Goal: Task Accomplishment & Management: Complete application form

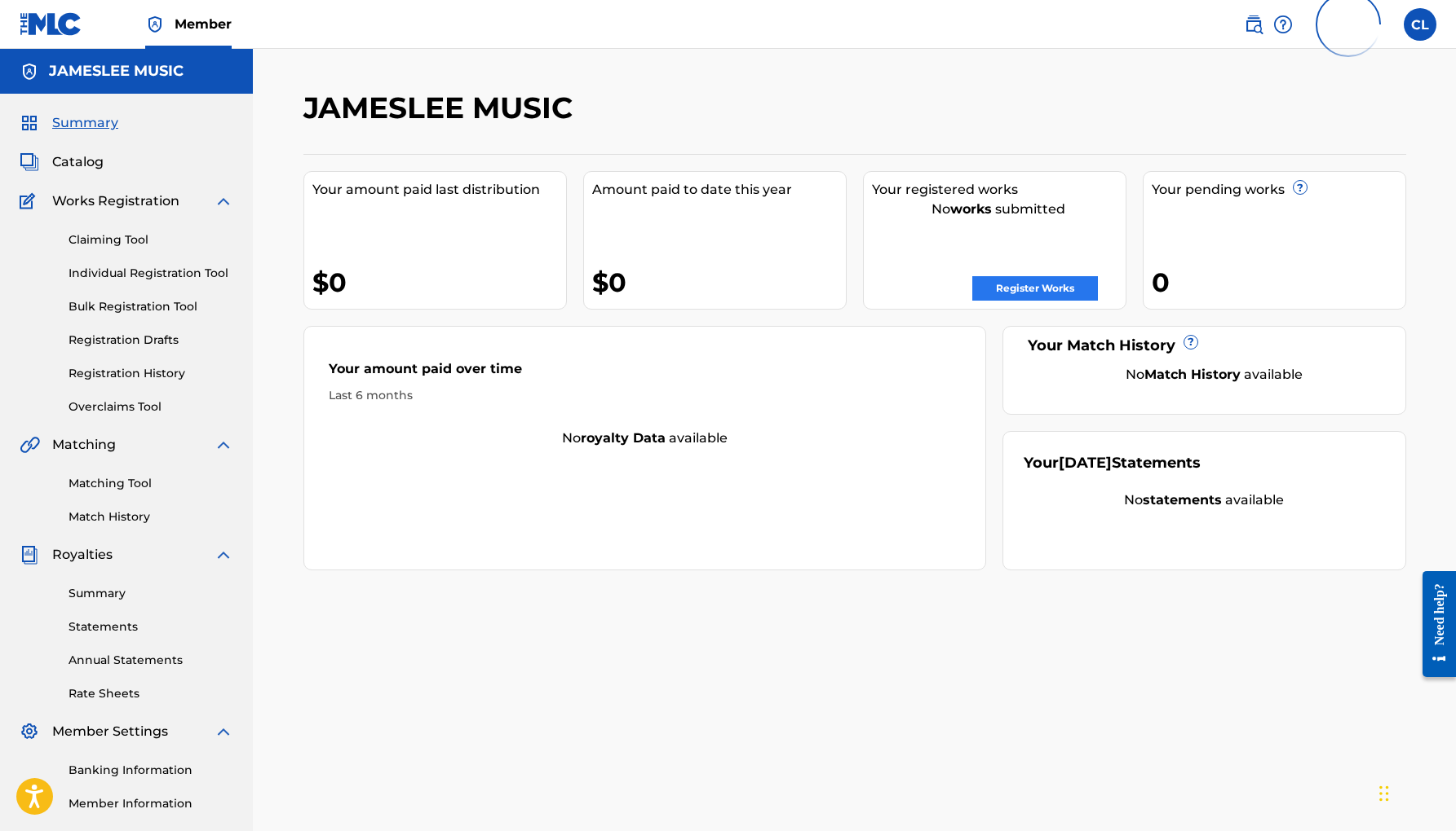
click at [1003, 286] on link "Register Works" at bounding box center [1035, 288] width 126 height 24
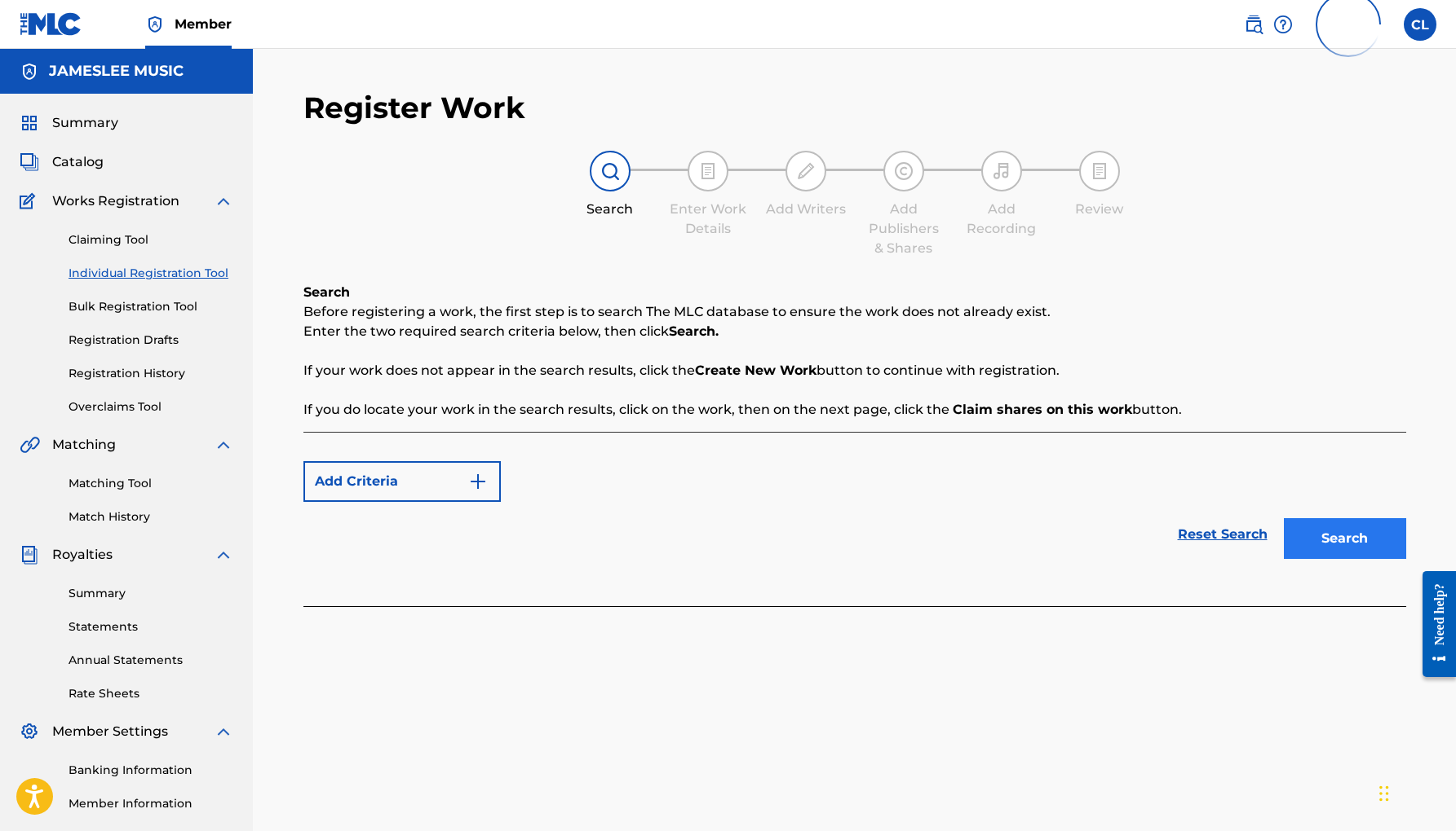
click at [1356, 543] on button "Search" at bounding box center [1344, 538] width 122 height 41
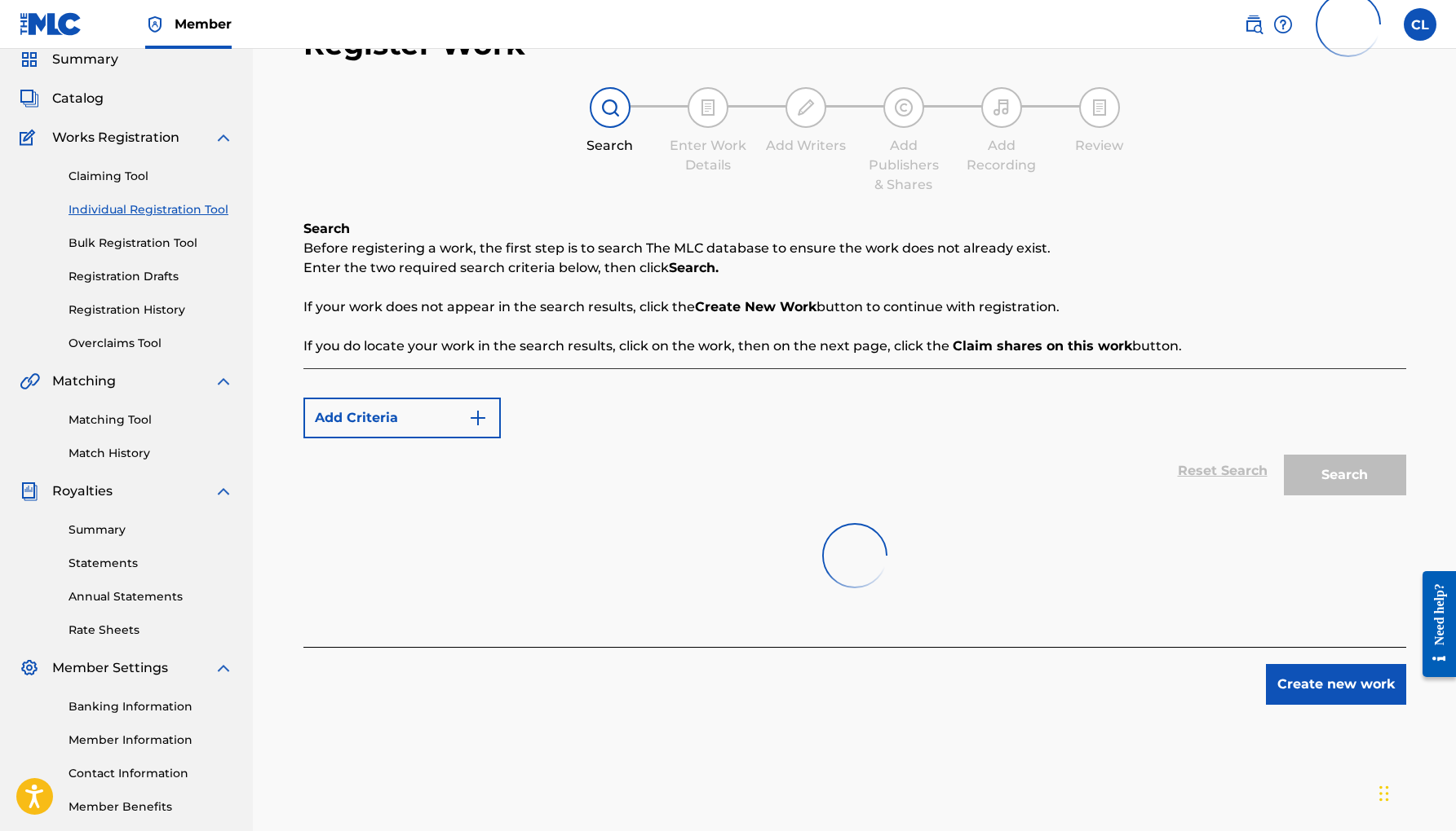
scroll to position [57, 0]
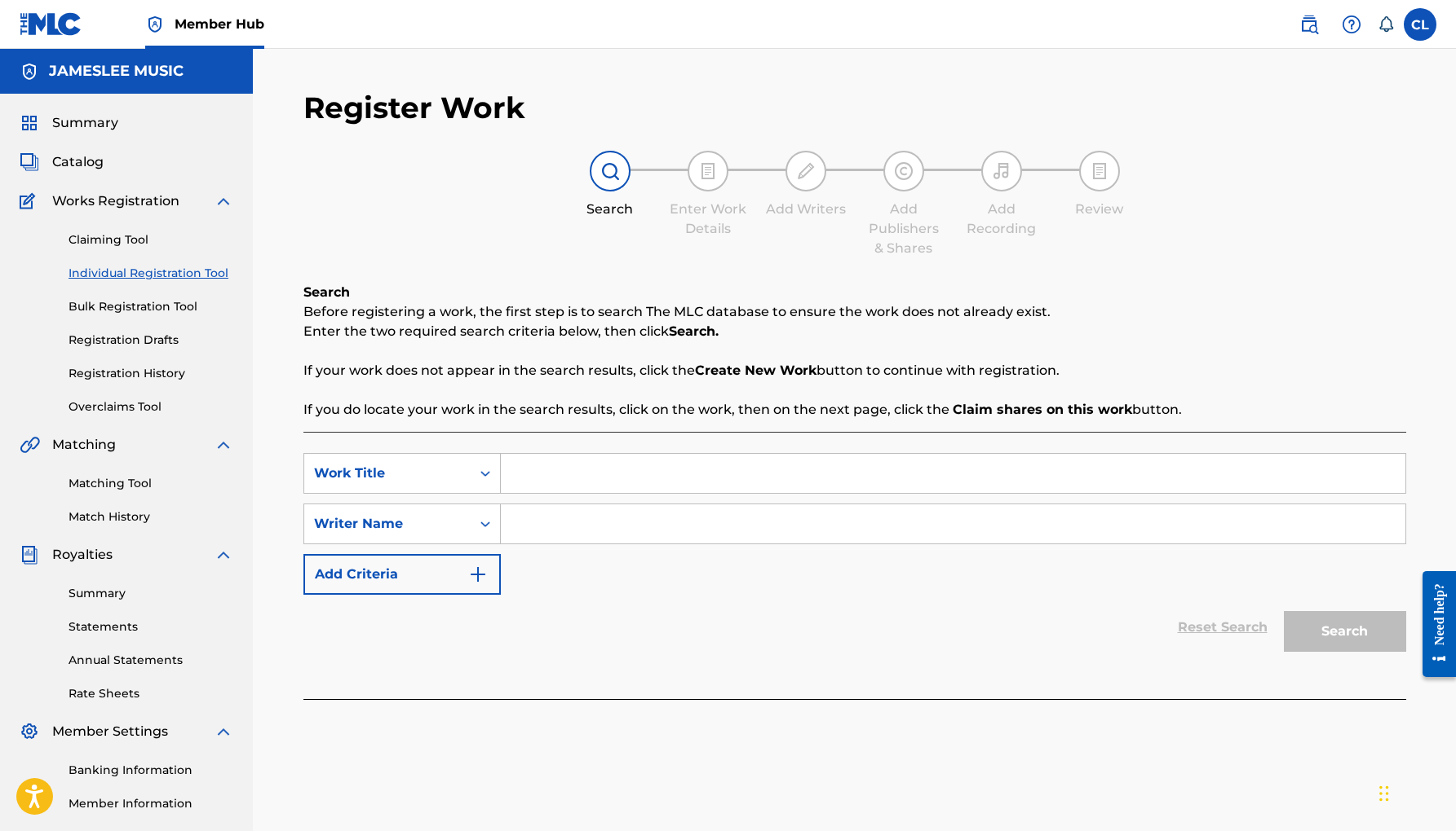
click at [542, 470] on input "Search Form" at bounding box center [952, 473] width 904 height 39
type input "No One Knows"
click at [592, 521] on input "Search Form" at bounding box center [952, 524] width 904 height 39
click at [1333, 625] on button "Search" at bounding box center [1344, 631] width 122 height 41
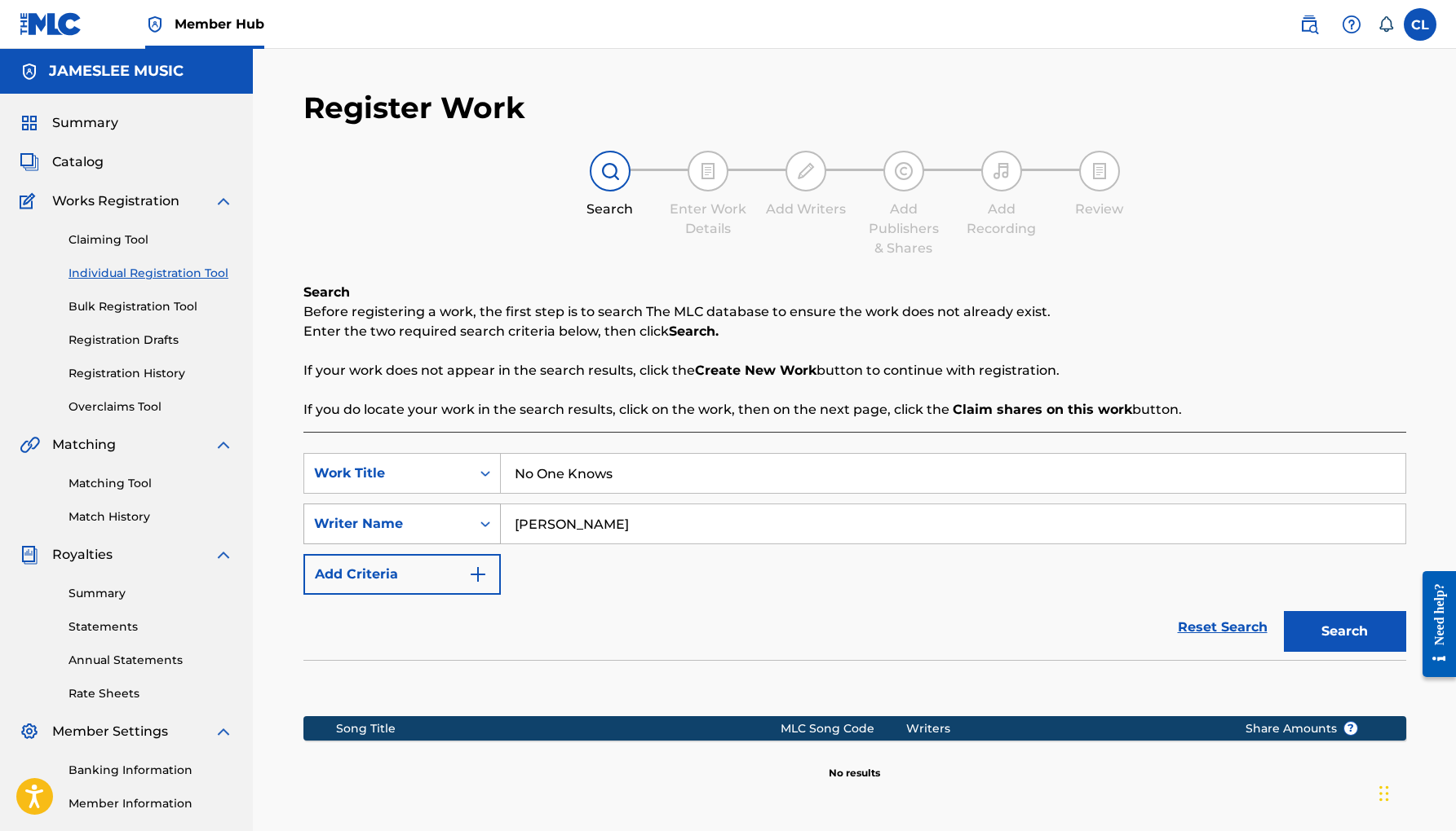
drag, startPoint x: 528, startPoint y: 521, endPoint x: 475, endPoint y: 514, distance: 53.5
click at [475, 514] on div "SearchWithCriteria5208e738-3457-4f94-8053-62261dc46f63 Writer Name [PERSON_NAME]" at bounding box center [854, 524] width 1102 height 41
type input "[PERSON_NAME] [PERSON_NAME]"
click at [1334, 632] on button "Search" at bounding box center [1344, 631] width 122 height 41
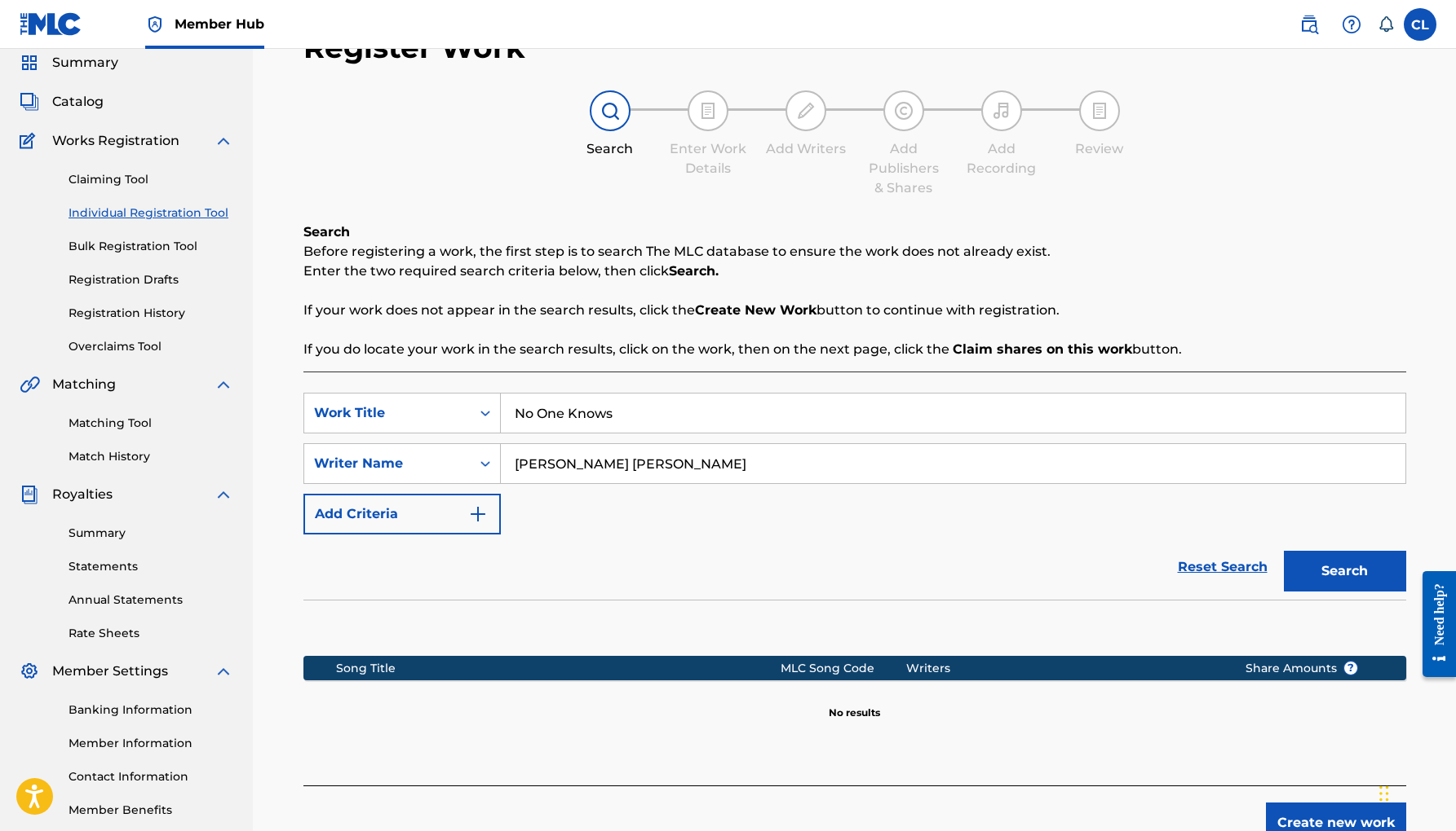
scroll to position [32, 0]
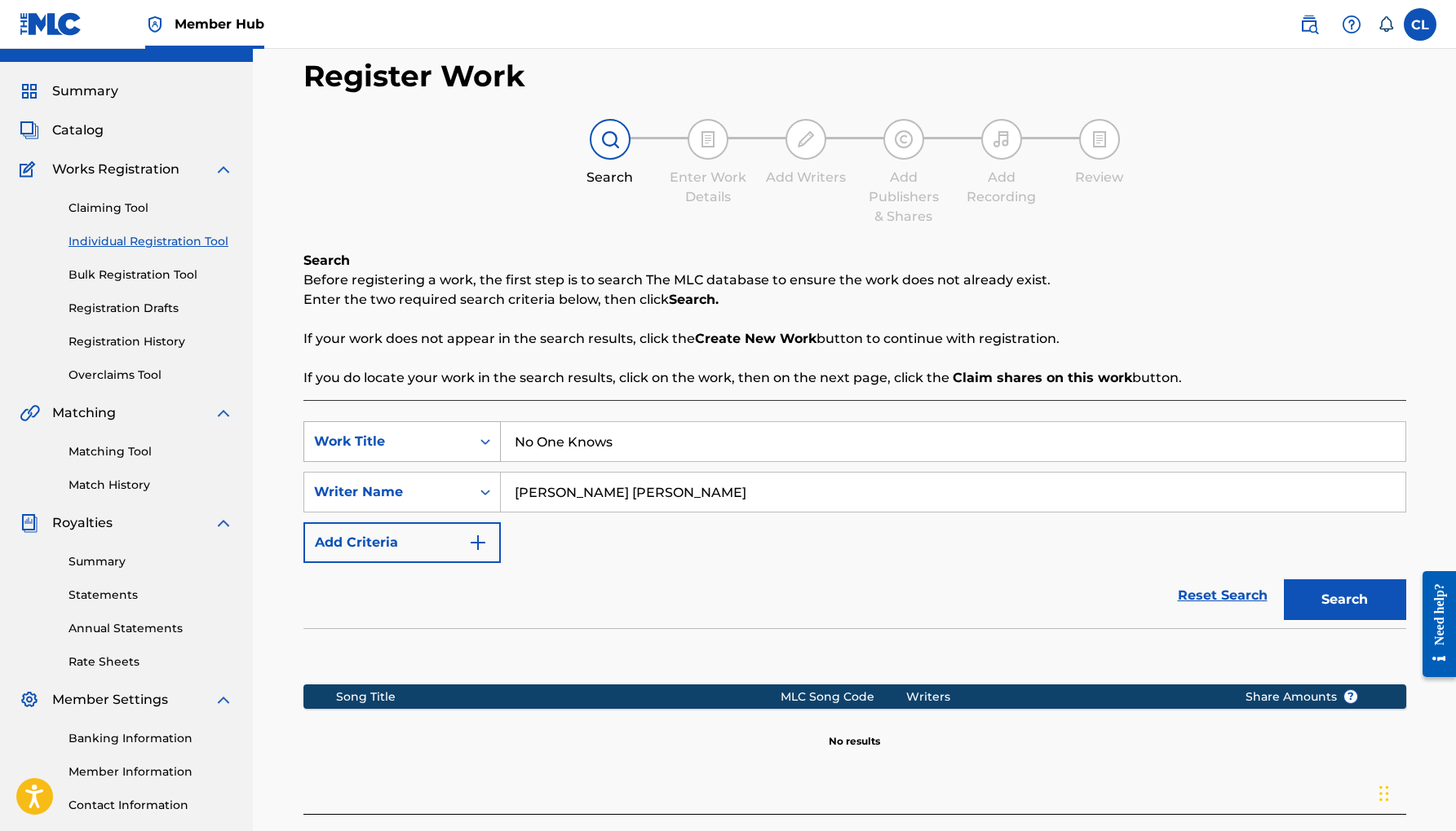
click at [489, 445] on icon "Search Form" at bounding box center [485, 441] width 17 height 16
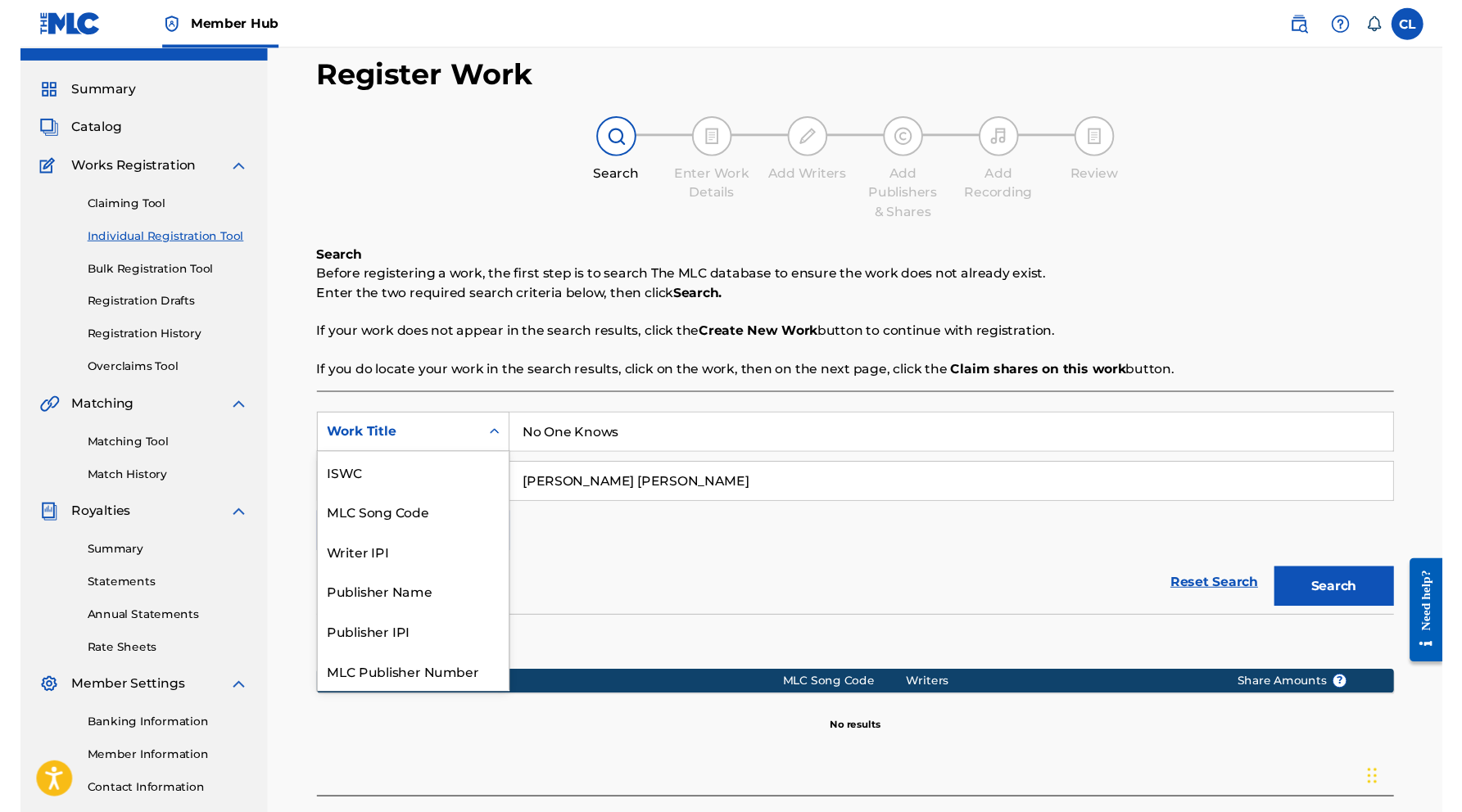
scroll to position [41, 0]
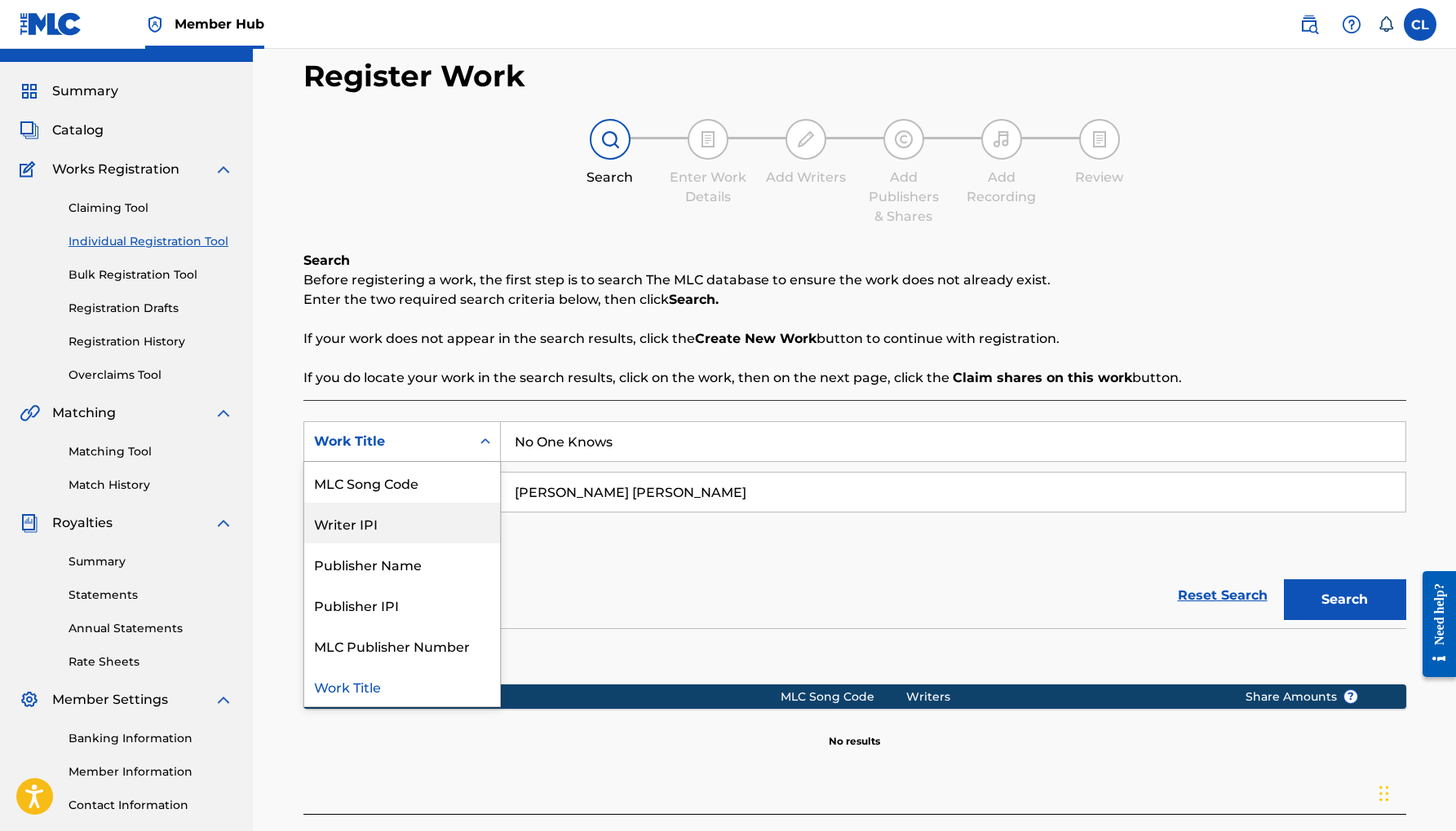
click at [393, 524] on div "Writer IPI" at bounding box center [401, 523] width 195 height 41
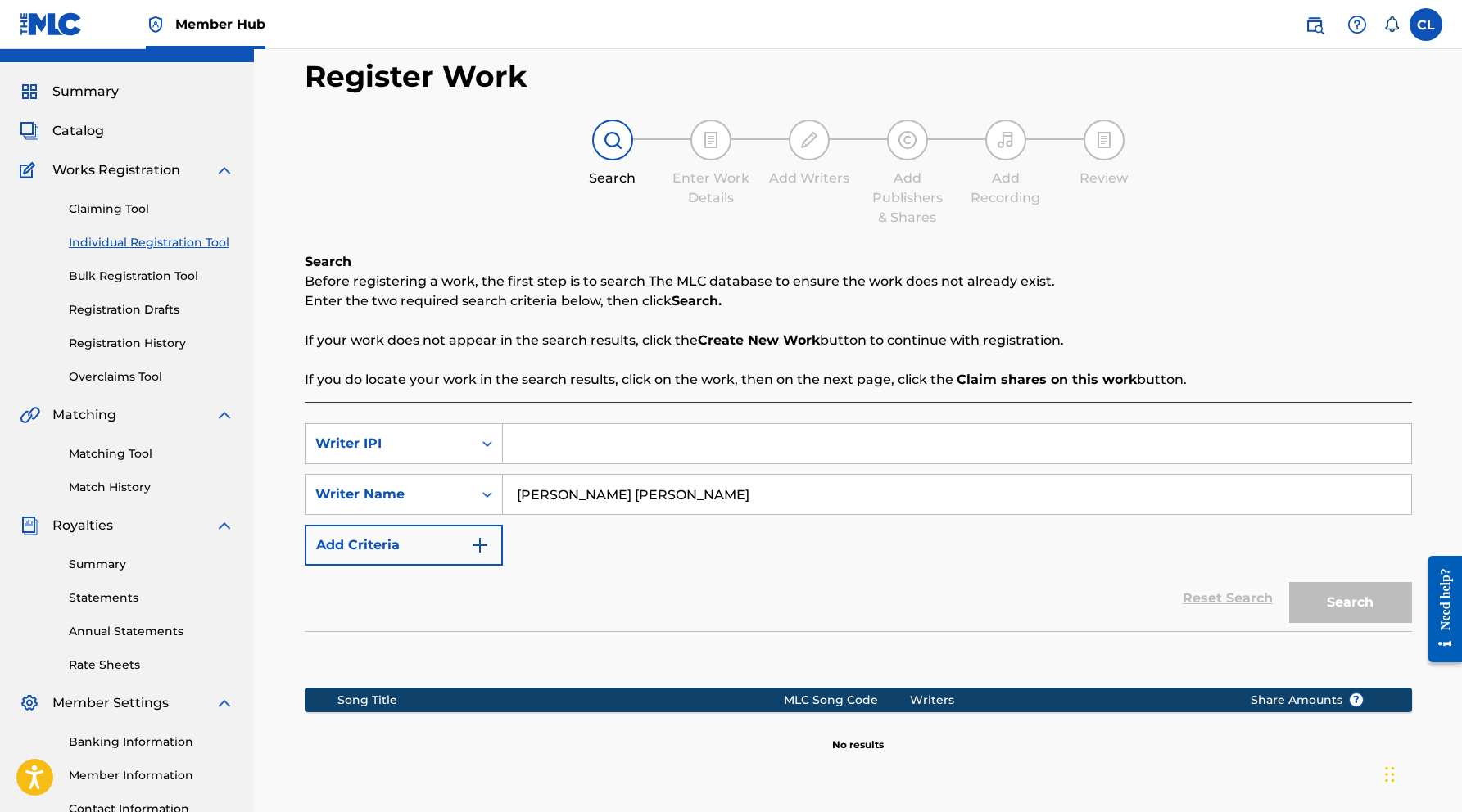
click at [551, 449] on input "Search Form" at bounding box center [956, 443] width 908 height 39
paste input "788137200"
type input "788137200"
click at [482, 494] on icon "Search Form" at bounding box center [487, 495] width 17 height 17
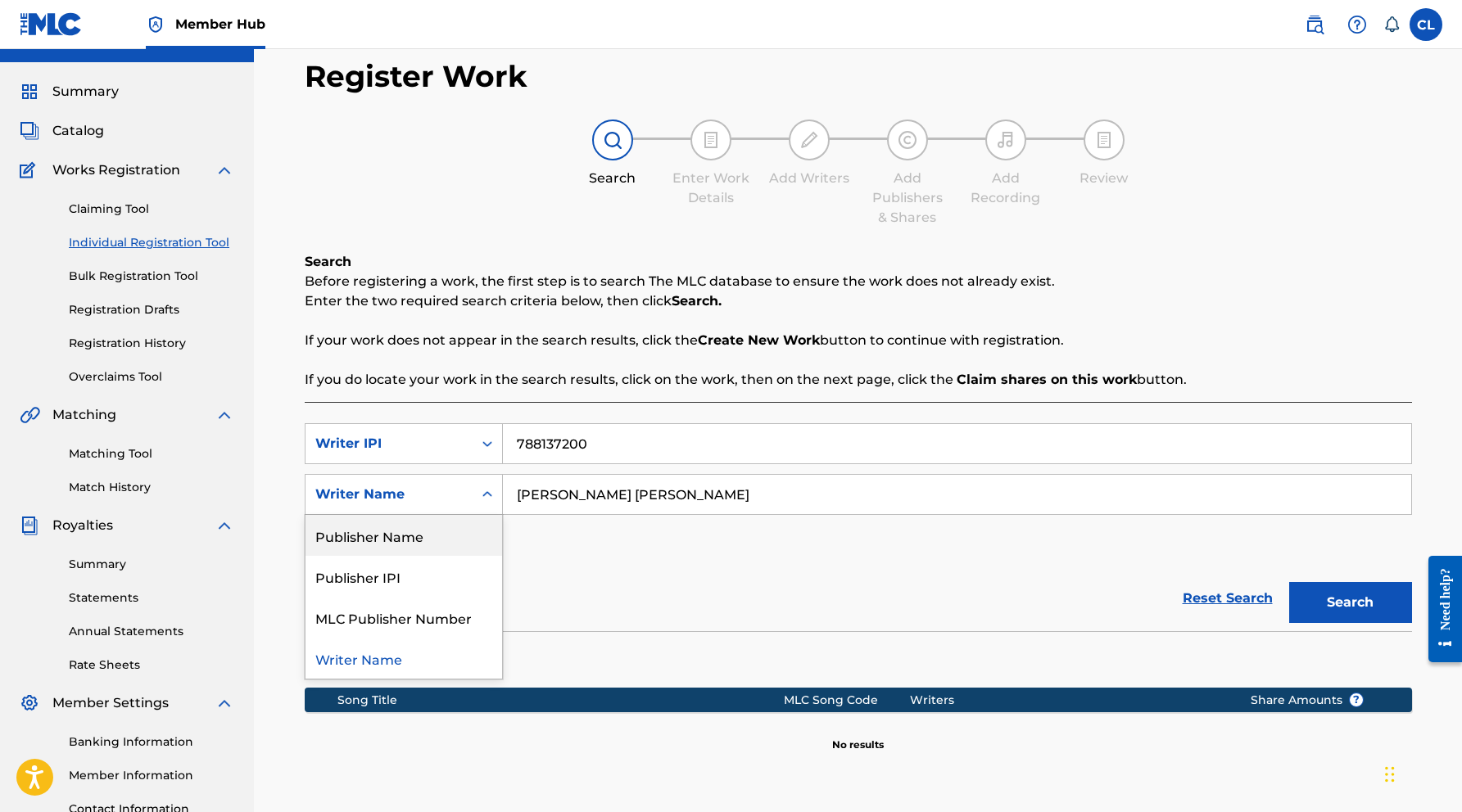
click at [434, 536] on div "Publisher Name" at bounding box center [403, 535] width 196 height 41
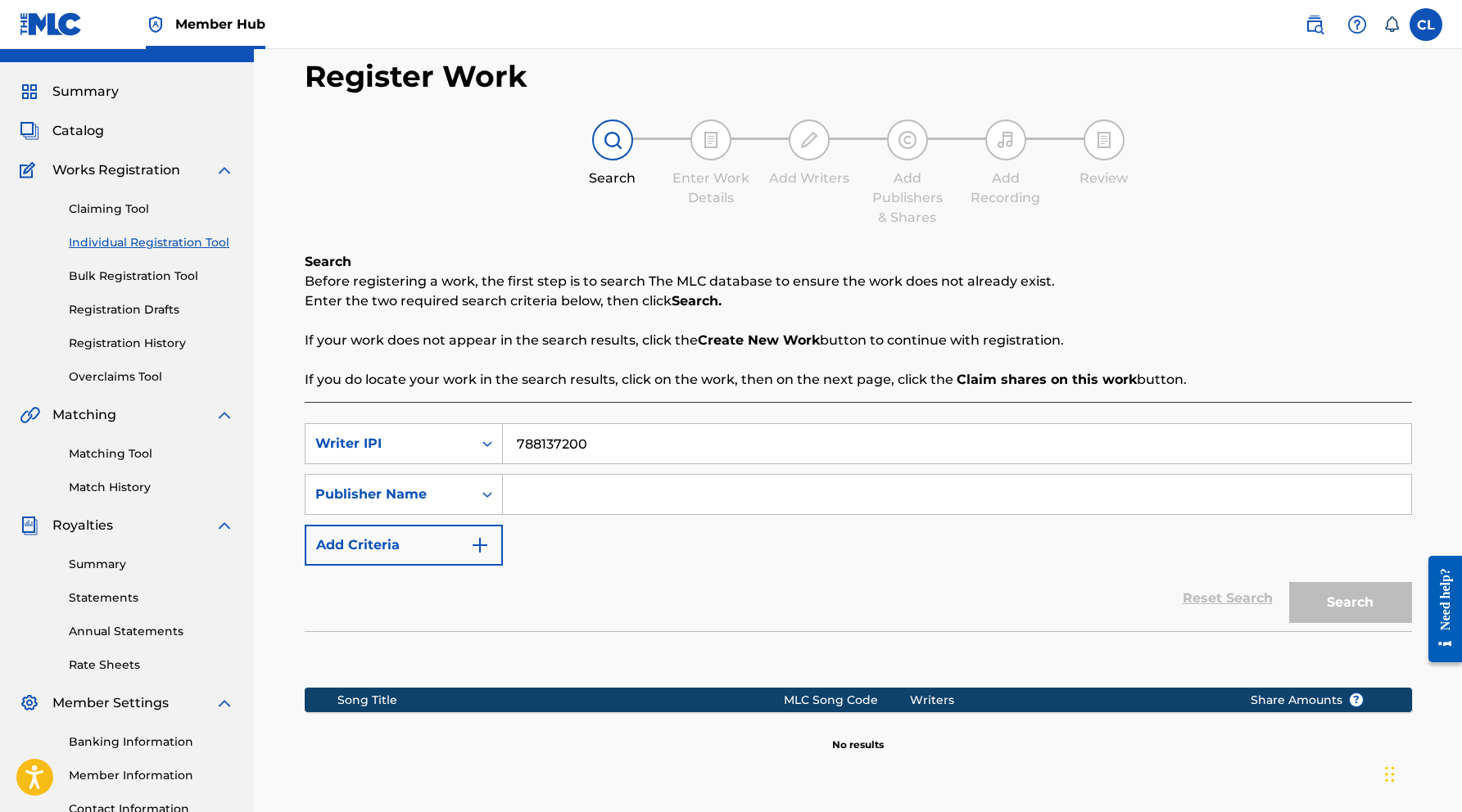
click at [579, 494] on input "Search Form" at bounding box center [956, 494] width 908 height 39
type input "Jameslee Music"
click at [1329, 590] on button "Search" at bounding box center [1349, 602] width 123 height 41
click at [488, 441] on icon "Search Form" at bounding box center [487, 443] width 17 height 17
click at [650, 492] on input "Jameslee Music" at bounding box center [956, 494] width 908 height 39
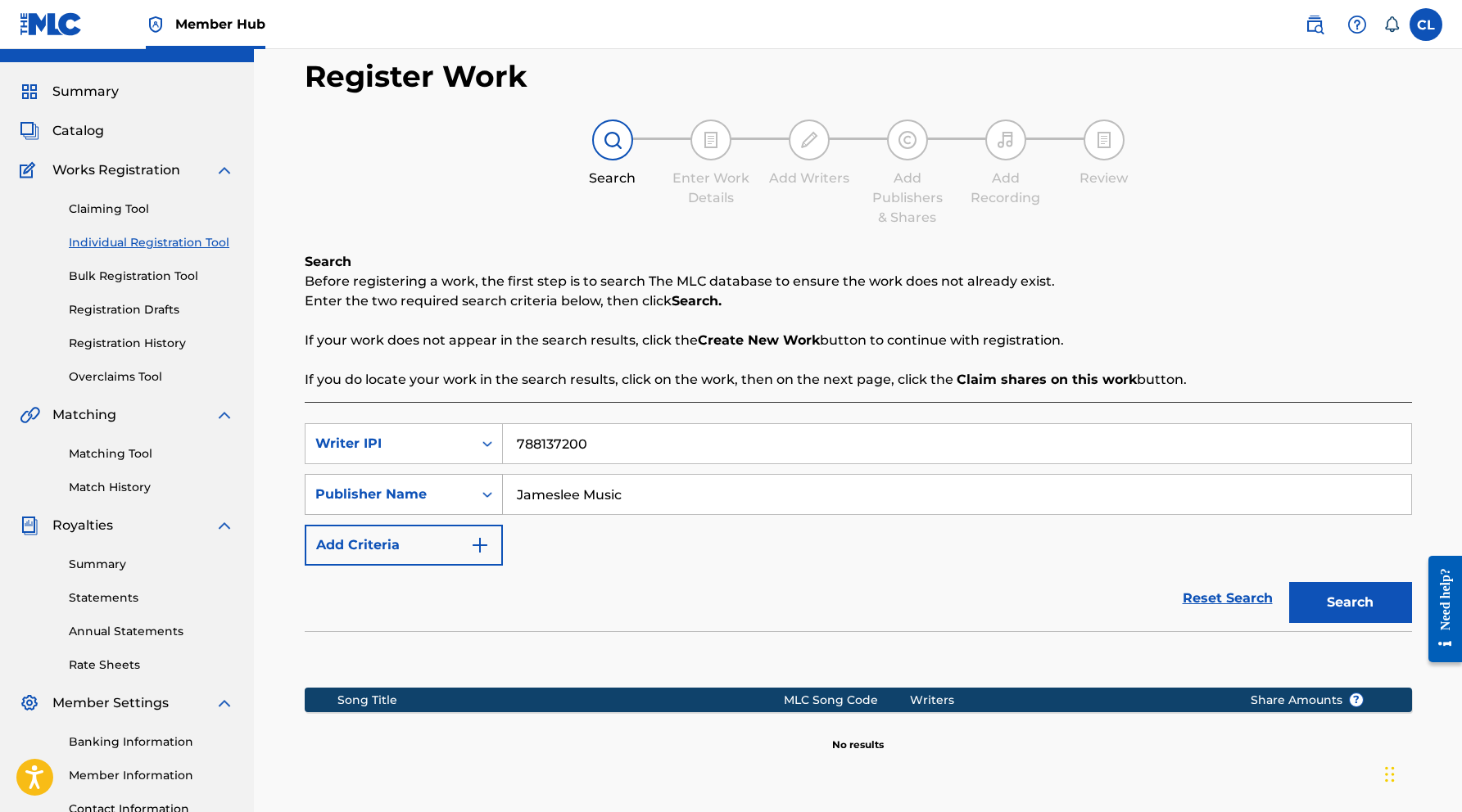
click at [482, 494] on icon "Search Form" at bounding box center [487, 495] width 17 height 17
click at [436, 536] on div "Writer Name" at bounding box center [403, 535] width 196 height 41
click at [586, 492] on input "Search Form" at bounding box center [956, 494] width 908 height 39
click at [1354, 590] on button "Search" at bounding box center [1349, 602] width 123 height 41
drag, startPoint x: 600, startPoint y: 492, endPoint x: 492, endPoint y: 487, distance: 108.1
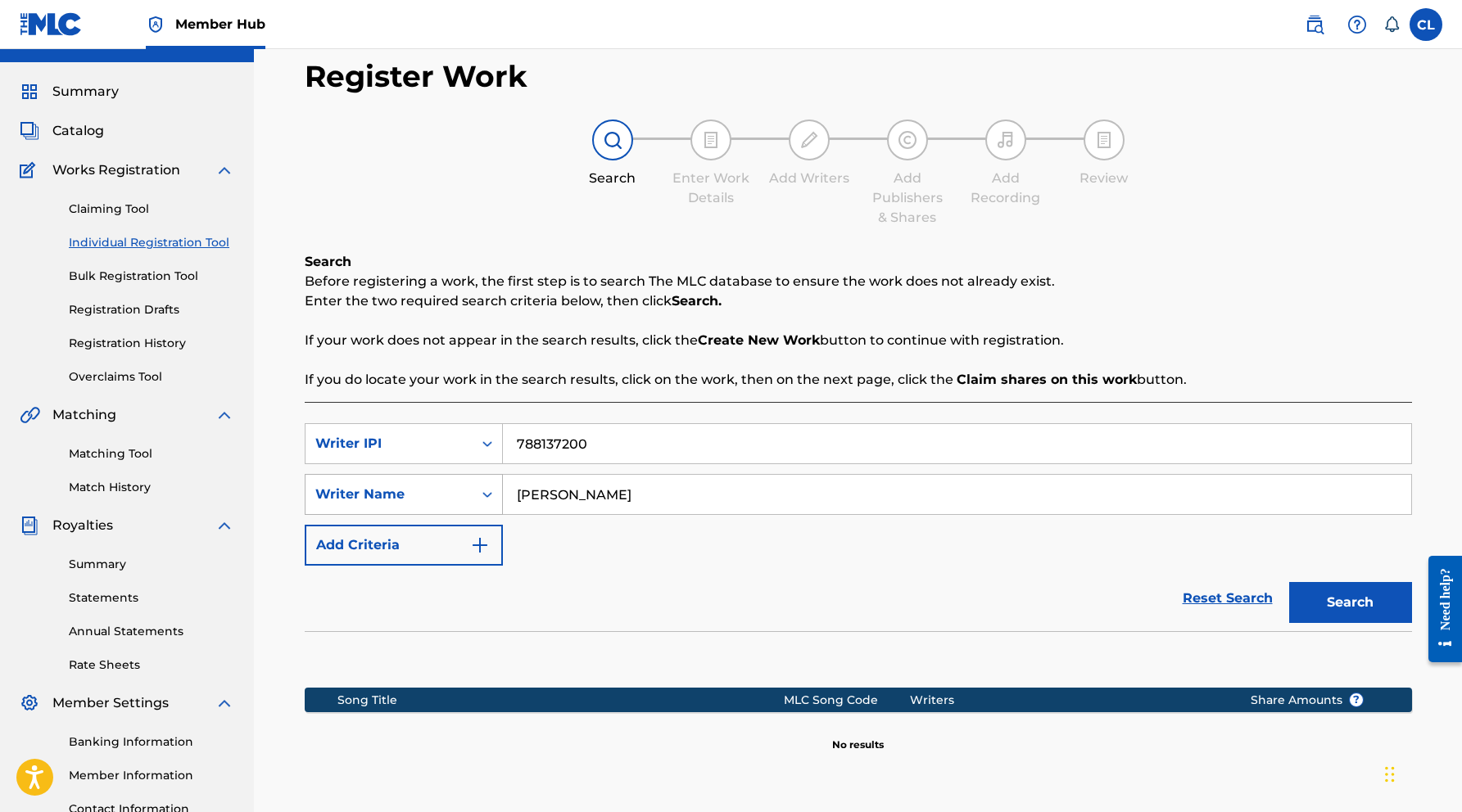
click at [492, 487] on div "SearchWithCriteria1d19a9d7-688c-4f9b-a87a-925a7cf85684 Writer Name [PERSON_NAME]" at bounding box center [857, 494] width 1107 height 41
type input "[PERSON_NAME] [PERSON_NAME]"
click at [1330, 594] on button "Search" at bounding box center [1349, 602] width 123 height 41
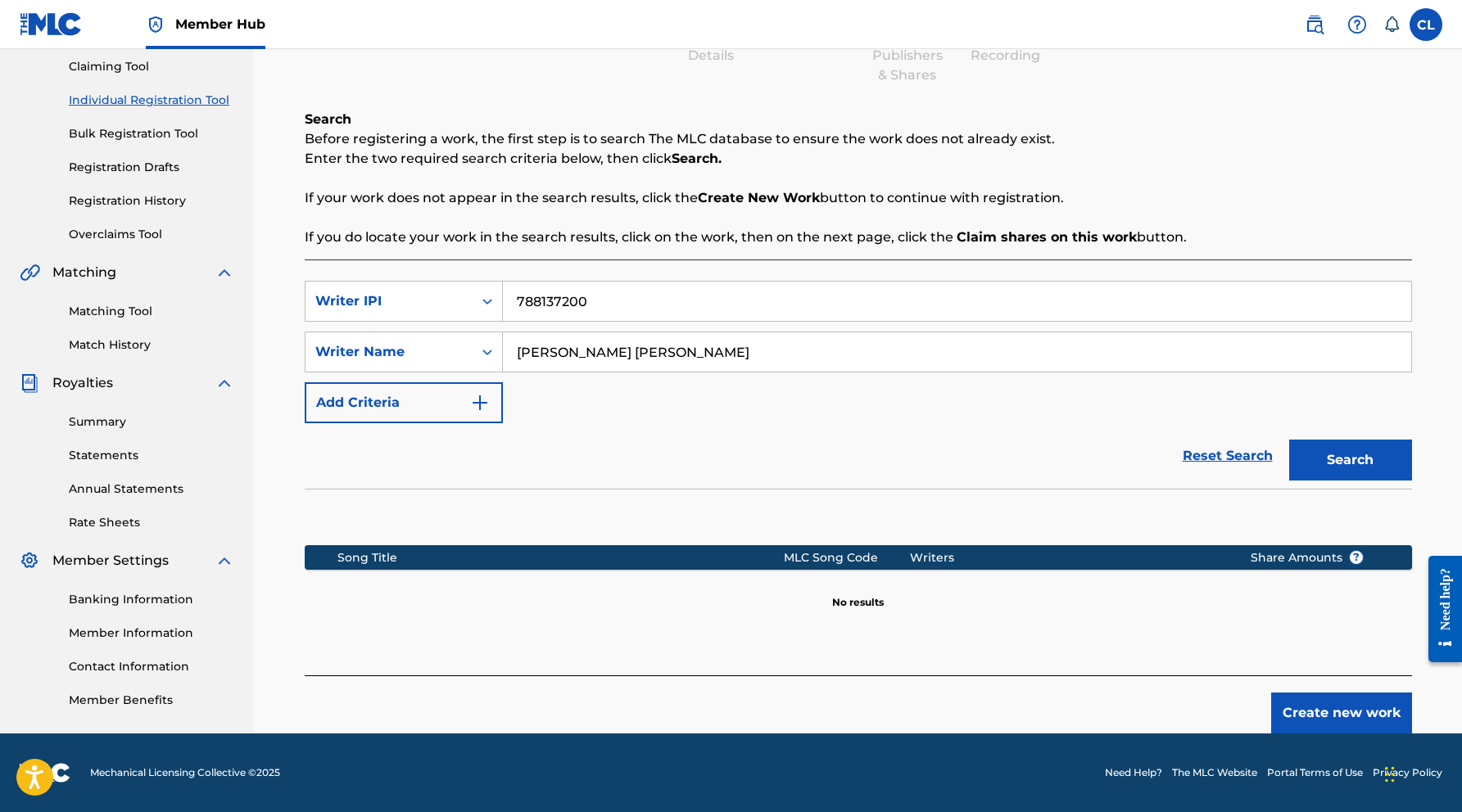
scroll to position [174, 0]
click at [1363, 718] on button "Create new work" at bounding box center [1341, 713] width 140 height 41
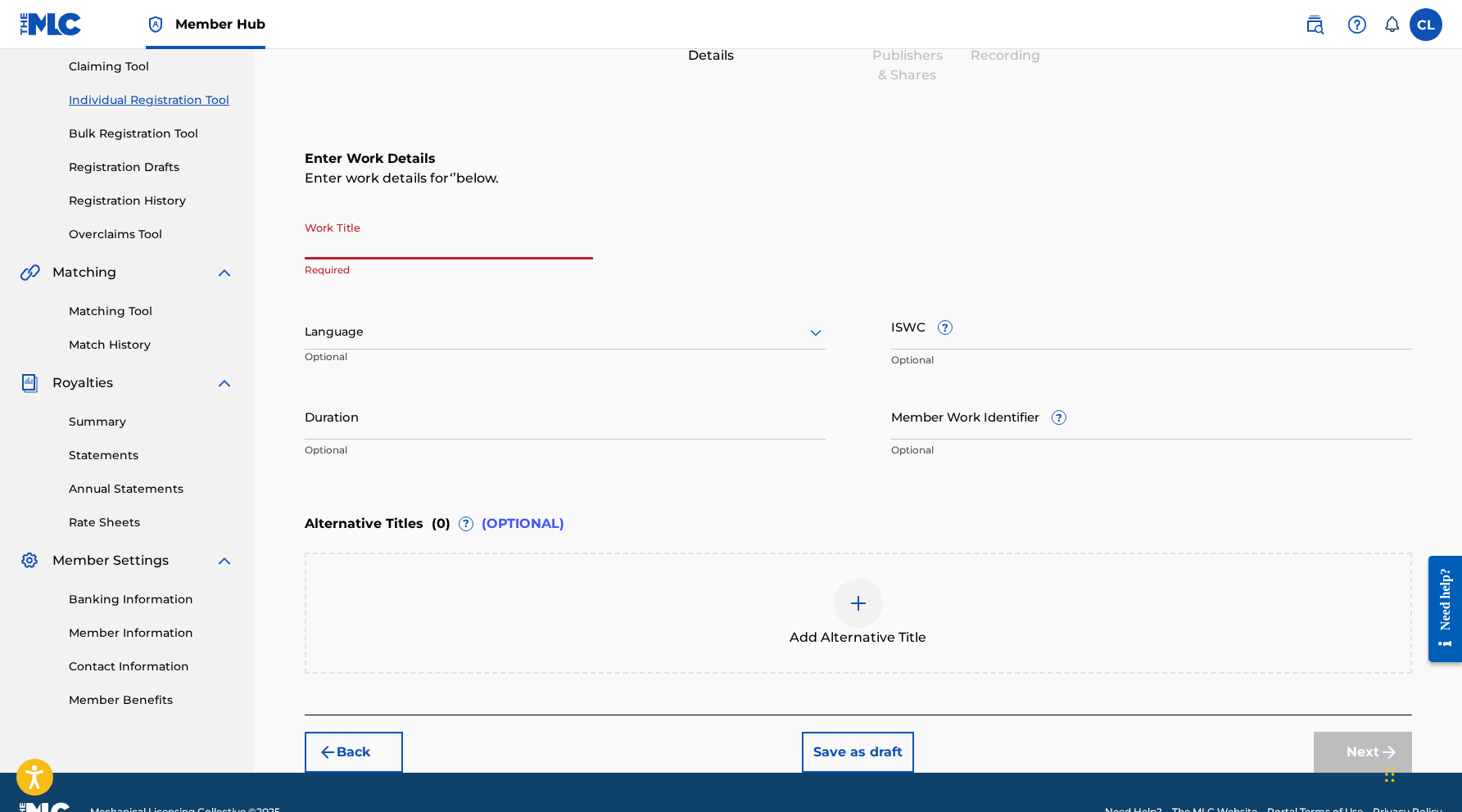
click at [500, 249] on input "Work Title" at bounding box center [448, 236] width 288 height 47
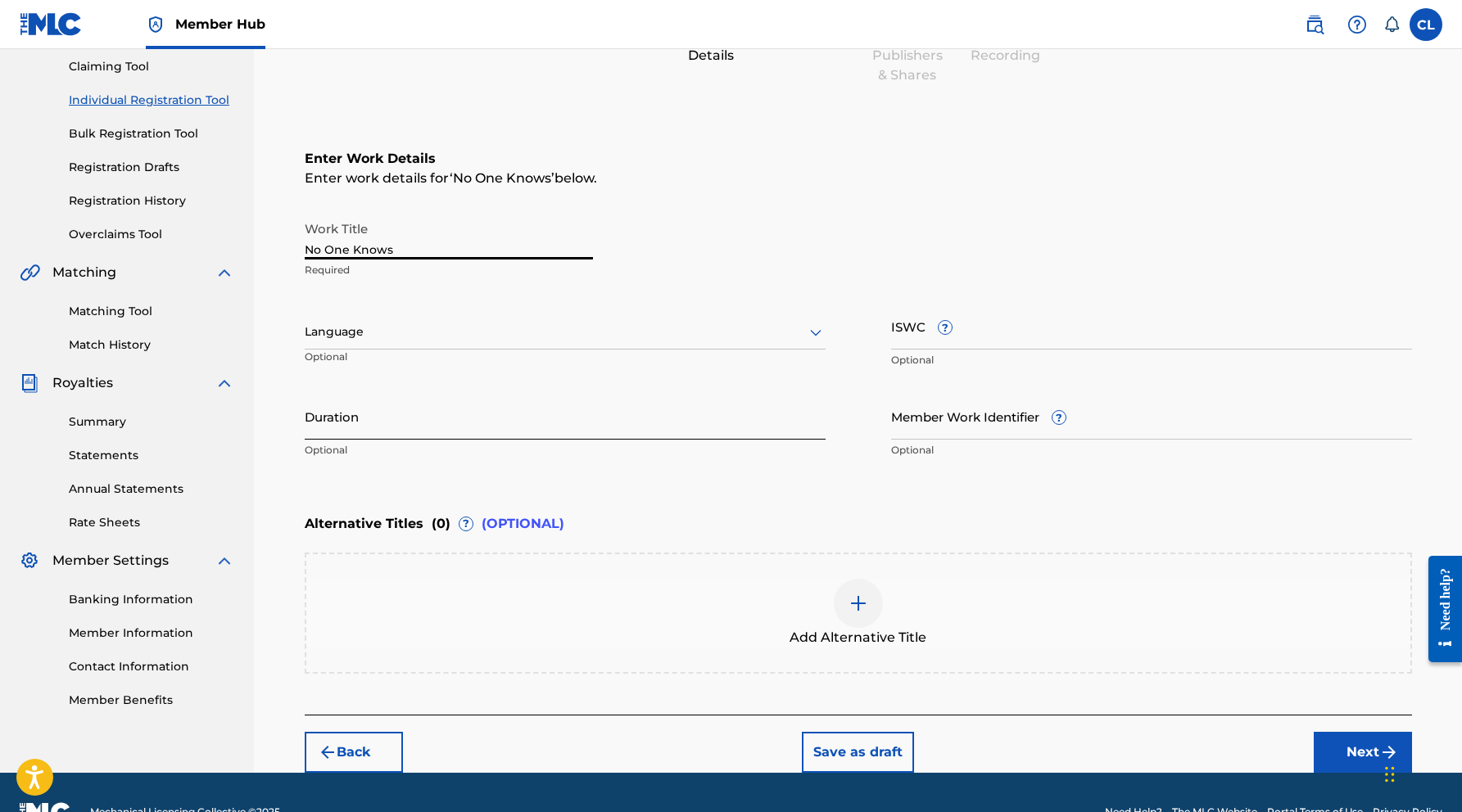
type input "No One Knows"
click at [576, 432] on input "Duration" at bounding box center [564, 417] width 521 height 47
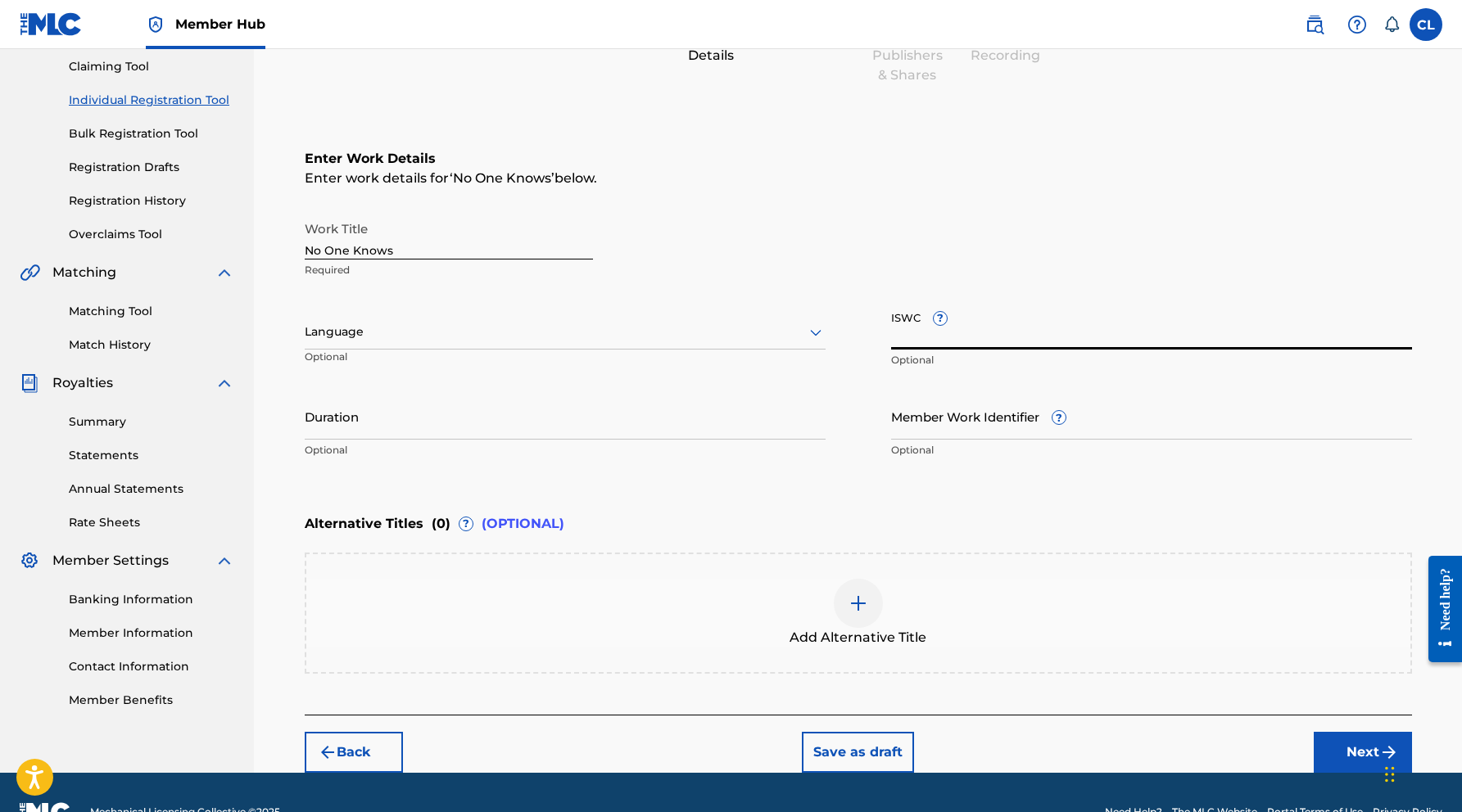
click at [1014, 340] on input "ISWC ?" at bounding box center [1151, 326] width 521 height 47
paste input "T3348814922"
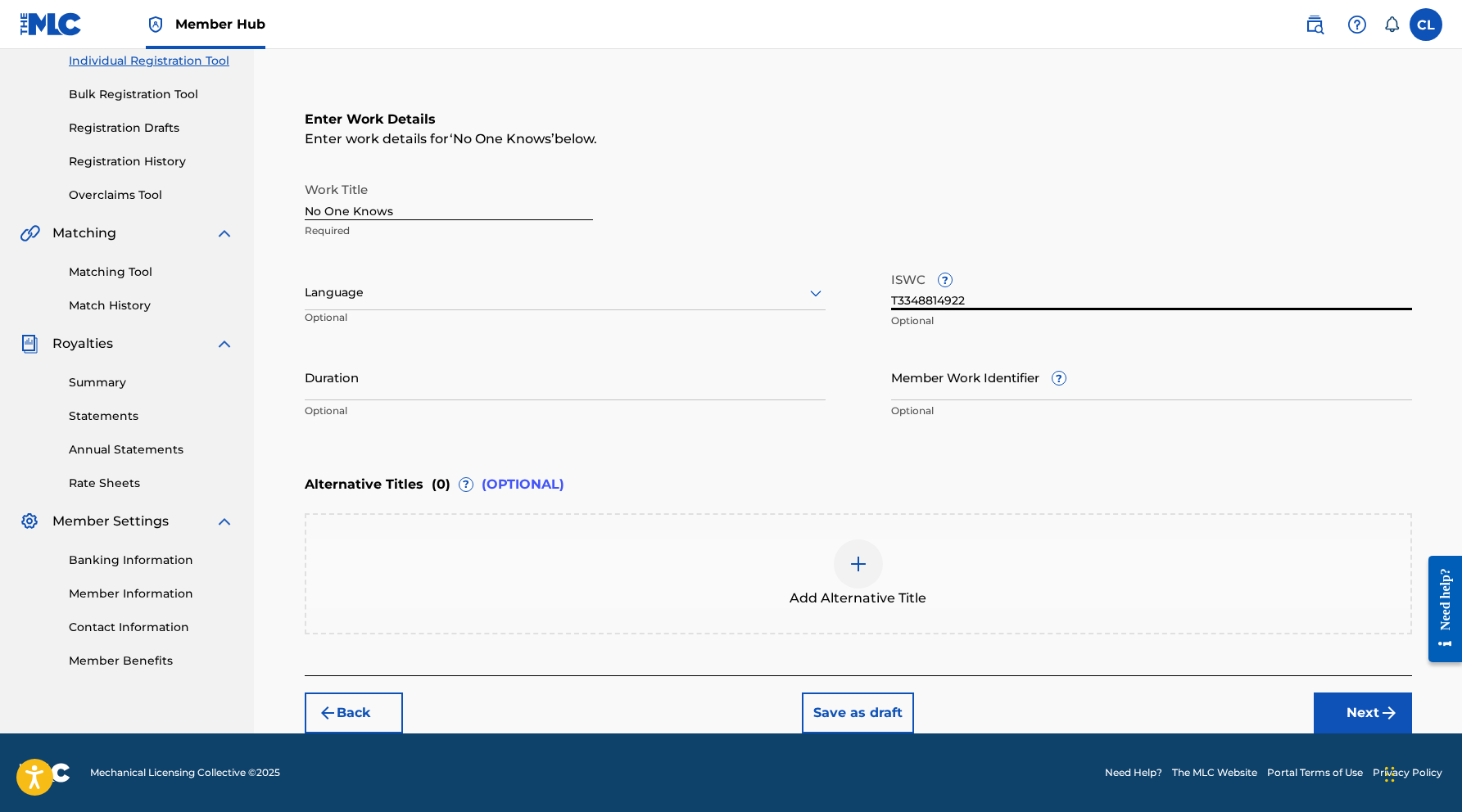
scroll to position [214, 0]
type input "T3348814922"
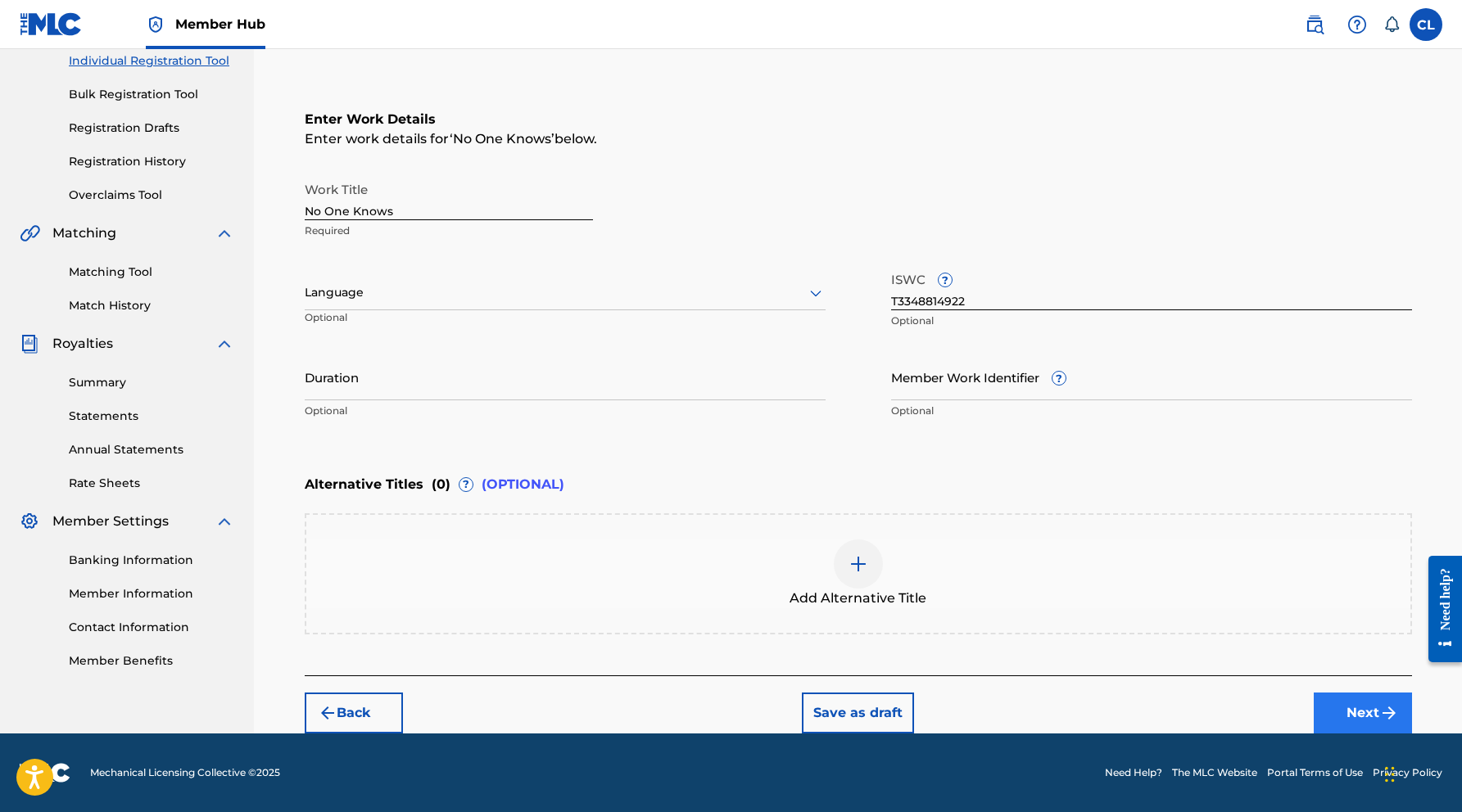
click at [1356, 711] on button "Next" at bounding box center [1363, 713] width 99 height 41
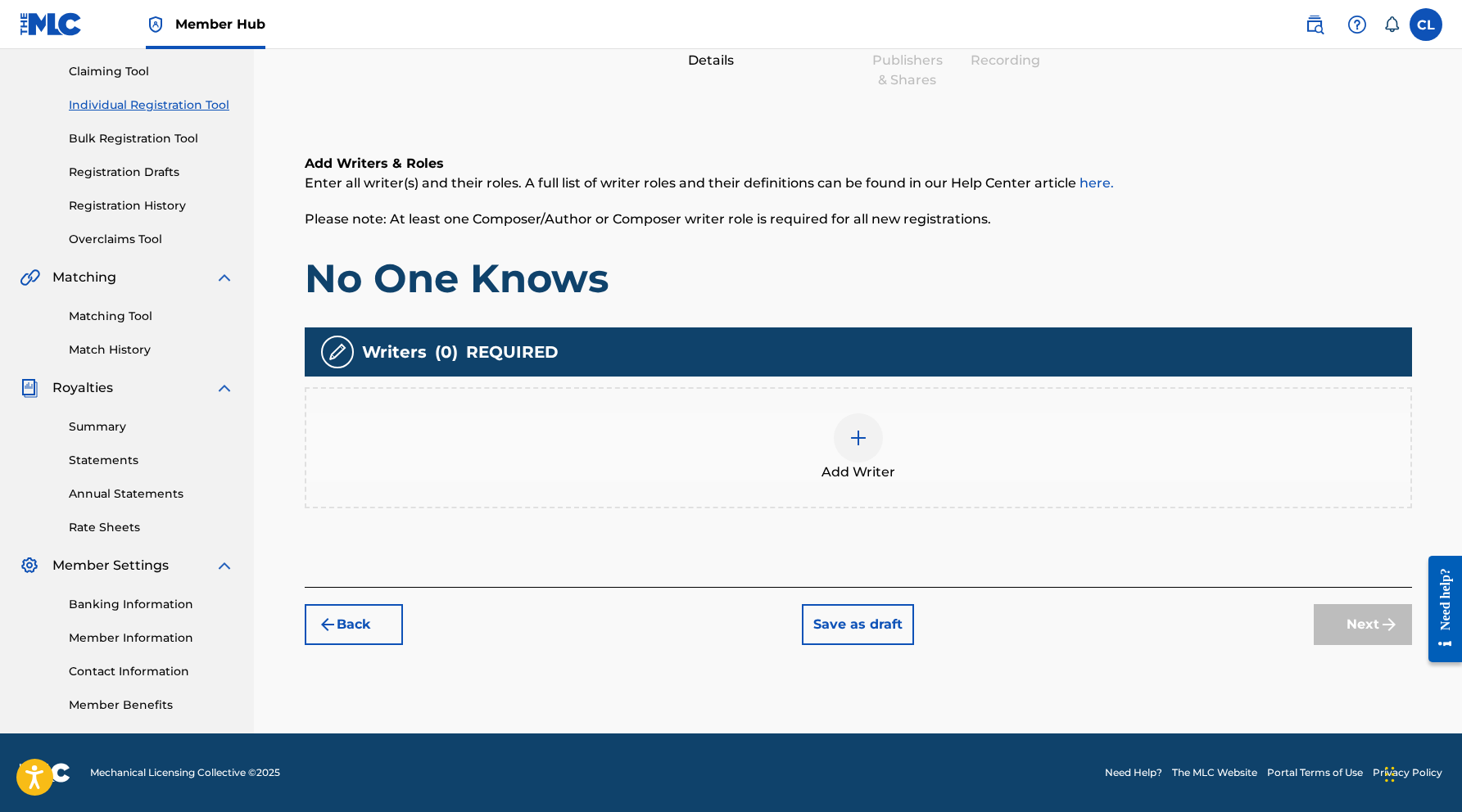
click at [863, 440] on img at bounding box center [857, 438] width 20 height 20
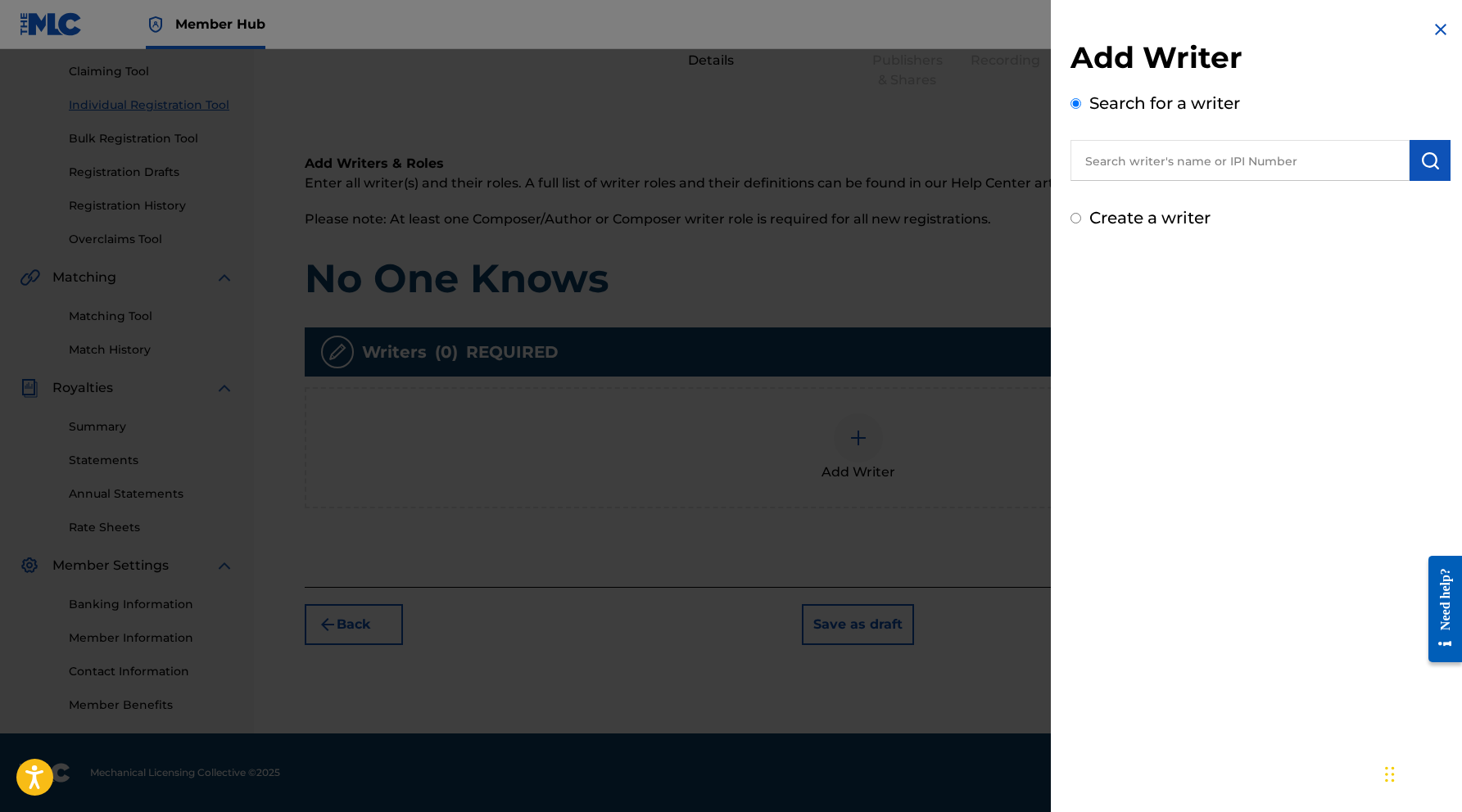
click at [1155, 172] on input "text" at bounding box center [1240, 160] width 339 height 41
paste input "788137200"
type input "788137200"
click at [1427, 158] on img "submit" at bounding box center [1430, 160] width 20 height 20
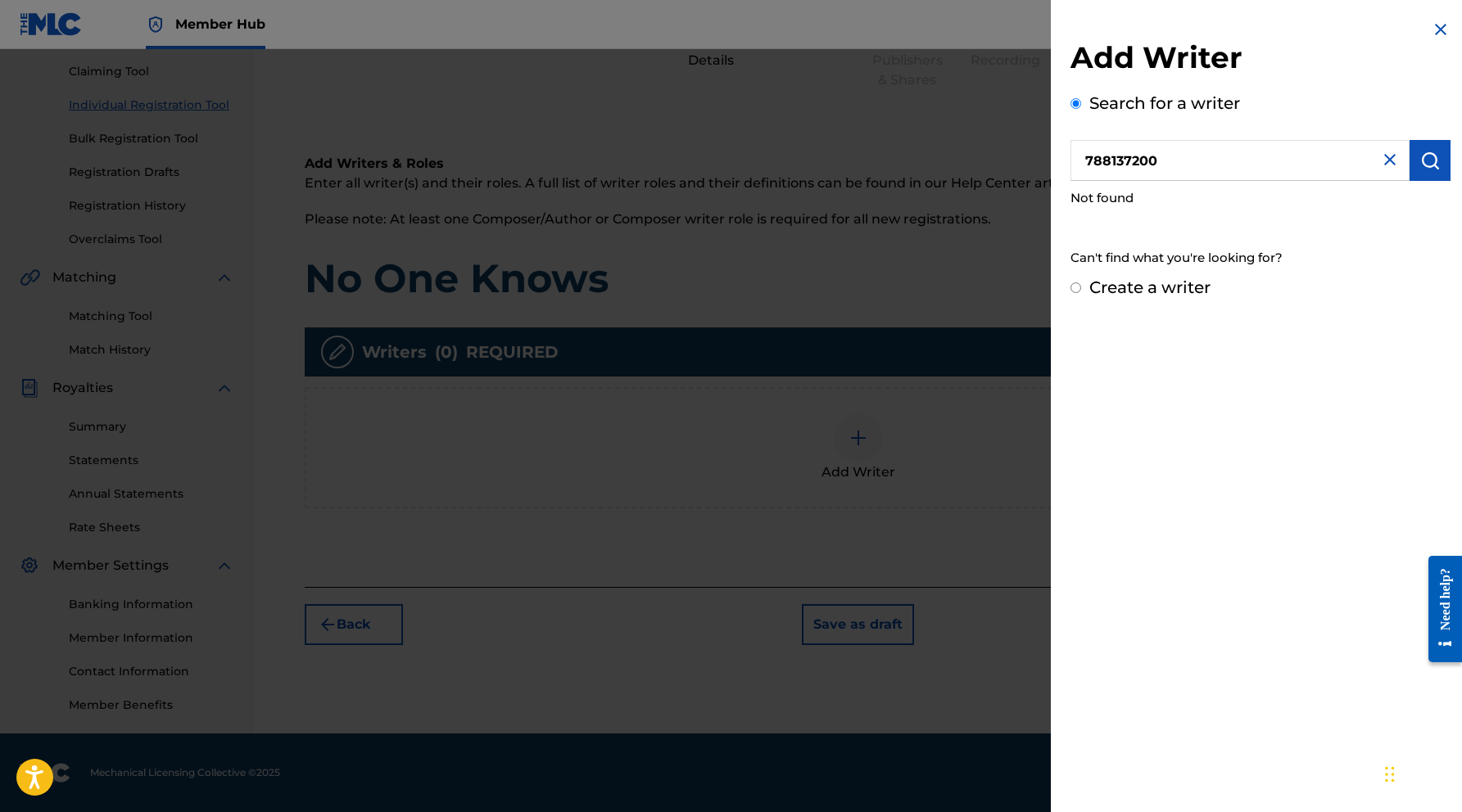
click at [1382, 167] on img at bounding box center [1390, 160] width 20 height 20
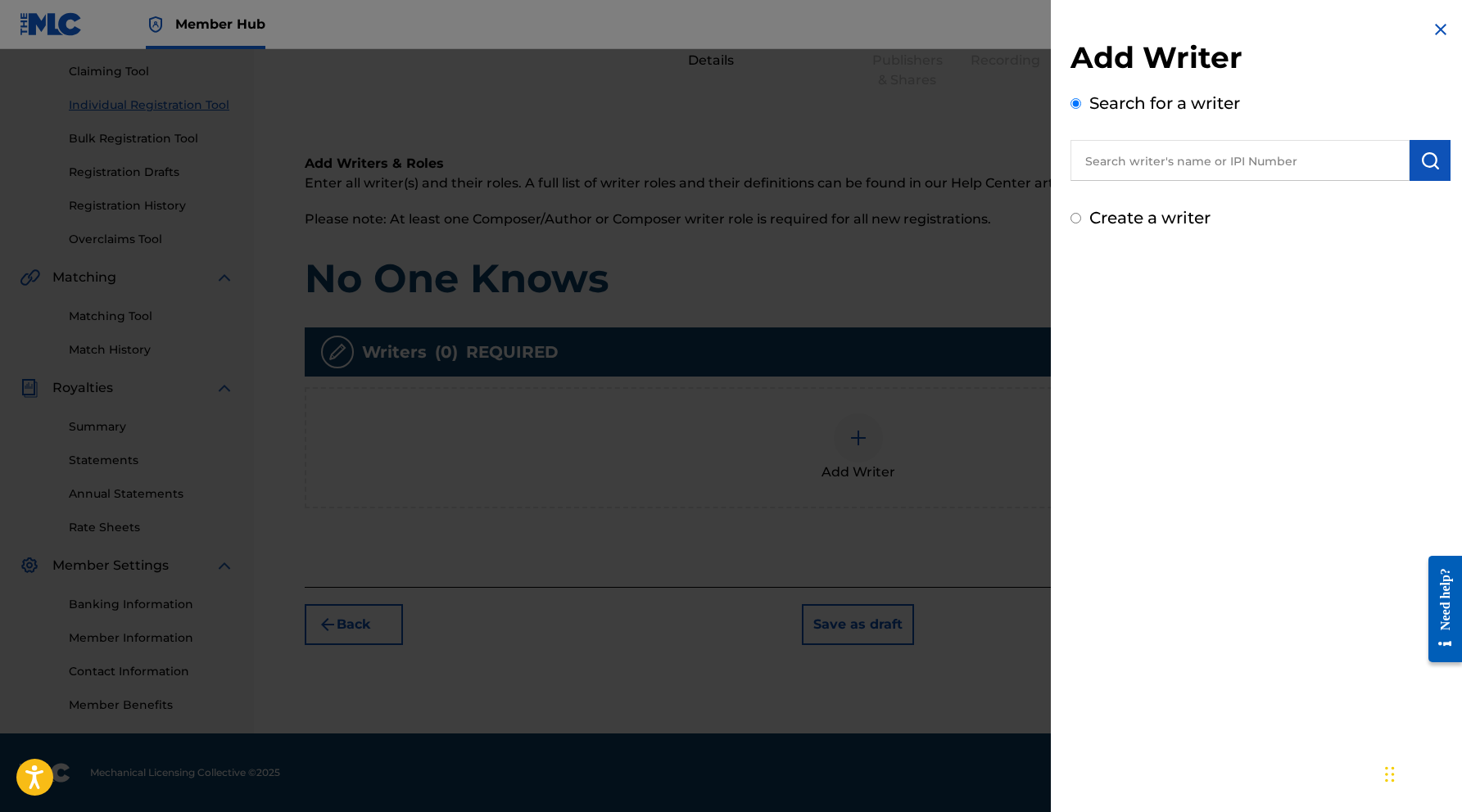
click at [1168, 163] on input "text" at bounding box center [1240, 160] width 339 height 41
type input "[PERSON_NAME]"
click at [1423, 163] on img "submit" at bounding box center [1430, 160] width 20 height 20
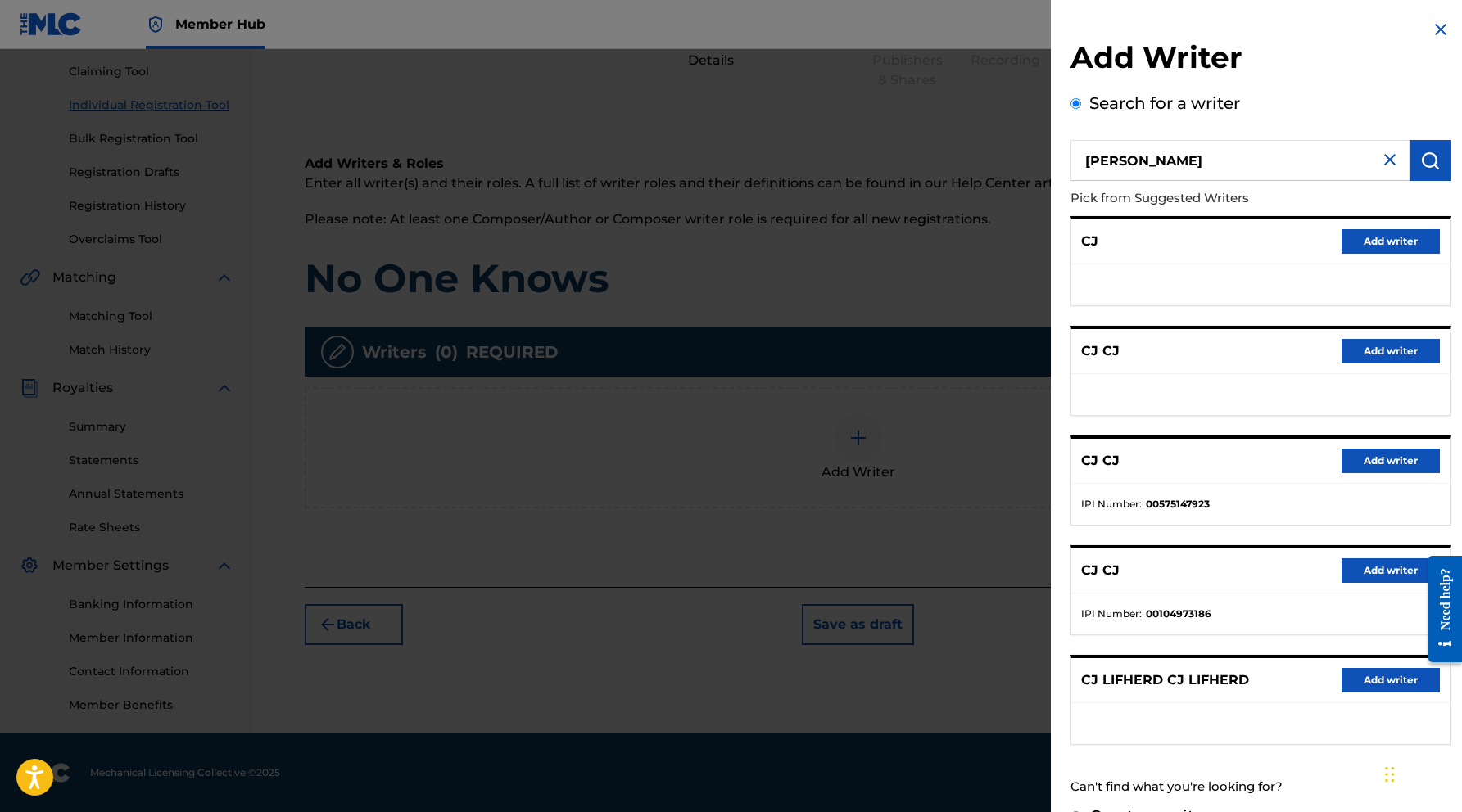
scroll to position [0, 0]
click at [1386, 160] on img at bounding box center [1390, 160] width 20 height 20
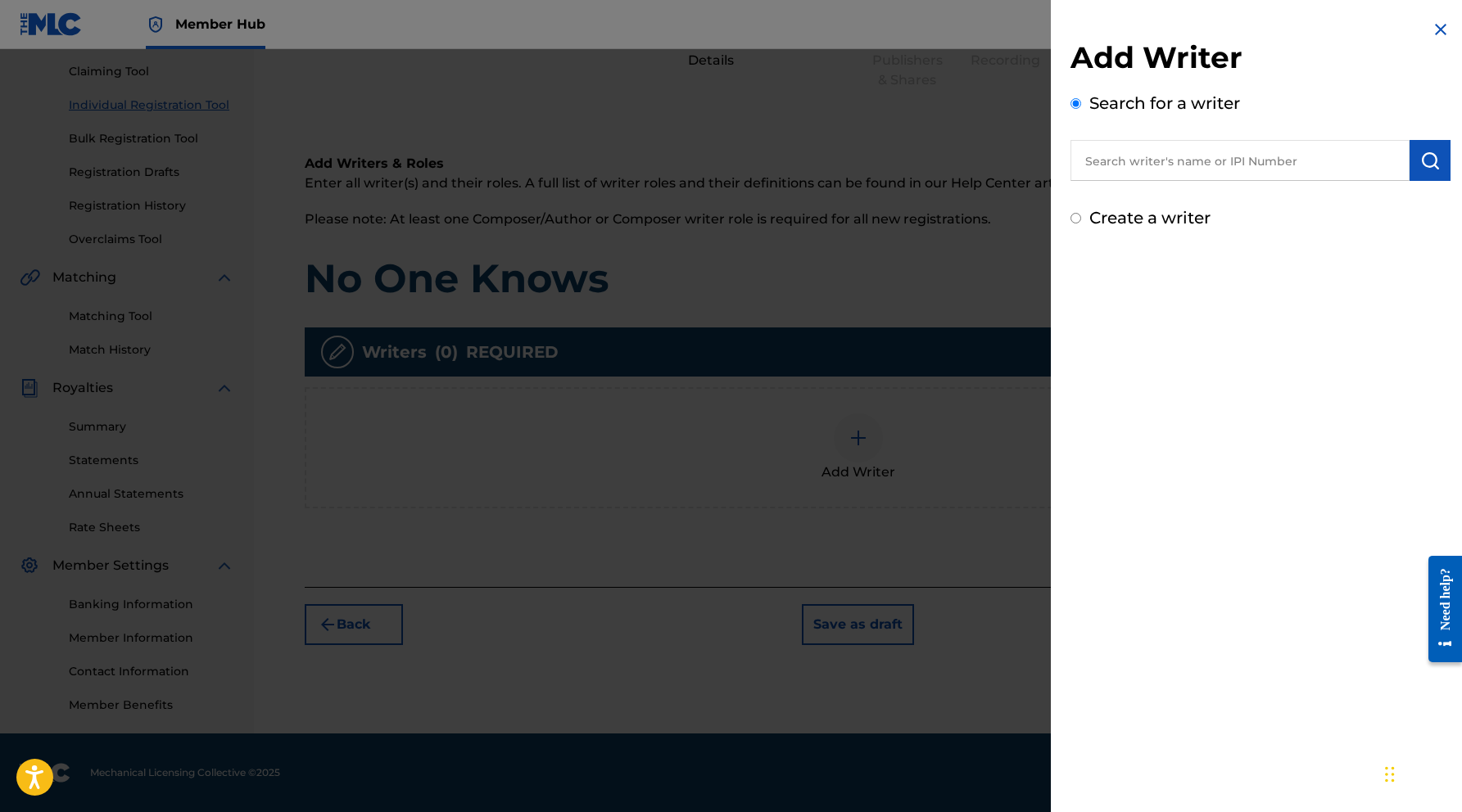
click at [1076, 218] on input "Create a writer" at bounding box center [1076, 218] width 10 height 10
radio input "false"
radio input "true"
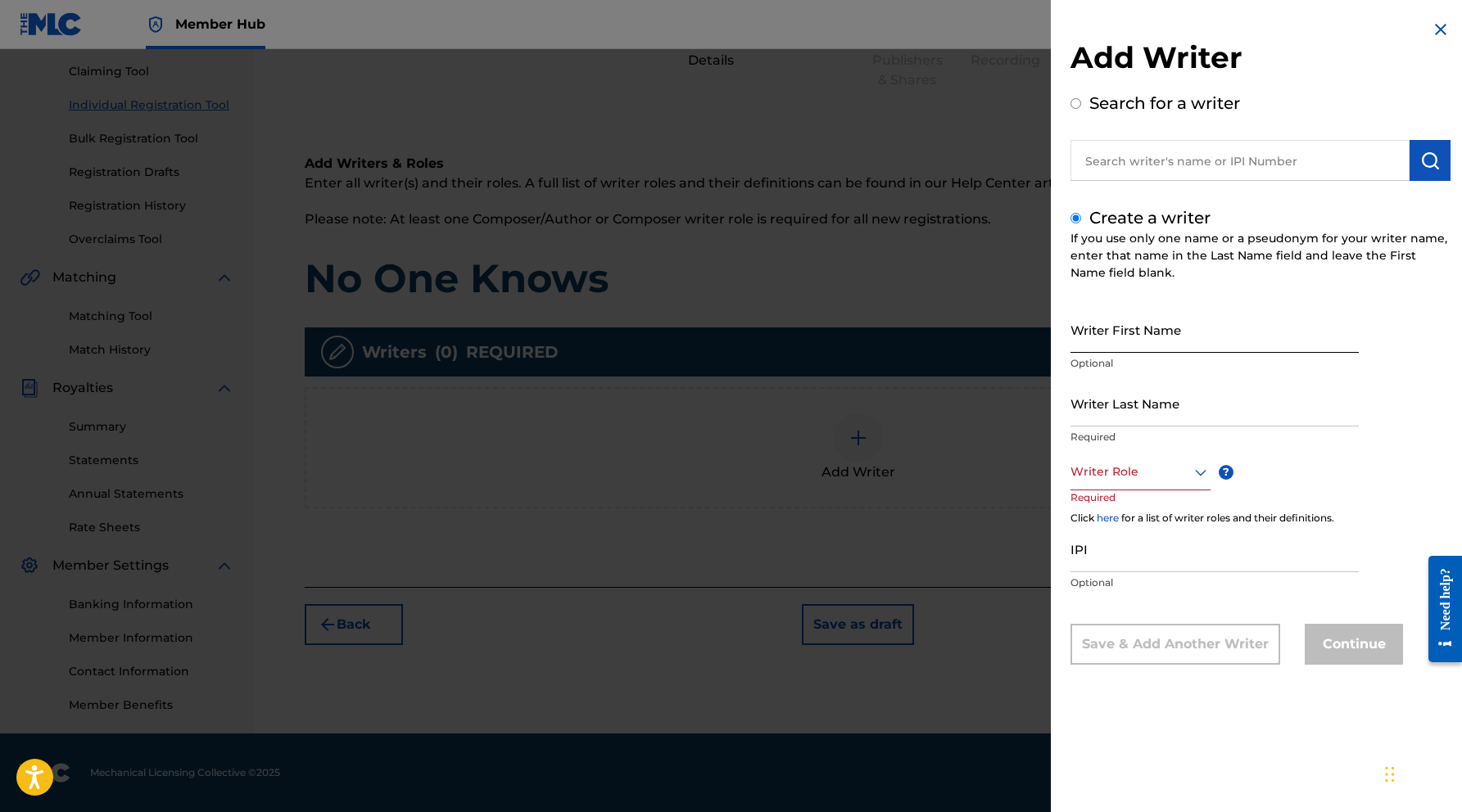
click at [1148, 336] on input "Writer First Name" at bounding box center [1214, 330] width 288 height 47
type input "CJ"
type input "[PERSON_NAME]"
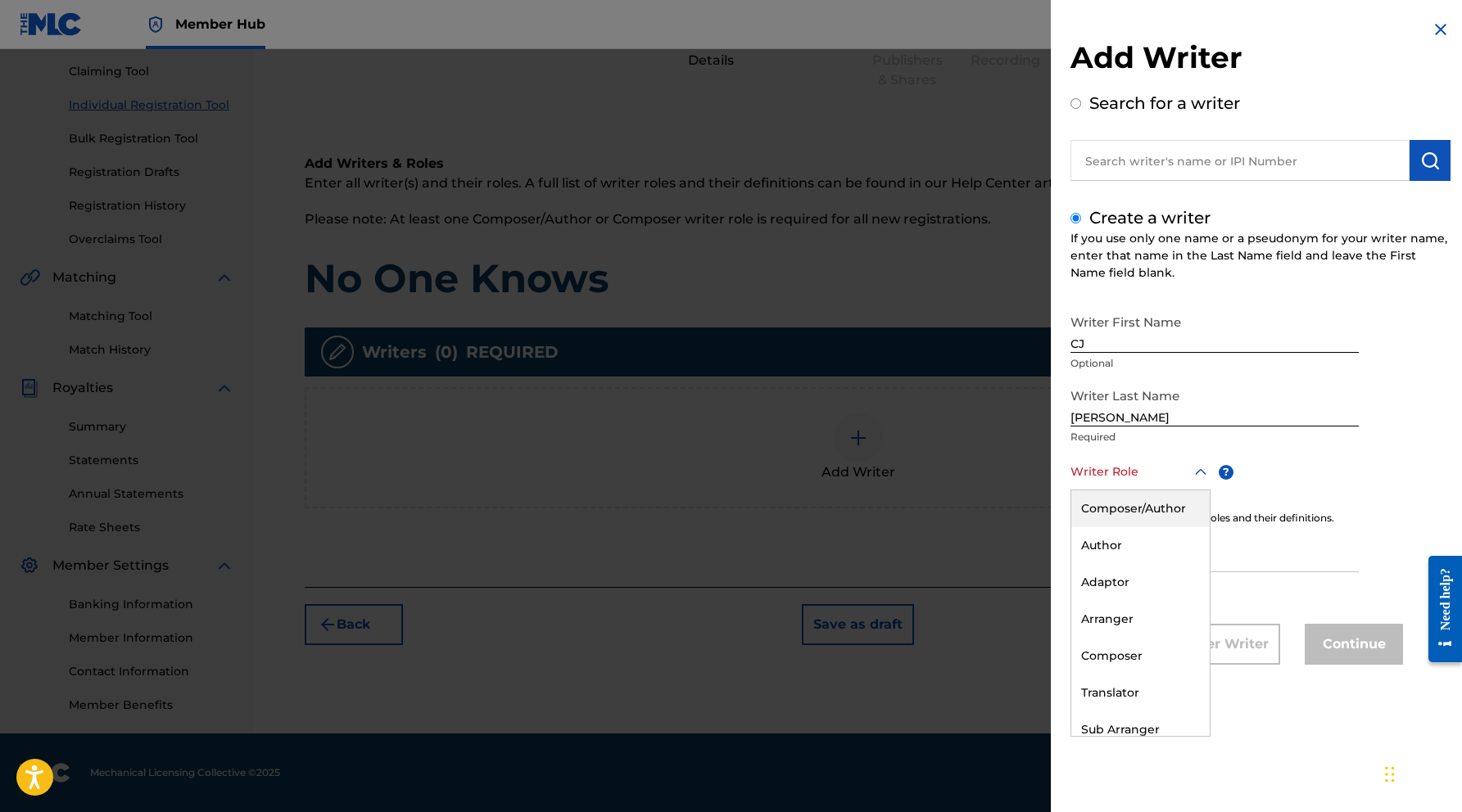
click at [1196, 469] on icon at bounding box center [1200, 472] width 20 height 20
click at [1133, 506] on div "Composer/Author" at bounding box center [1140, 508] width 139 height 37
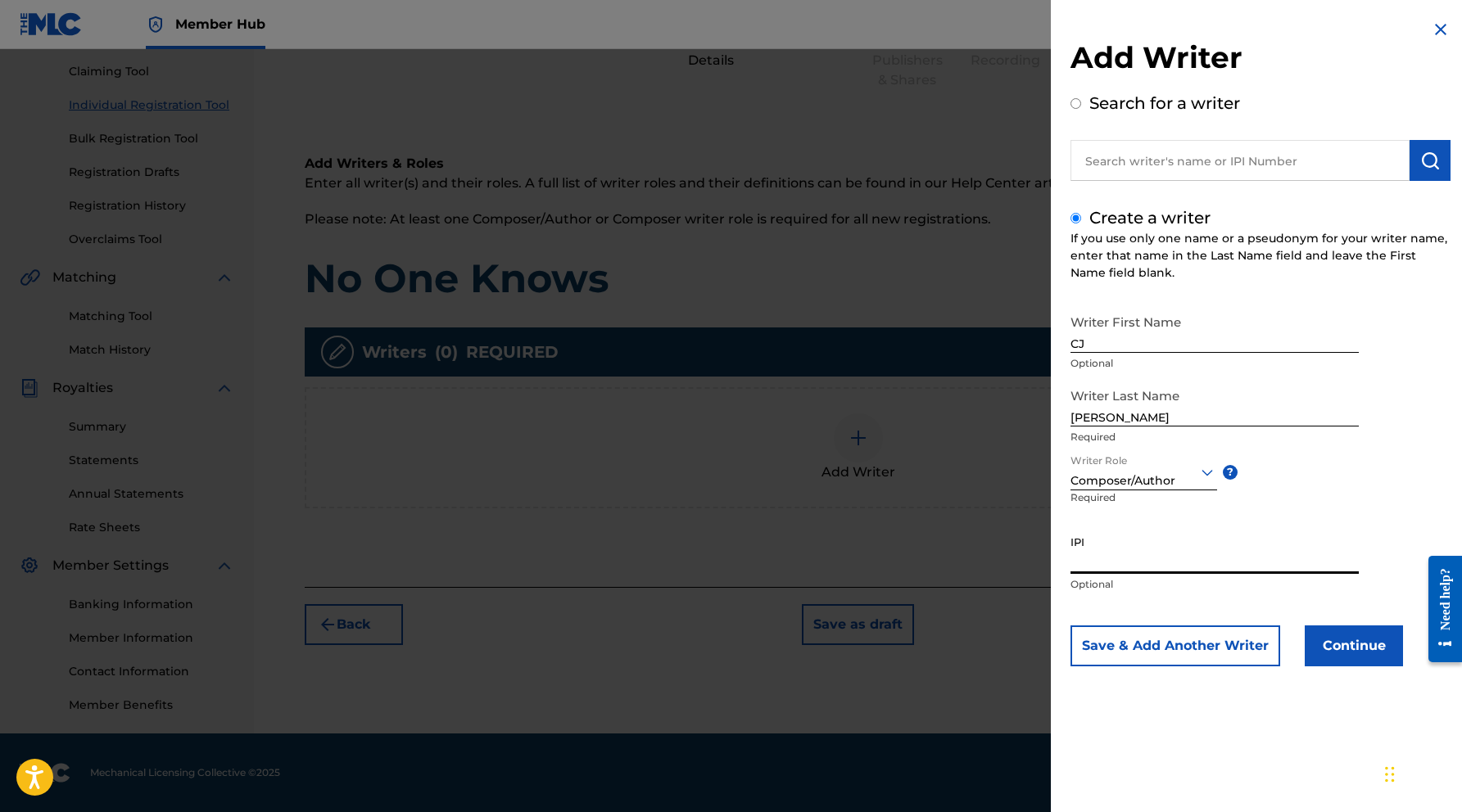
click at [1130, 556] on input "IPI" at bounding box center [1214, 550] width 288 height 47
paste input "788137200"
type input "788137200"
click at [1347, 639] on button "Continue" at bounding box center [1353, 645] width 99 height 41
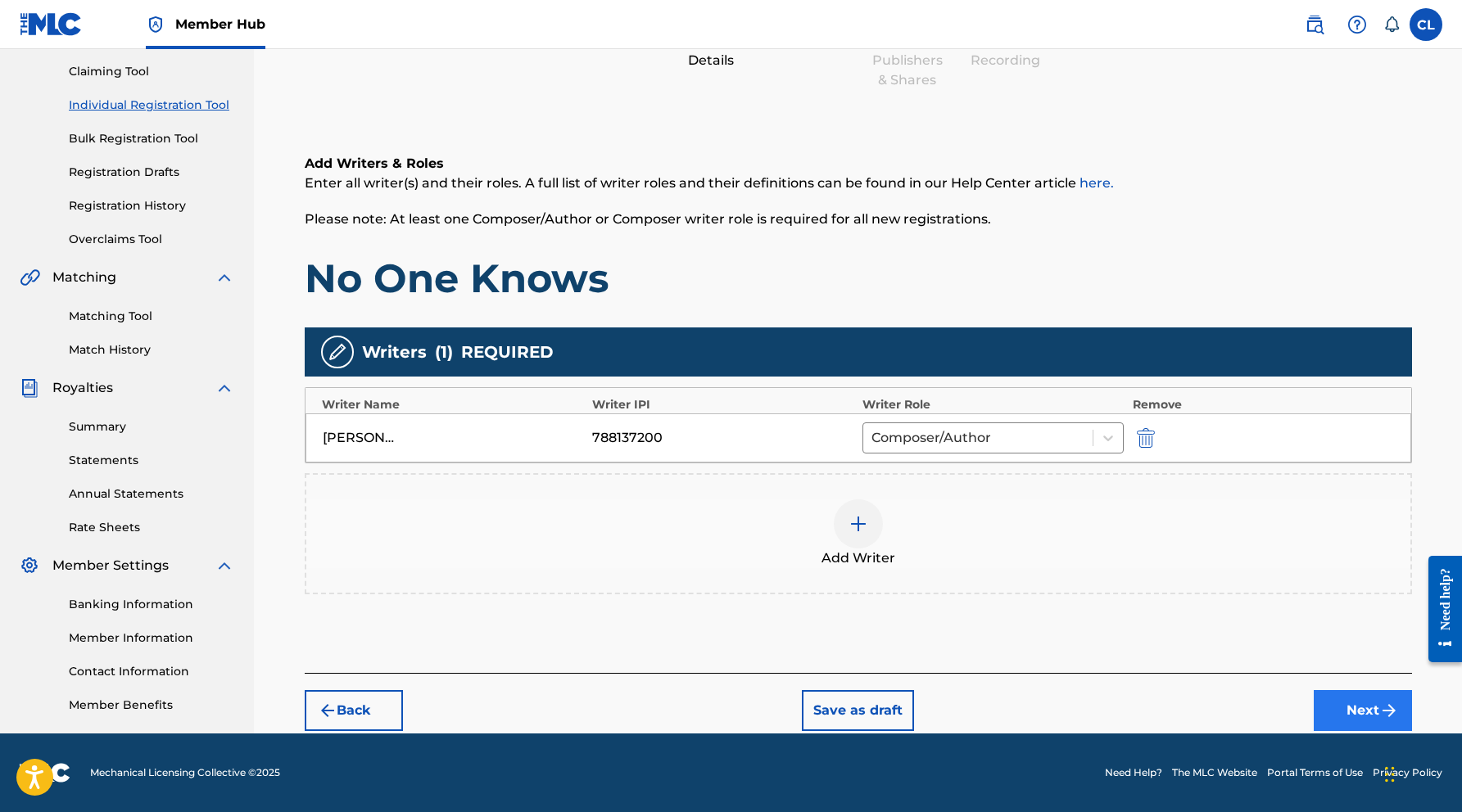
click at [1354, 710] on button "Next" at bounding box center [1363, 710] width 99 height 41
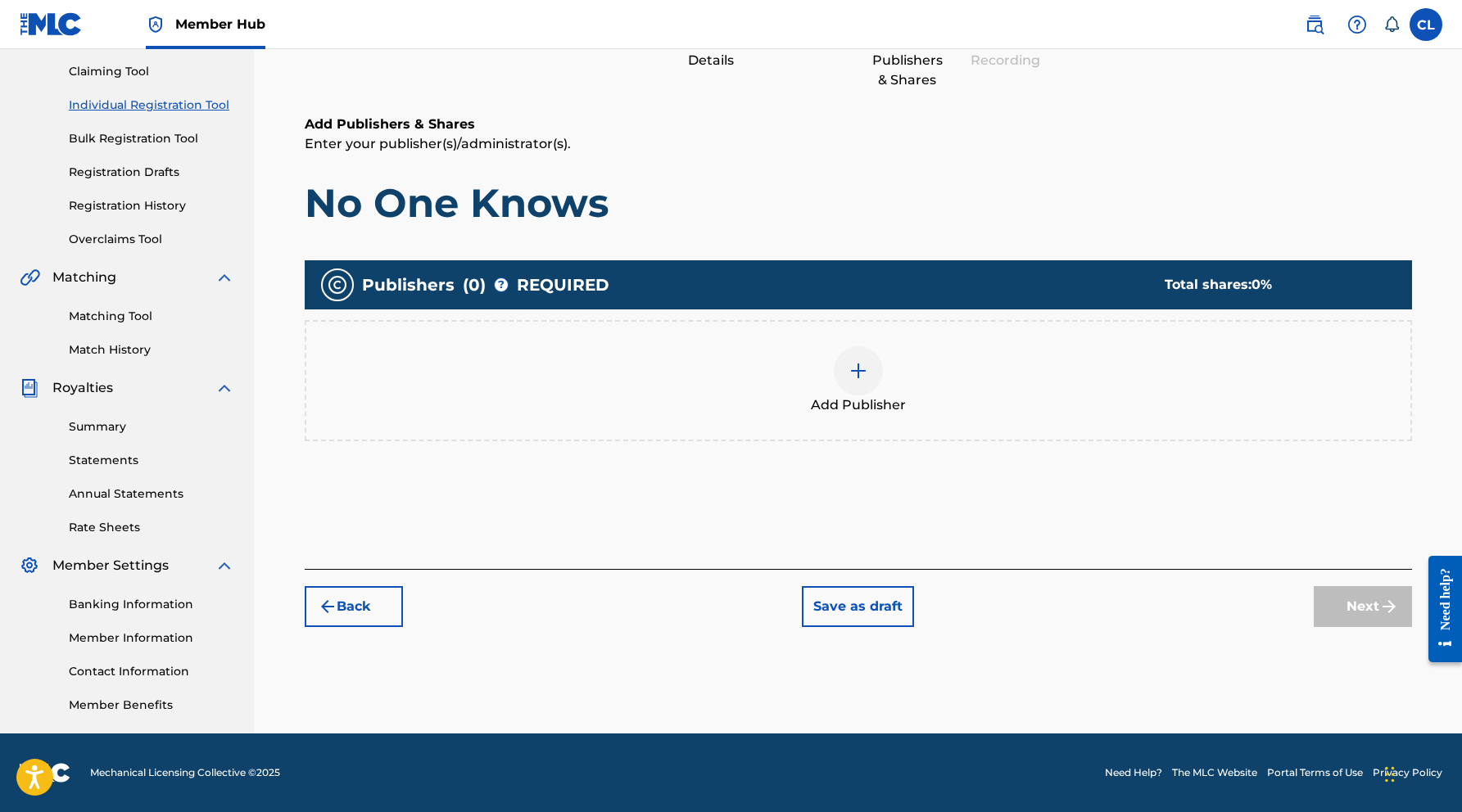
scroll to position [73, 0]
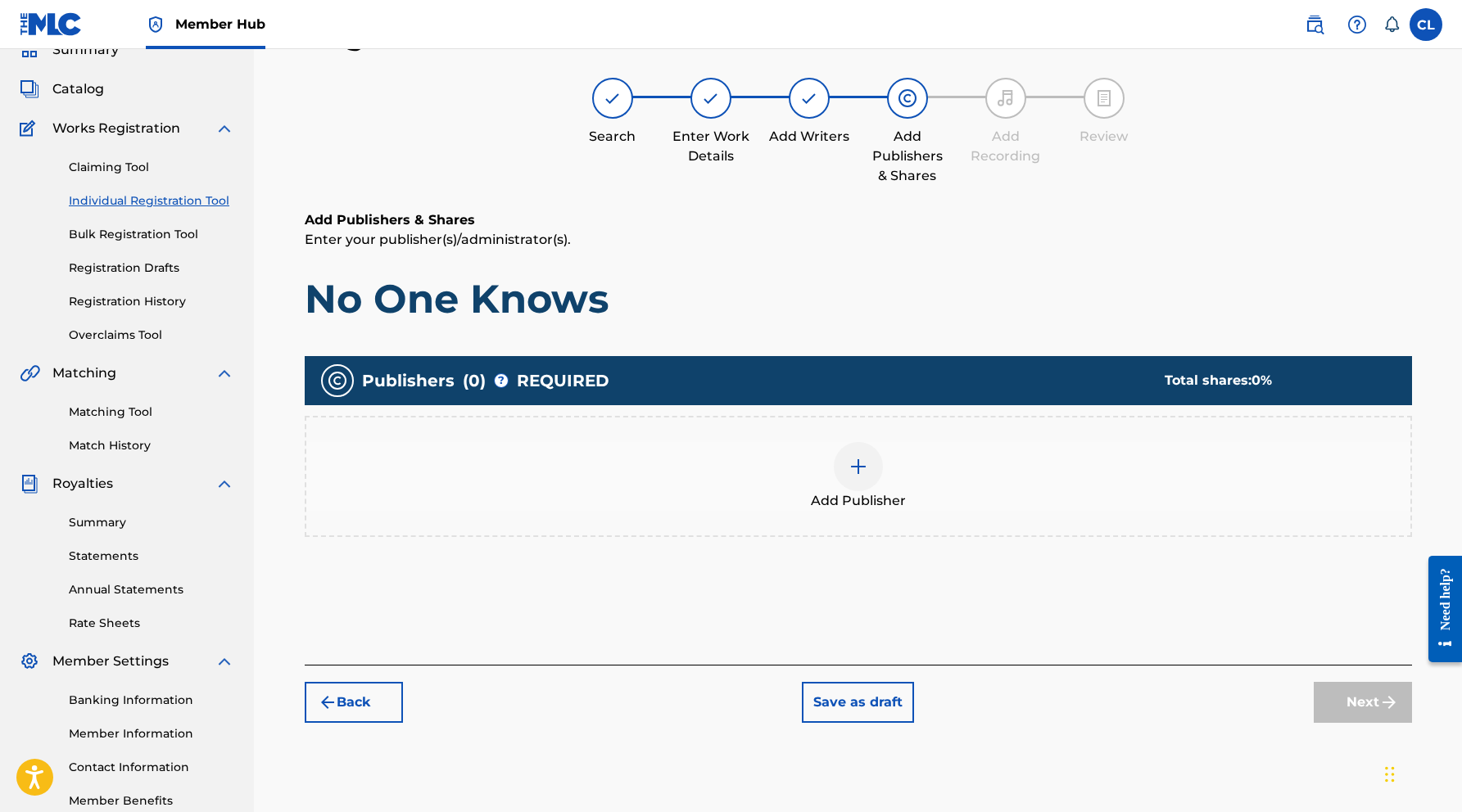
click at [858, 468] on img at bounding box center [857, 467] width 20 height 20
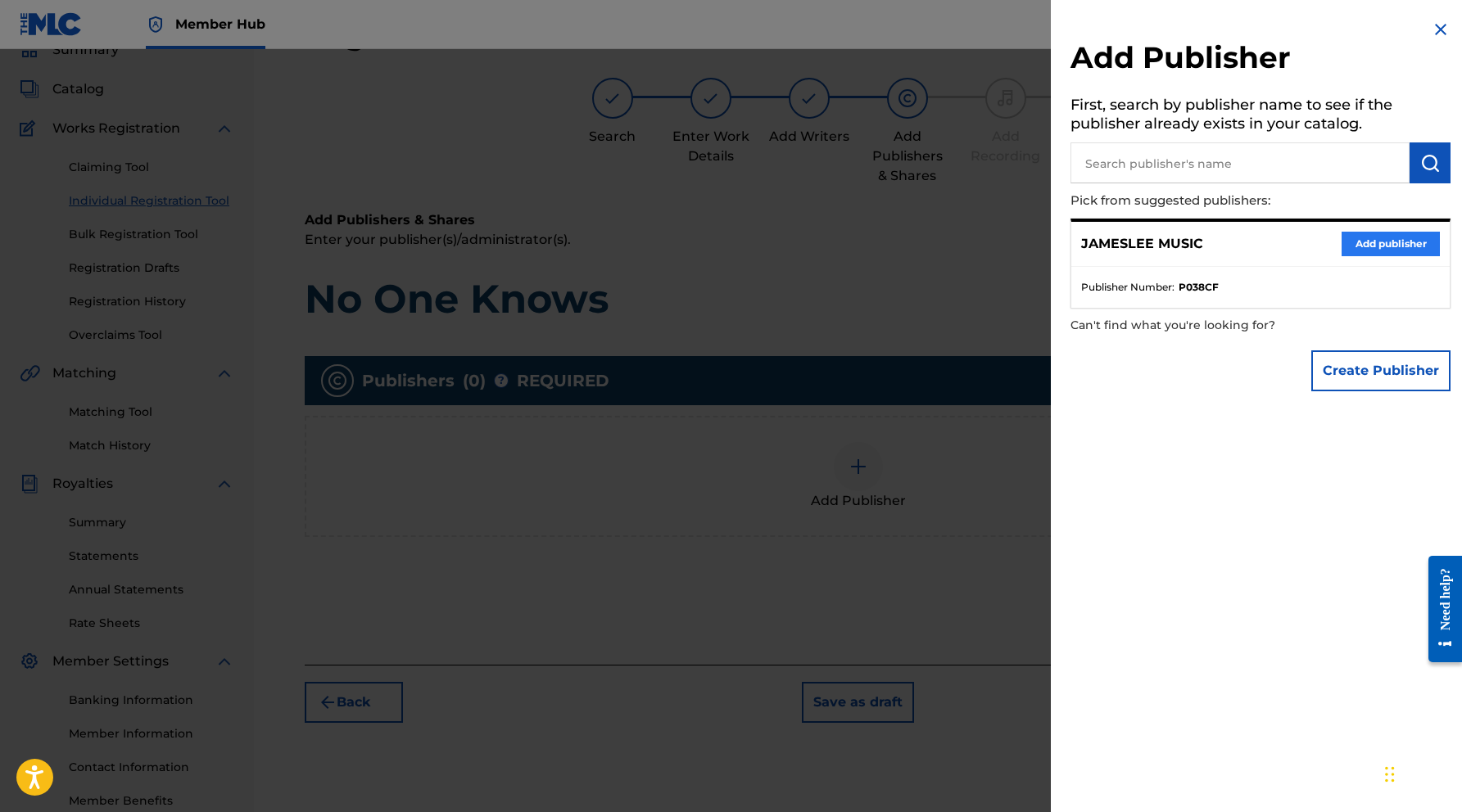
click at [1381, 238] on button "Add publisher" at bounding box center [1390, 244] width 99 height 24
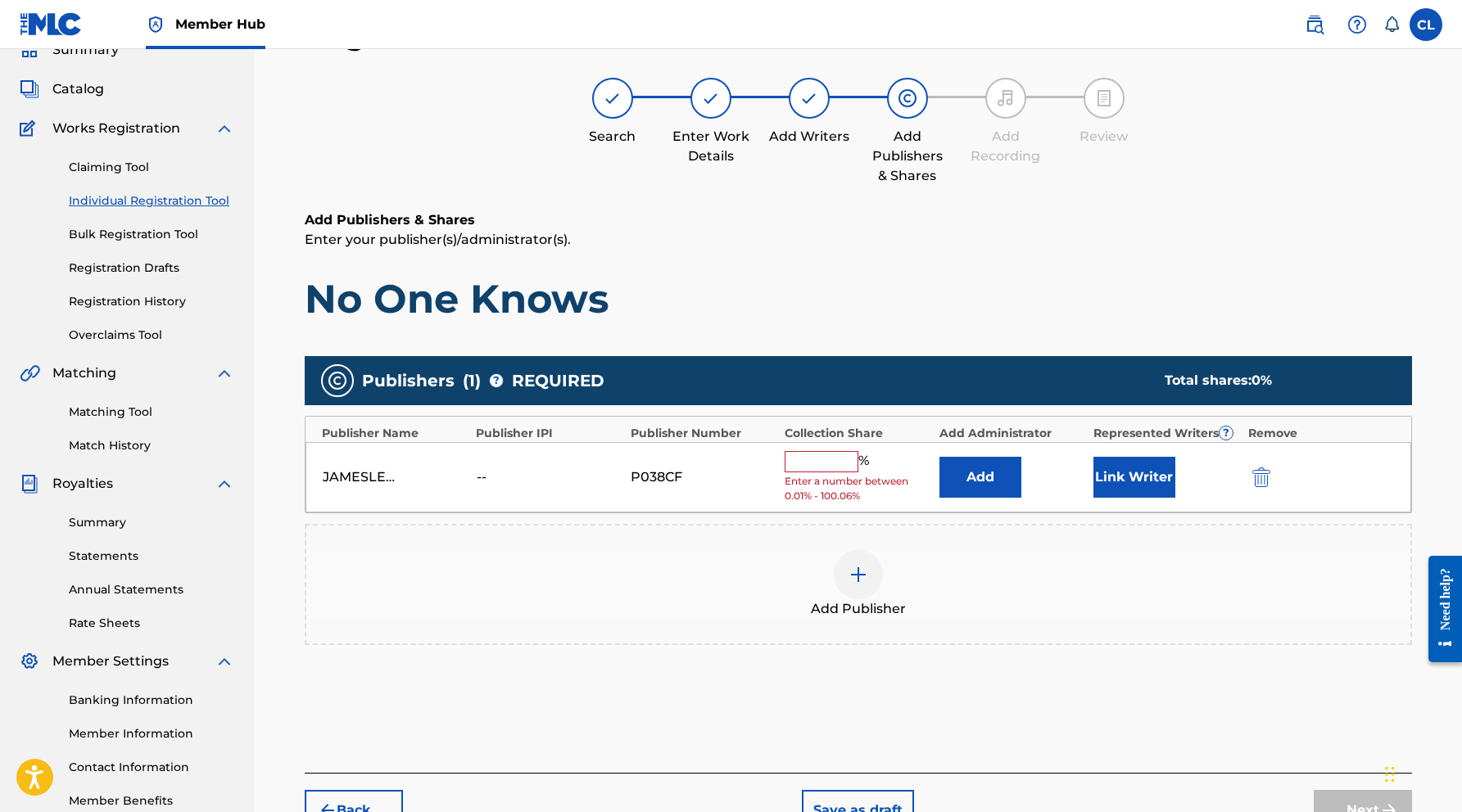
click at [832, 461] on input "text" at bounding box center [821, 461] width 73 height 21
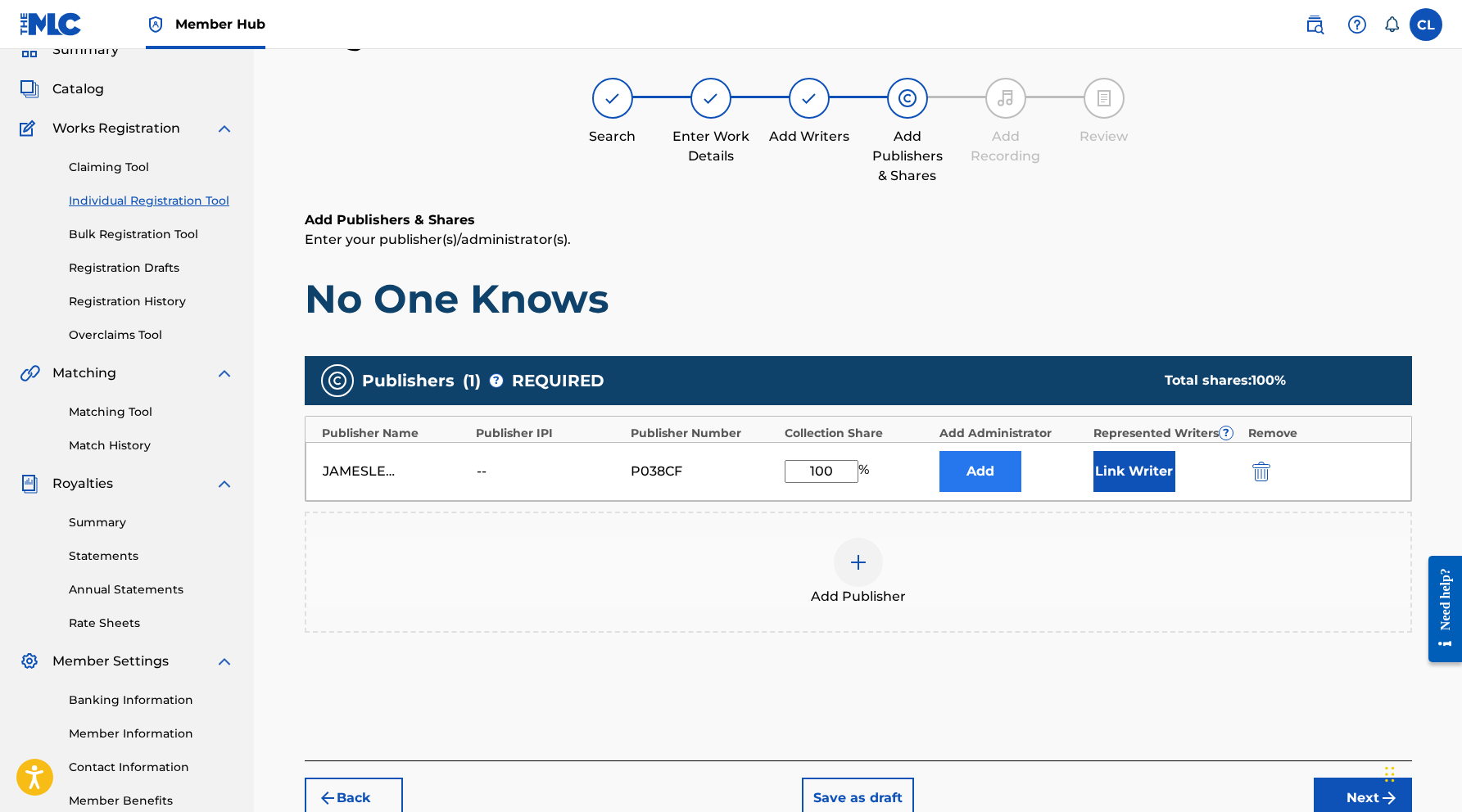
type input "100"
click at [973, 474] on button "Add" at bounding box center [980, 471] width 82 height 41
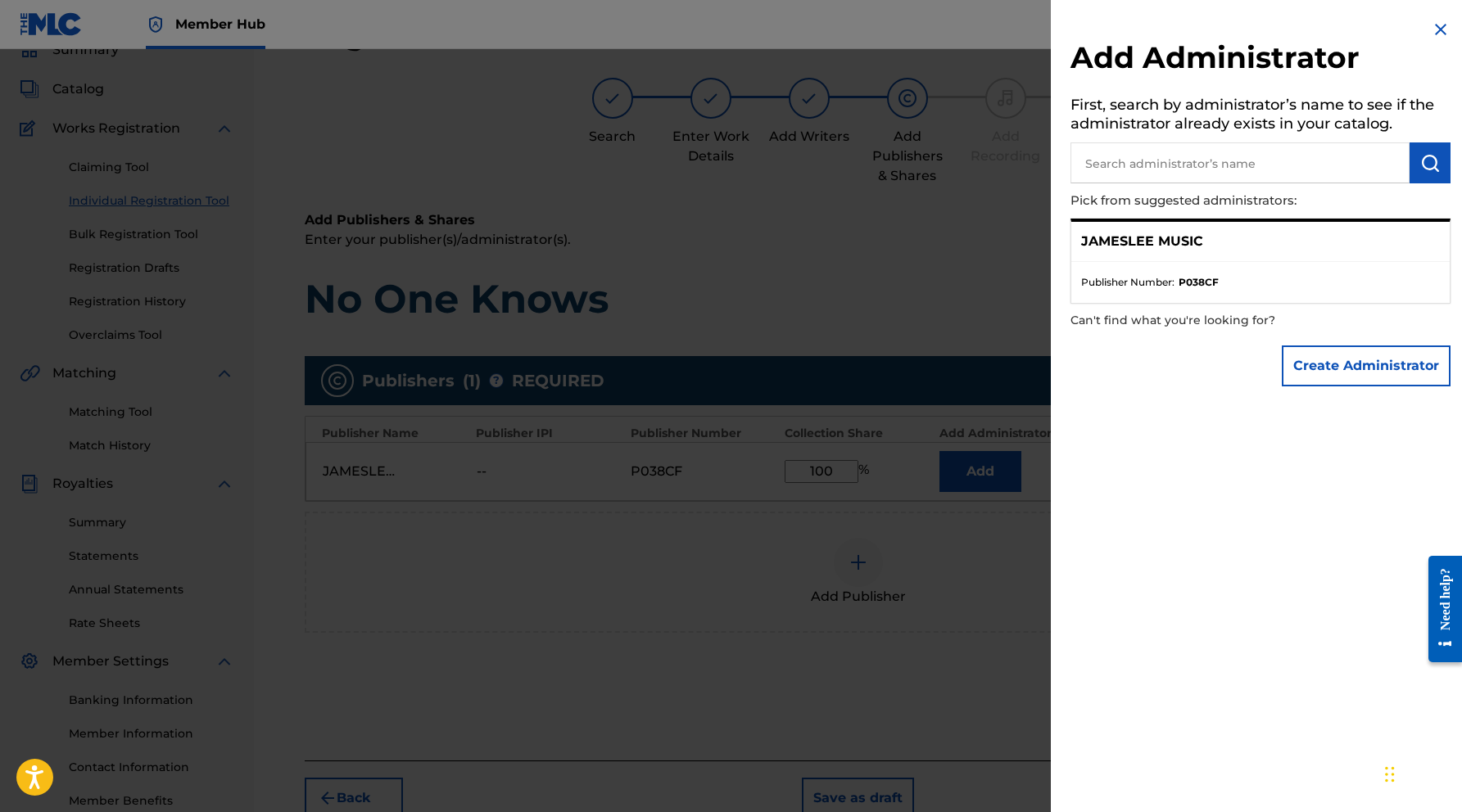
click at [1431, 31] on img at bounding box center [1440, 30] width 20 height 20
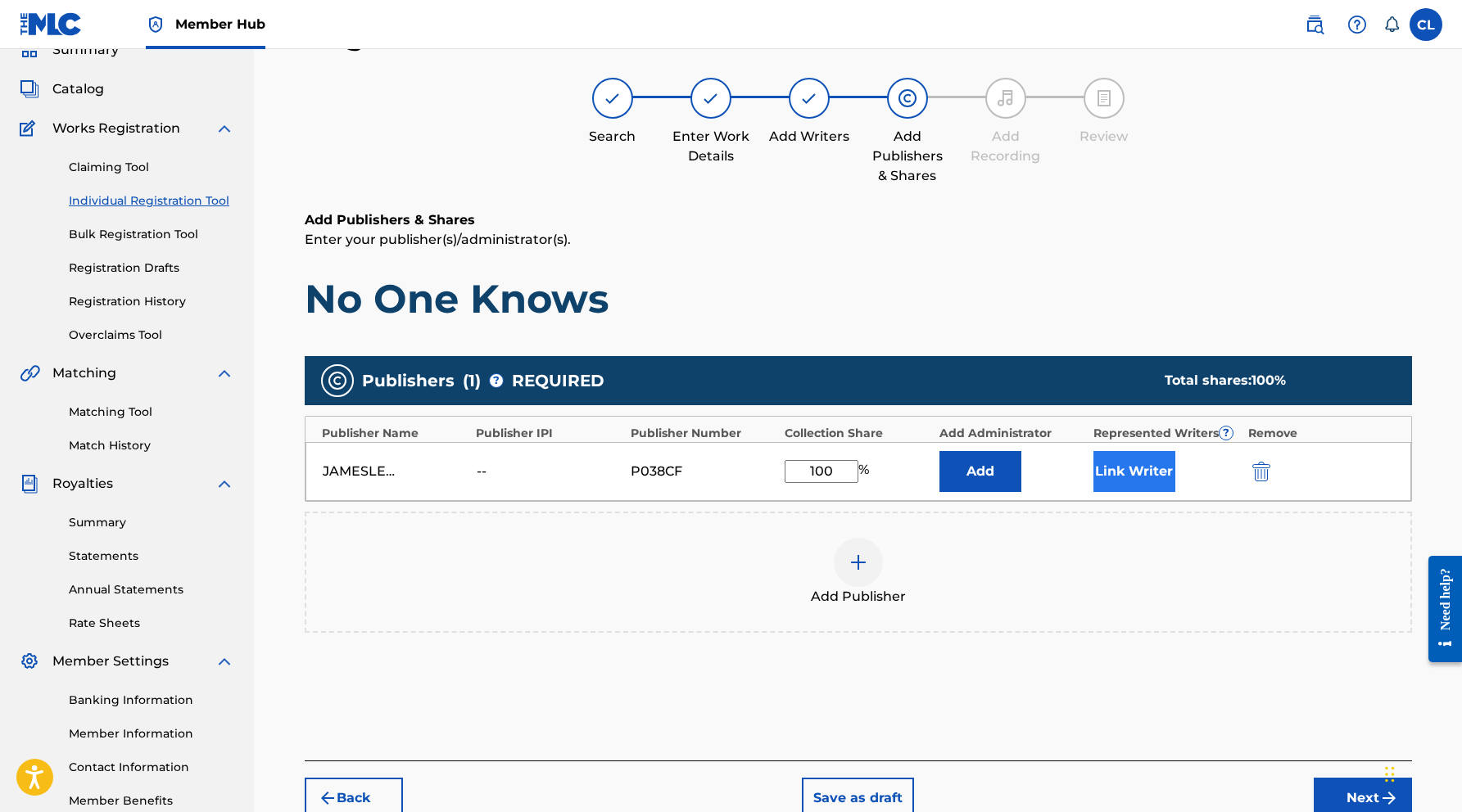
click at [1134, 475] on button "Link Writer" at bounding box center [1134, 471] width 82 height 41
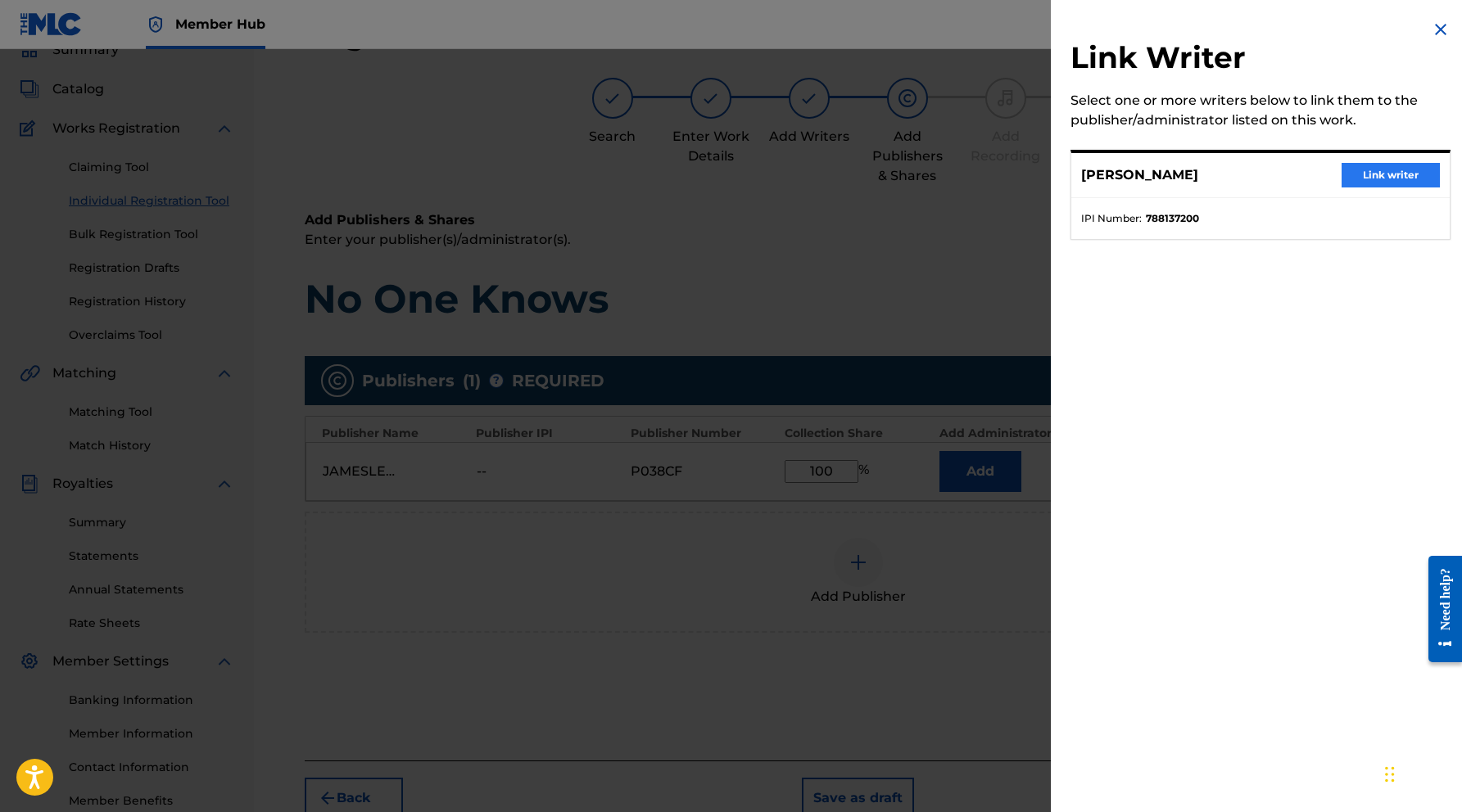
click at [1372, 169] on button "Link writer" at bounding box center [1390, 175] width 99 height 24
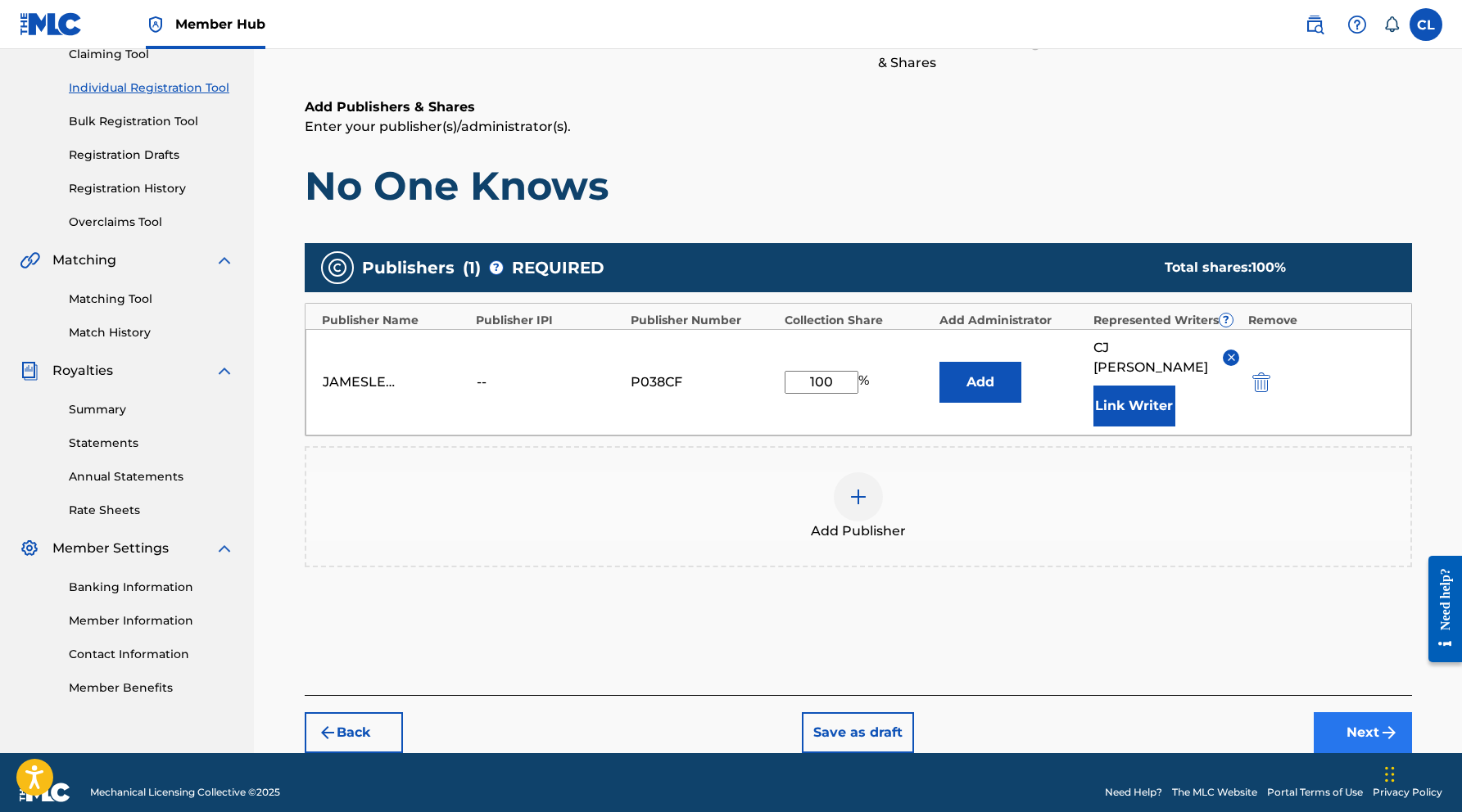
click at [1352, 713] on button "Next" at bounding box center [1363, 733] width 99 height 41
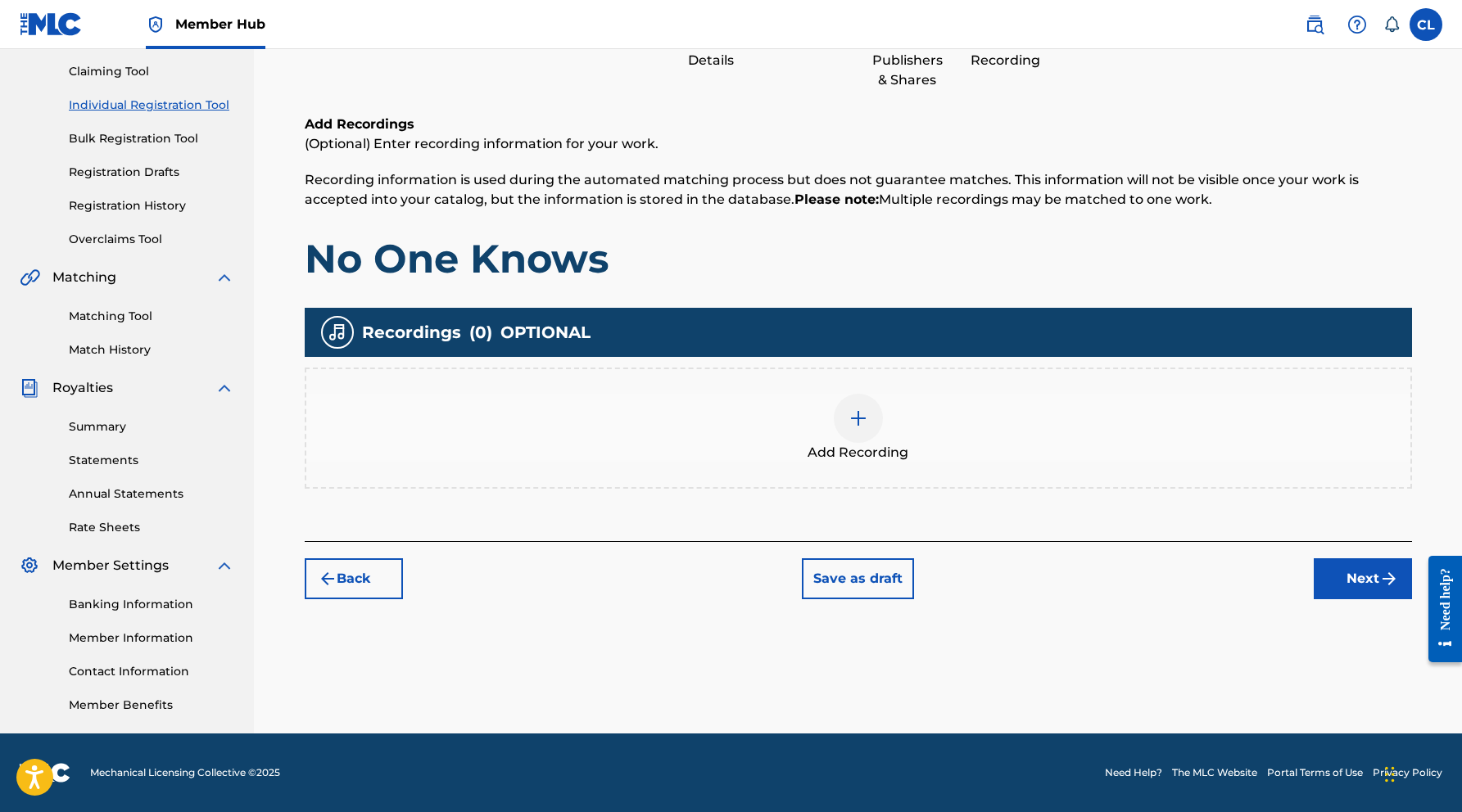
scroll to position [169, 0]
click at [851, 412] on img at bounding box center [857, 418] width 20 height 20
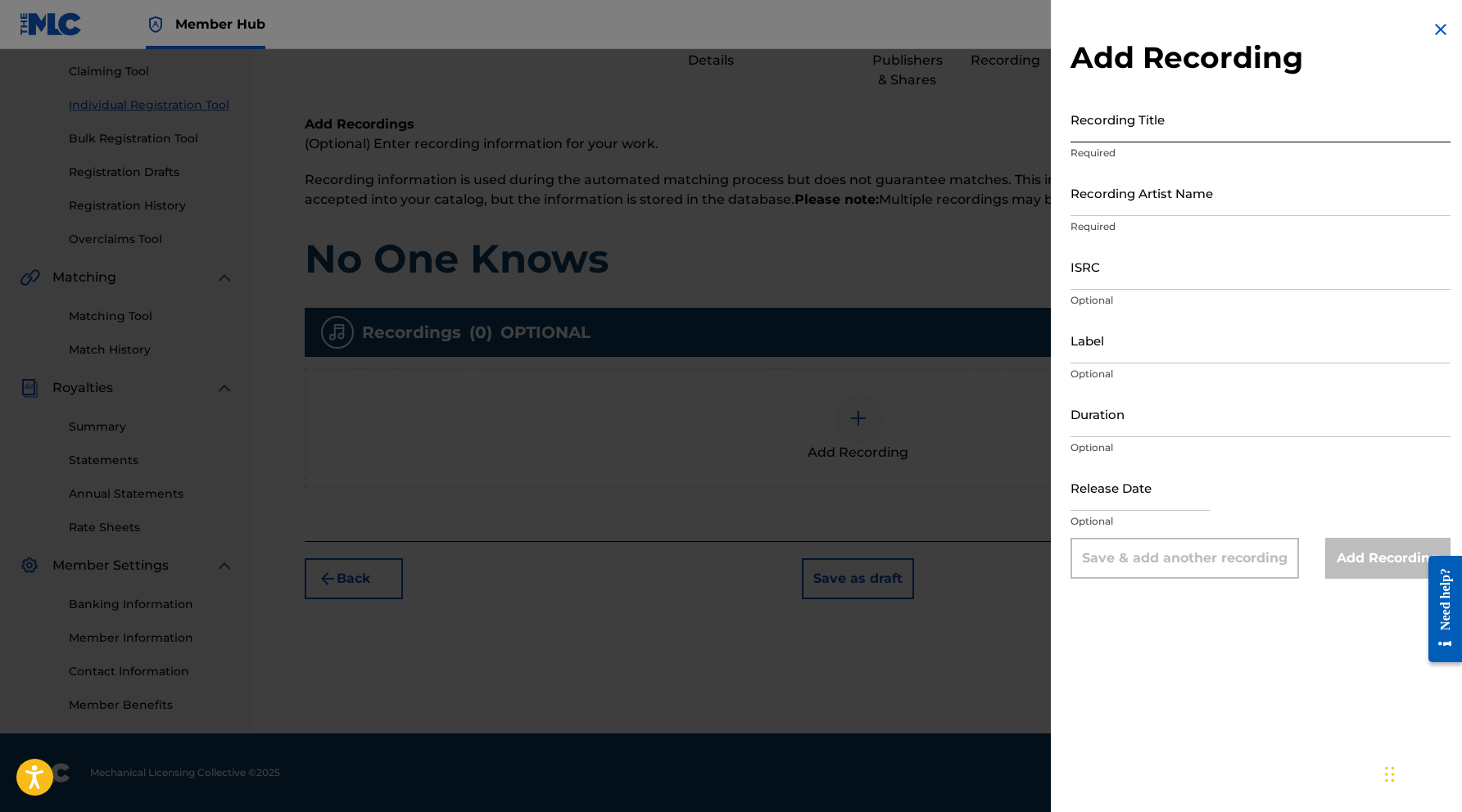
click at [1170, 134] on input "Recording Title" at bounding box center [1260, 119] width 380 height 47
type input "No One Knows"
click at [1208, 212] on input "Recording Artist Name" at bounding box center [1260, 193] width 380 height 47
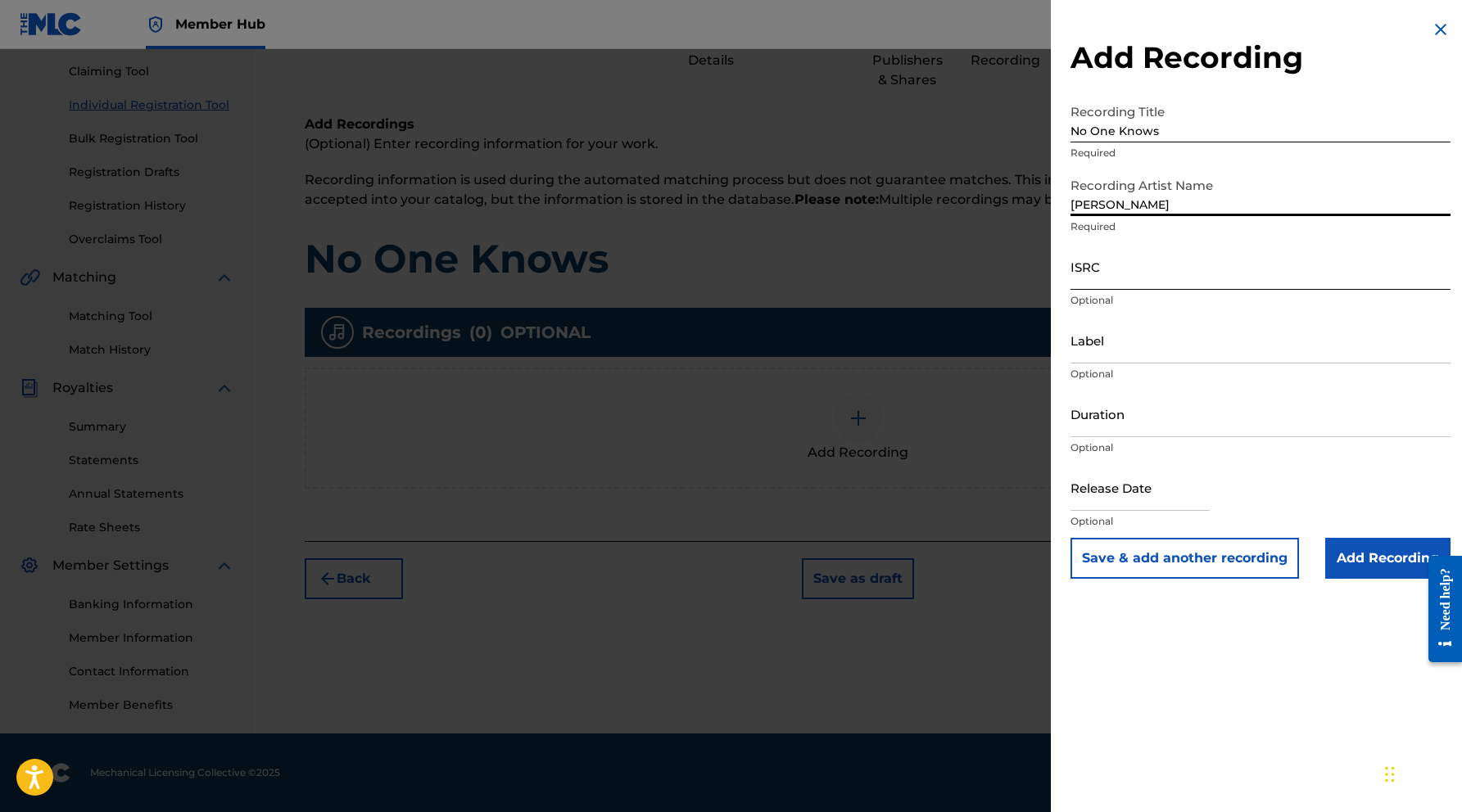
type input "[PERSON_NAME]"
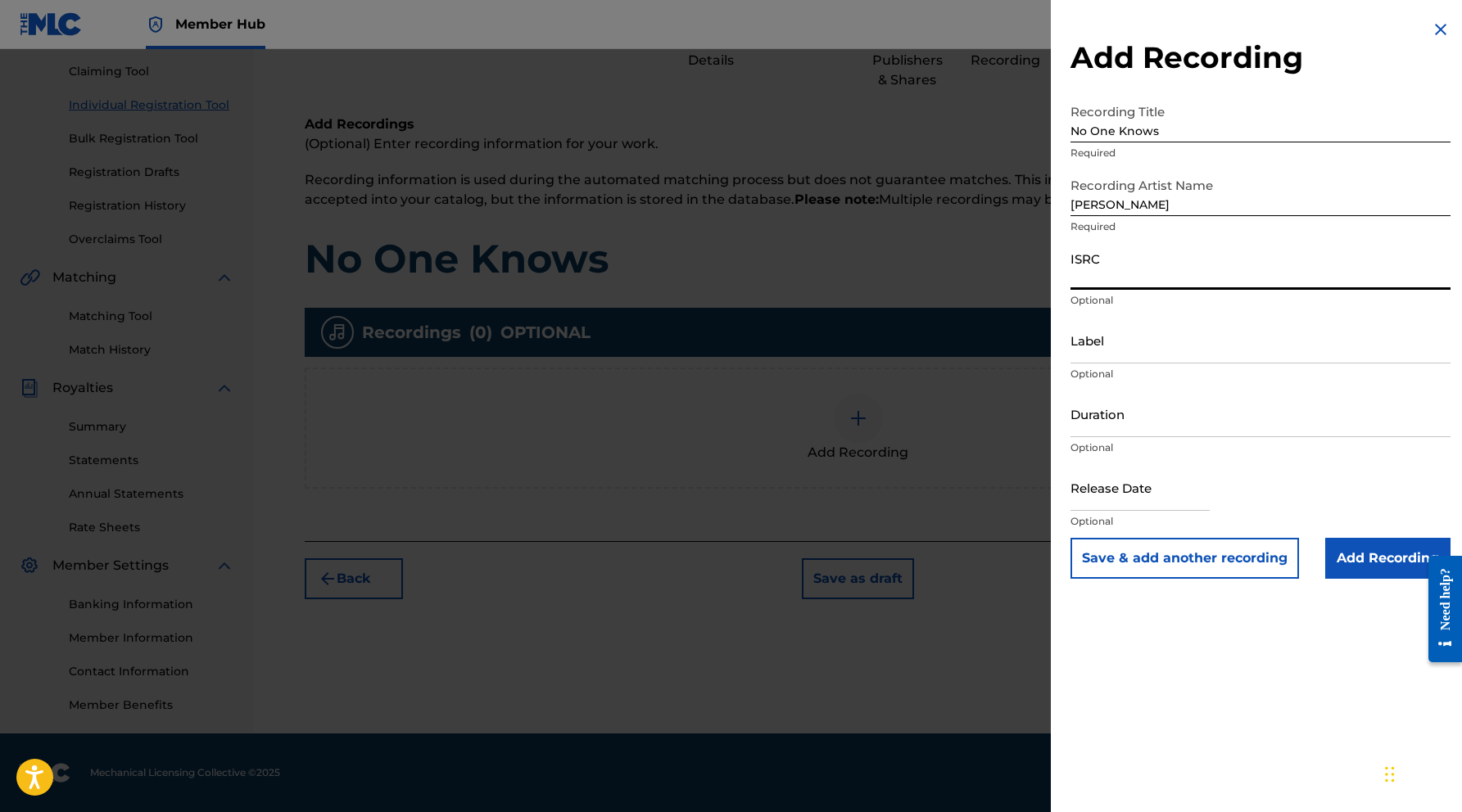
click at [1181, 284] on input "ISRC" at bounding box center [1260, 267] width 380 height 47
paste input "QZZ7P2507180"
type input "QZZ7P2507180"
click at [1144, 355] on input "Label" at bounding box center [1260, 340] width 380 height 47
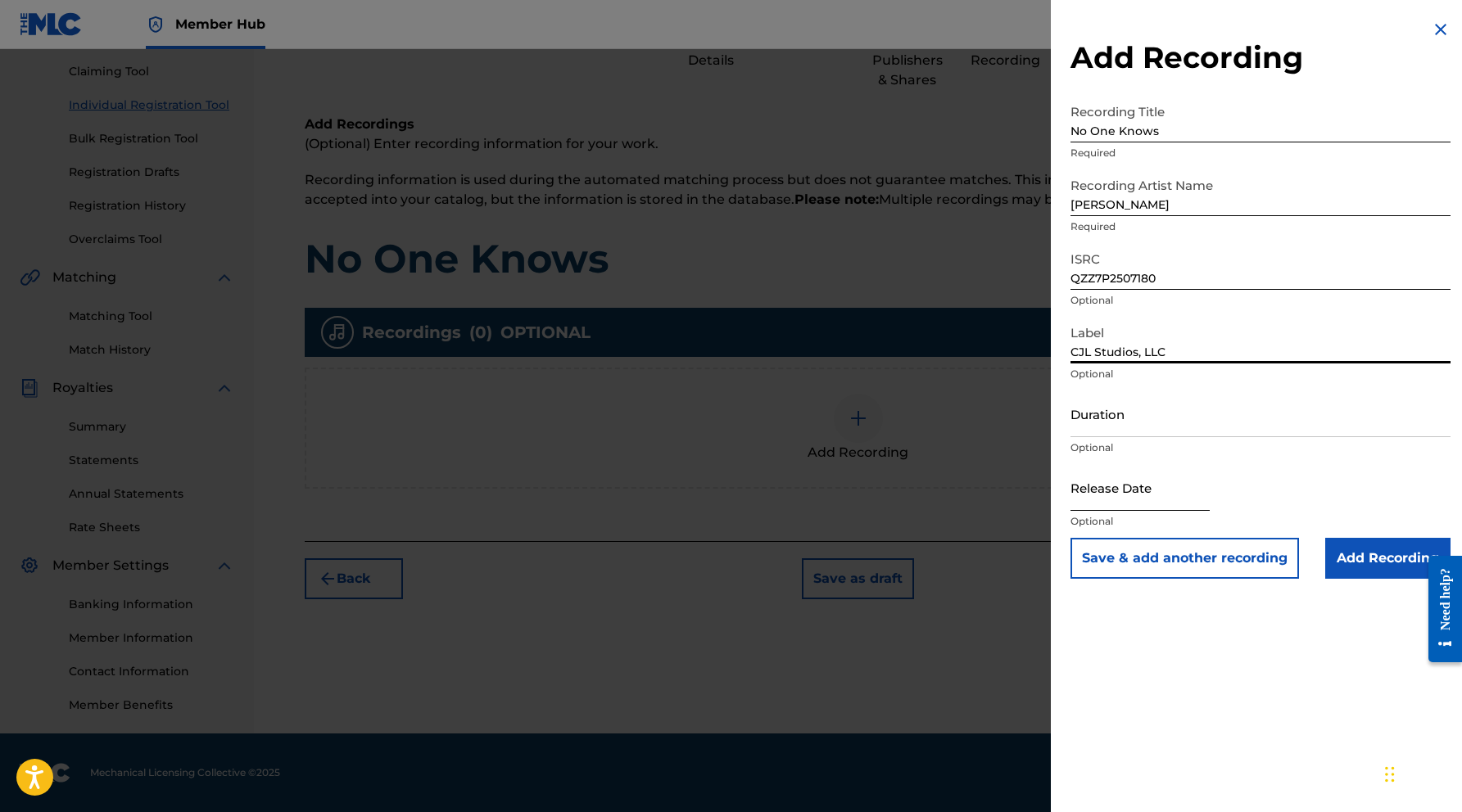
type input "CJL Studios, LLC"
click at [1154, 501] on input "text" at bounding box center [1140, 488] width 140 height 47
select select "8"
select select "2025"
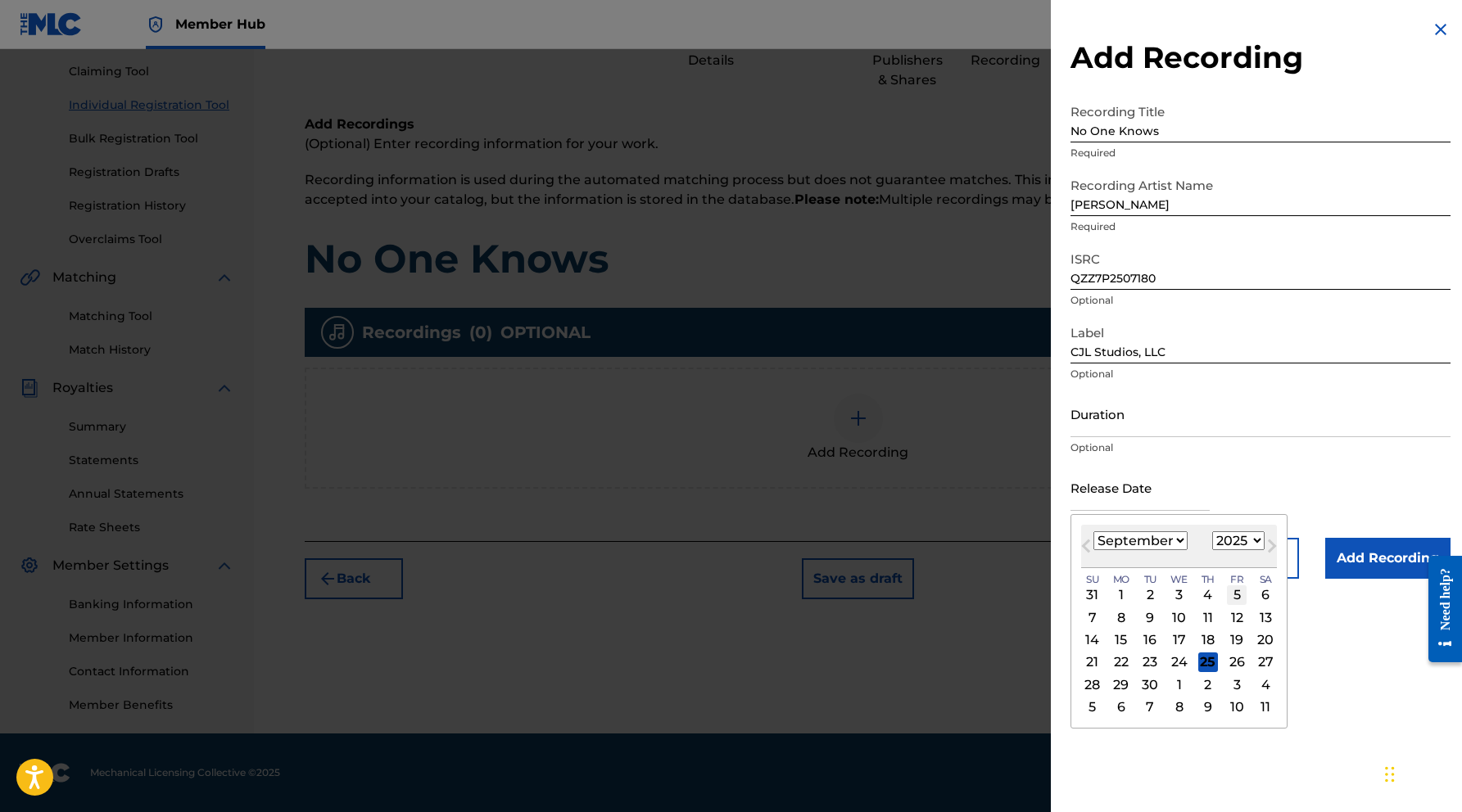
click at [1226, 602] on div "5" at bounding box center [1236, 595] width 20 height 20
type input "[DATE]"
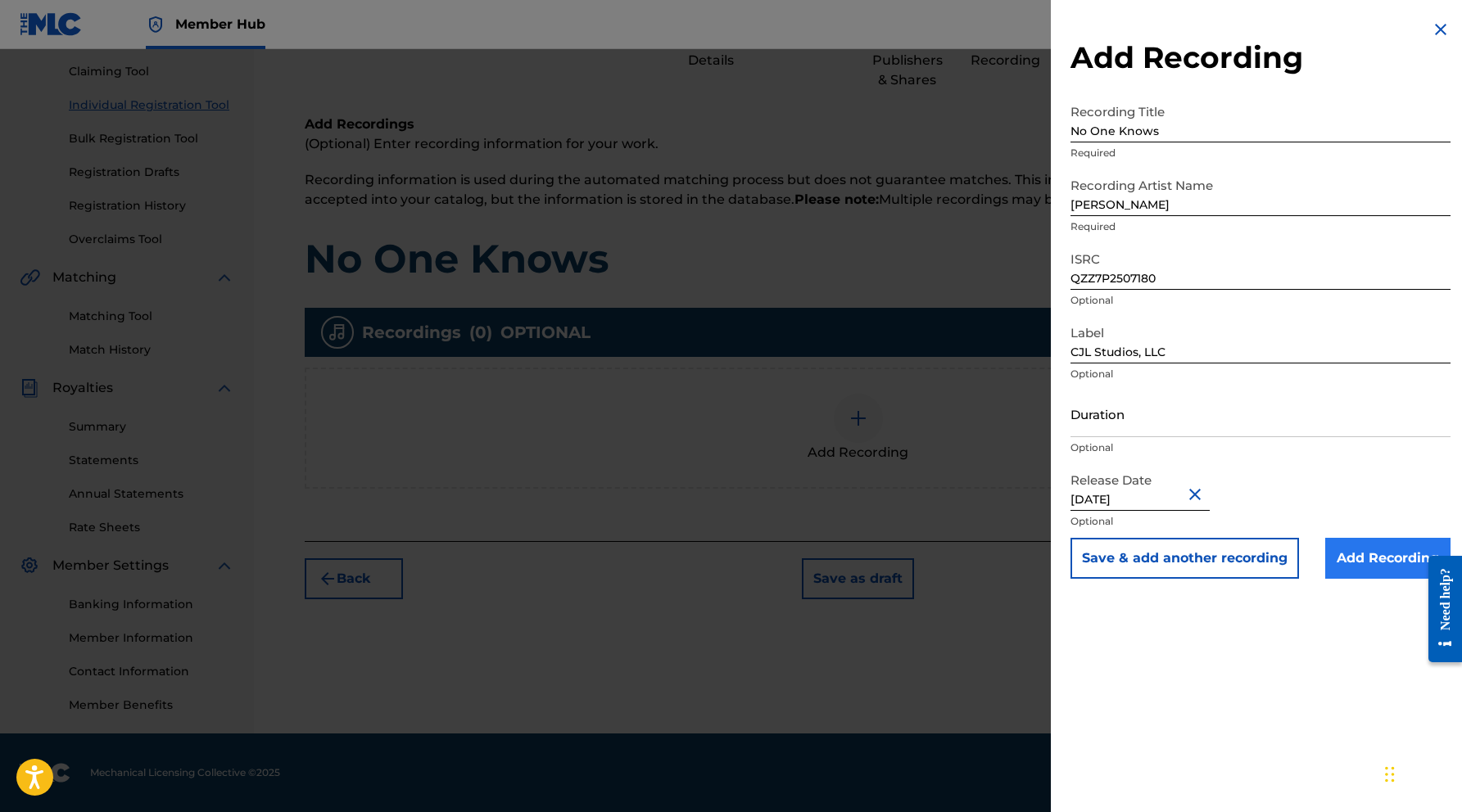
click at [1375, 566] on input "Add Recording" at bounding box center [1388, 558] width 126 height 41
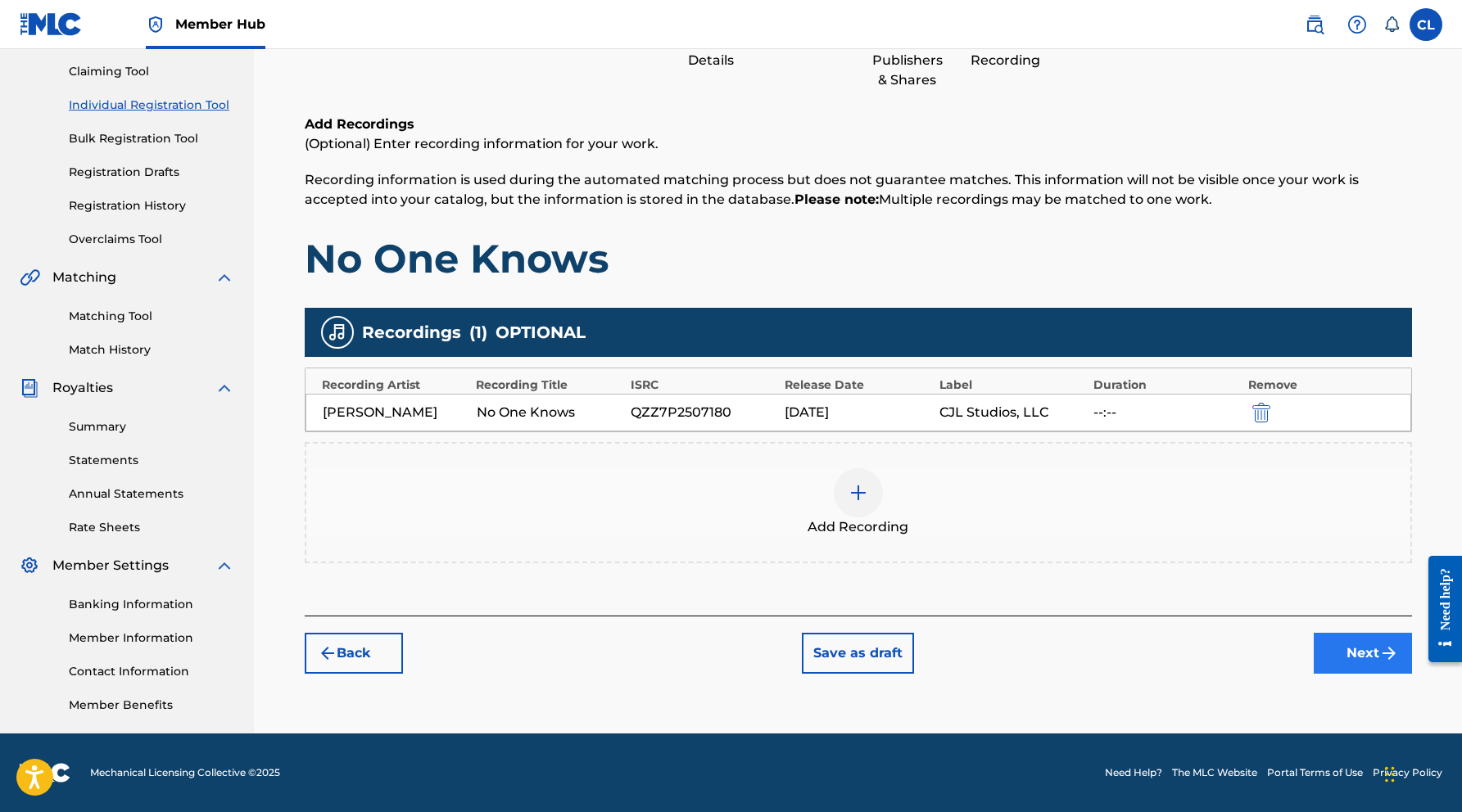
click at [1354, 650] on button "Next" at bounding box center [1363, 653] width 99 height 41
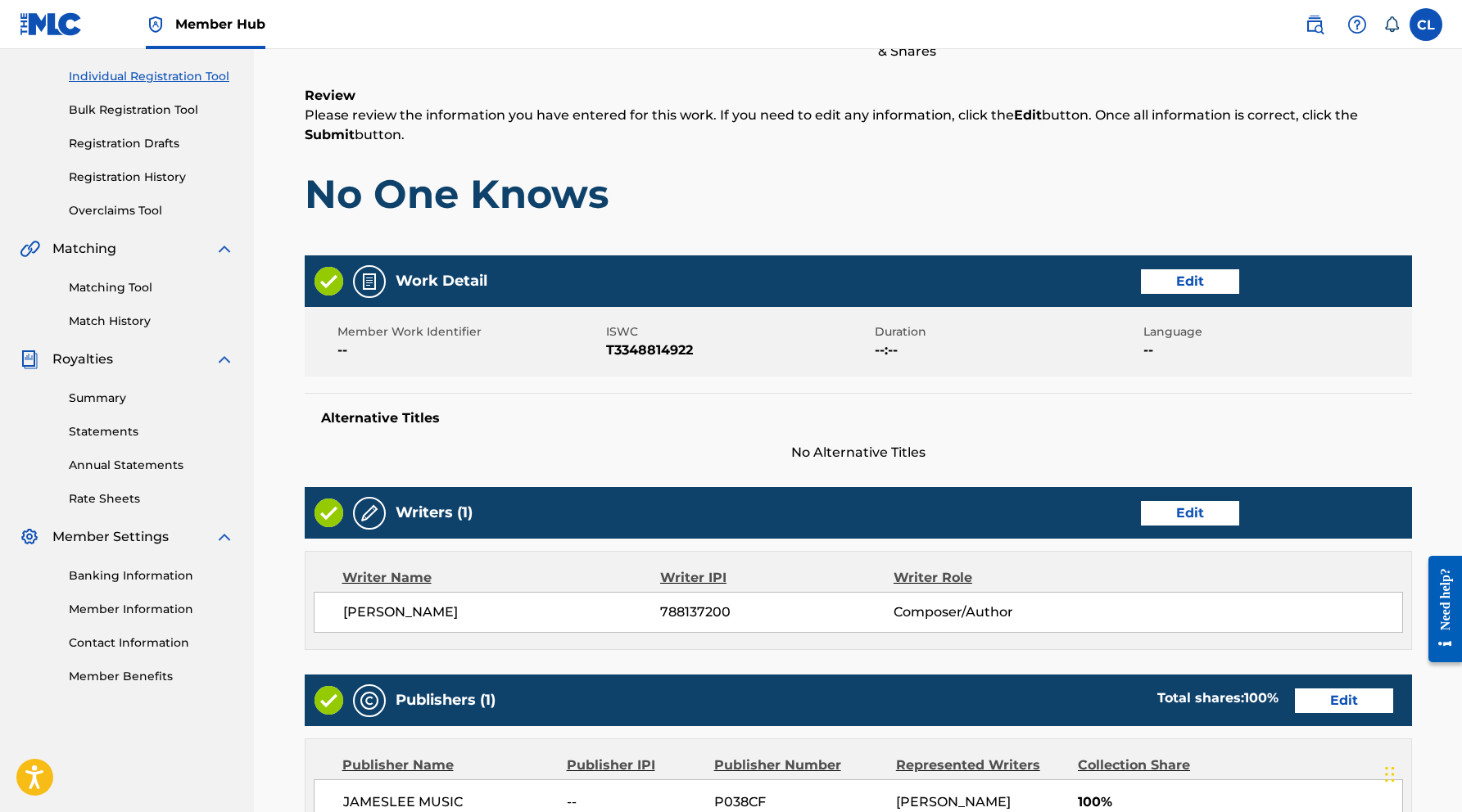
scroll to position [204, 0]
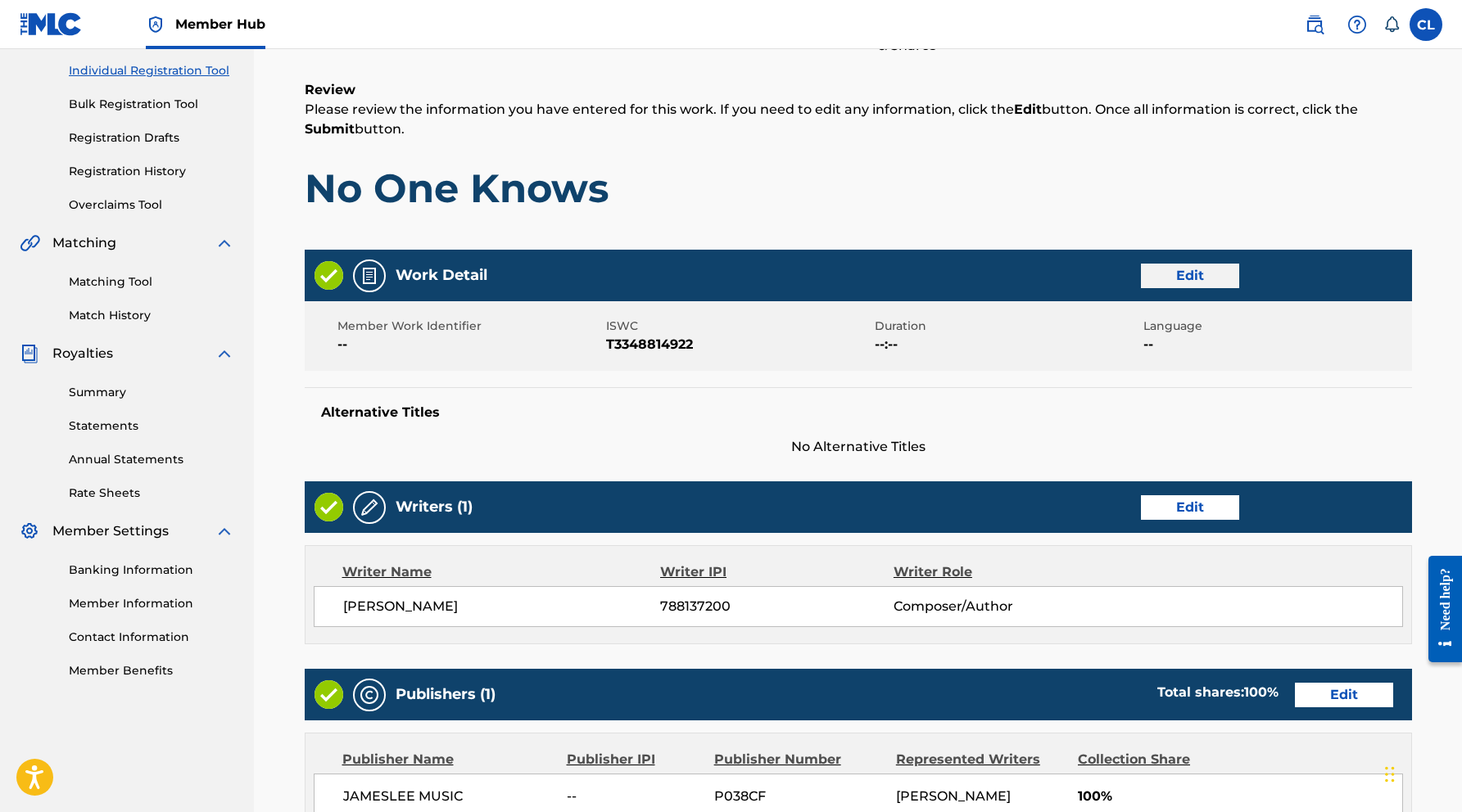
click at [1190, 278] on button "Edit" at bounding box center [1190, 276] width 99 height 24
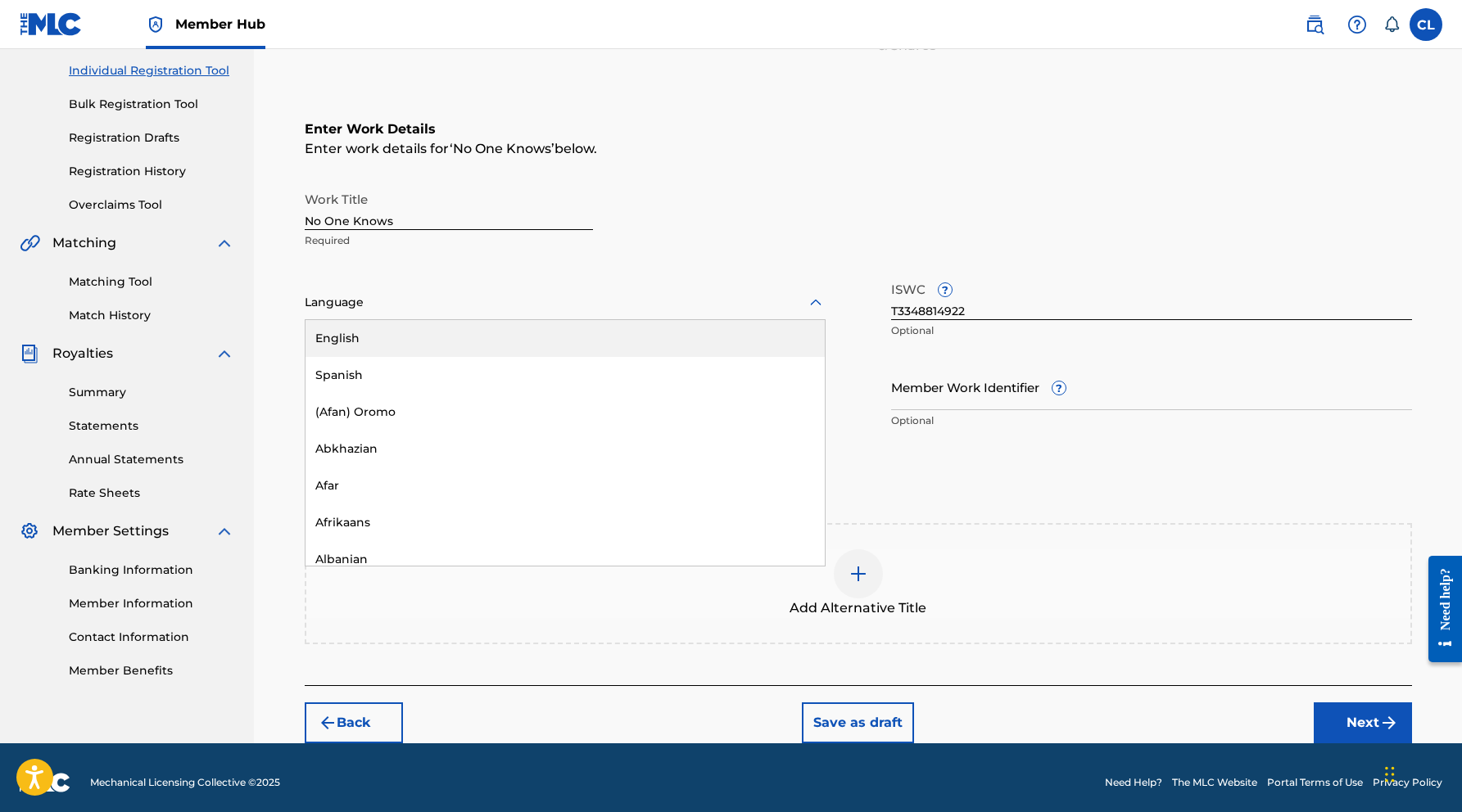
click at [813, 305] on icon at bounding box center [816, 303] width 20 height 20
click at [541, 331] on div "English" at bounding box center [564, 338] width 519 height 37
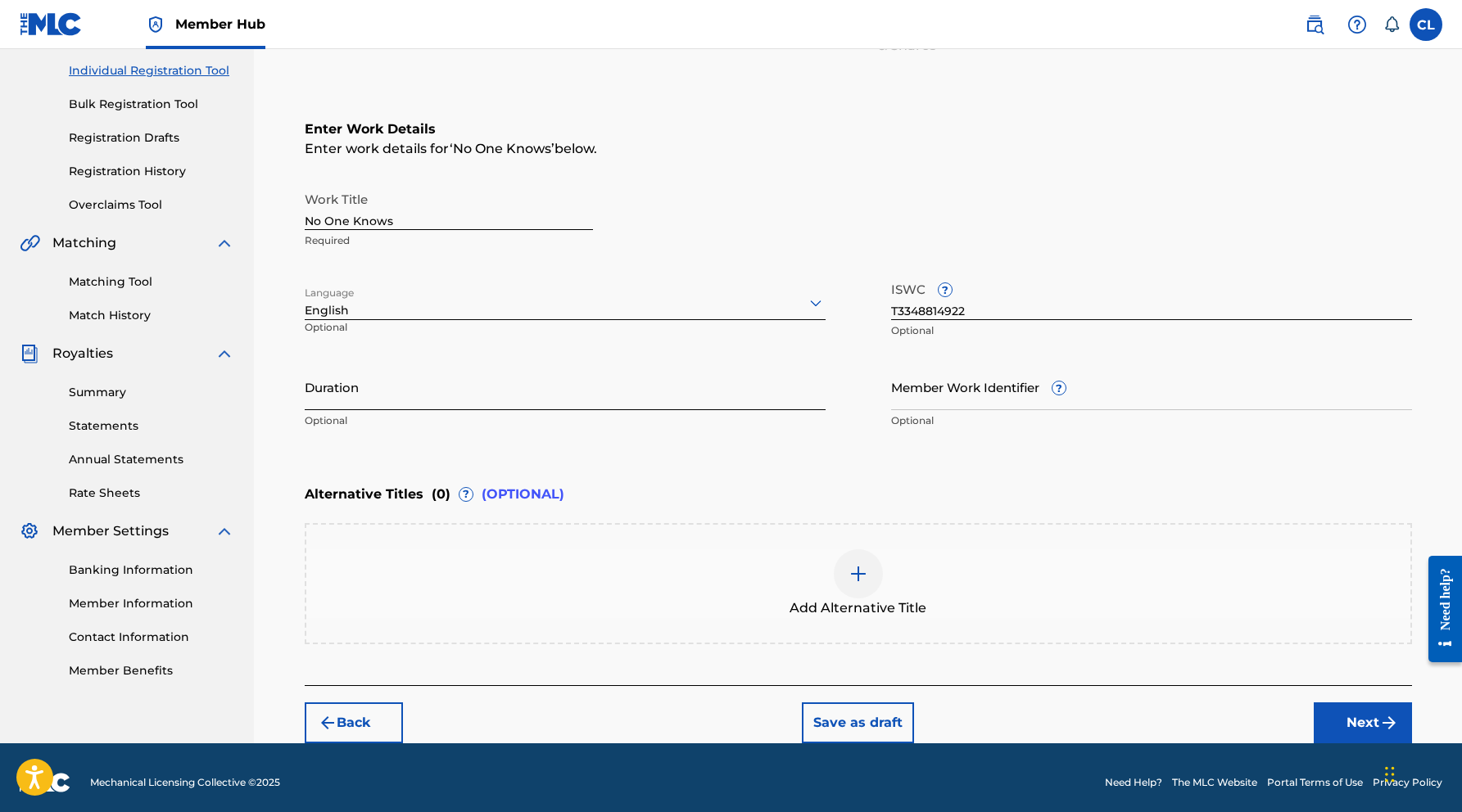
click at [675, 399] on input "Duration" at bounding box center [564, 387] width 521 height 47
type input "04:42"
click at [1358, 720] on button "Next" at bounding box center [1363, 722] width 99 height 41
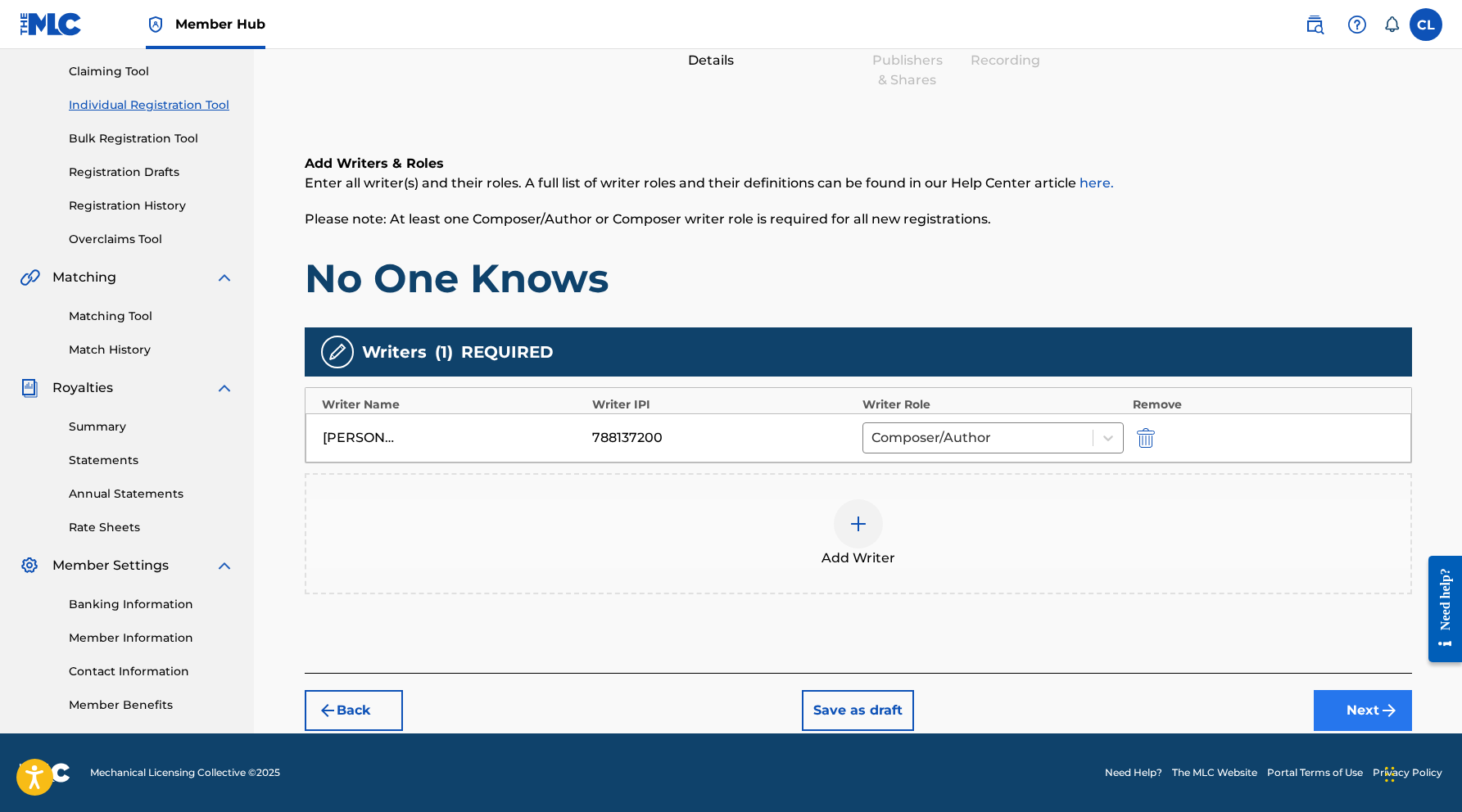
click at [1329, 698] on button "Next" at bounding box center [1363, 710] width 99 height 41
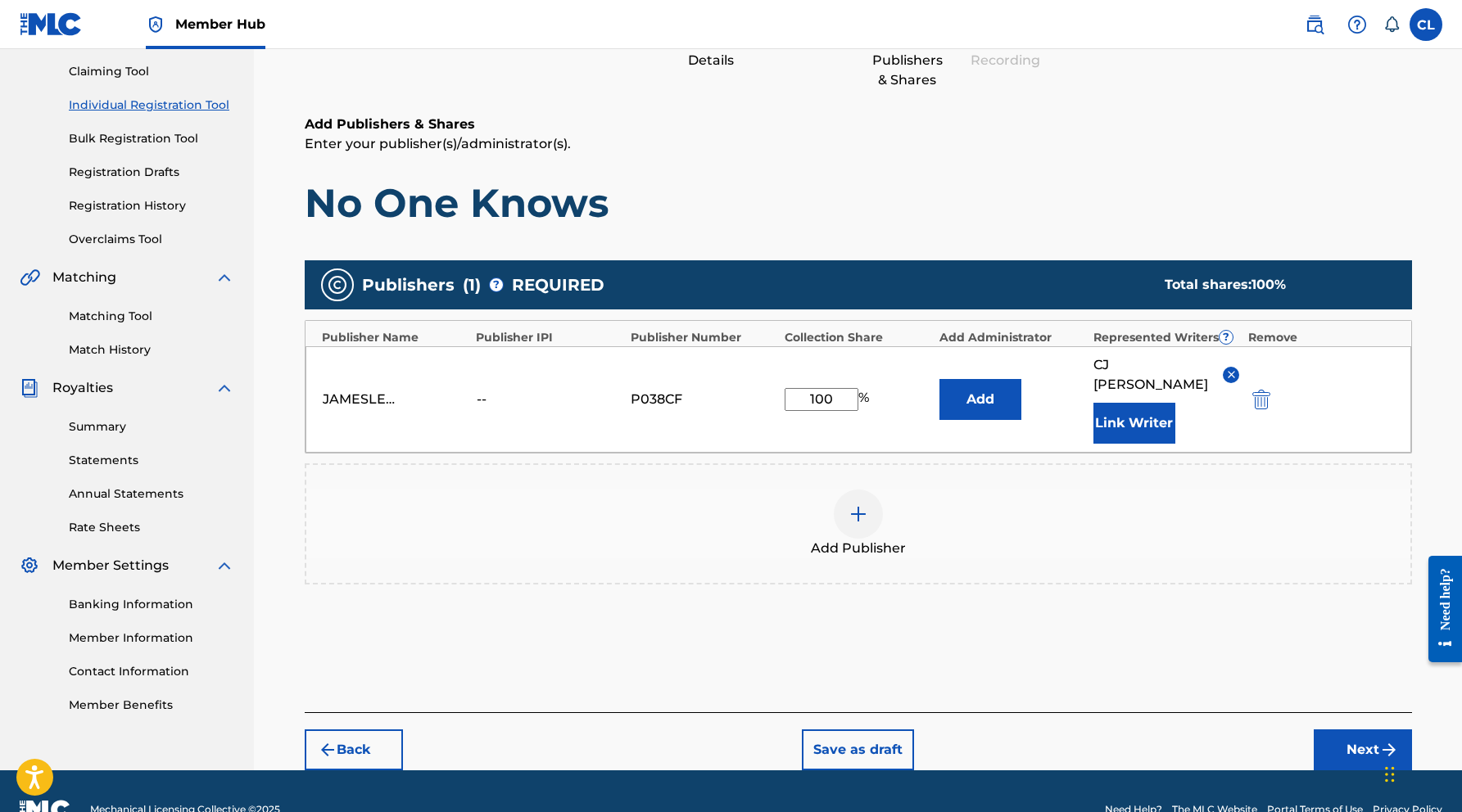
scroll to position [73, 0]
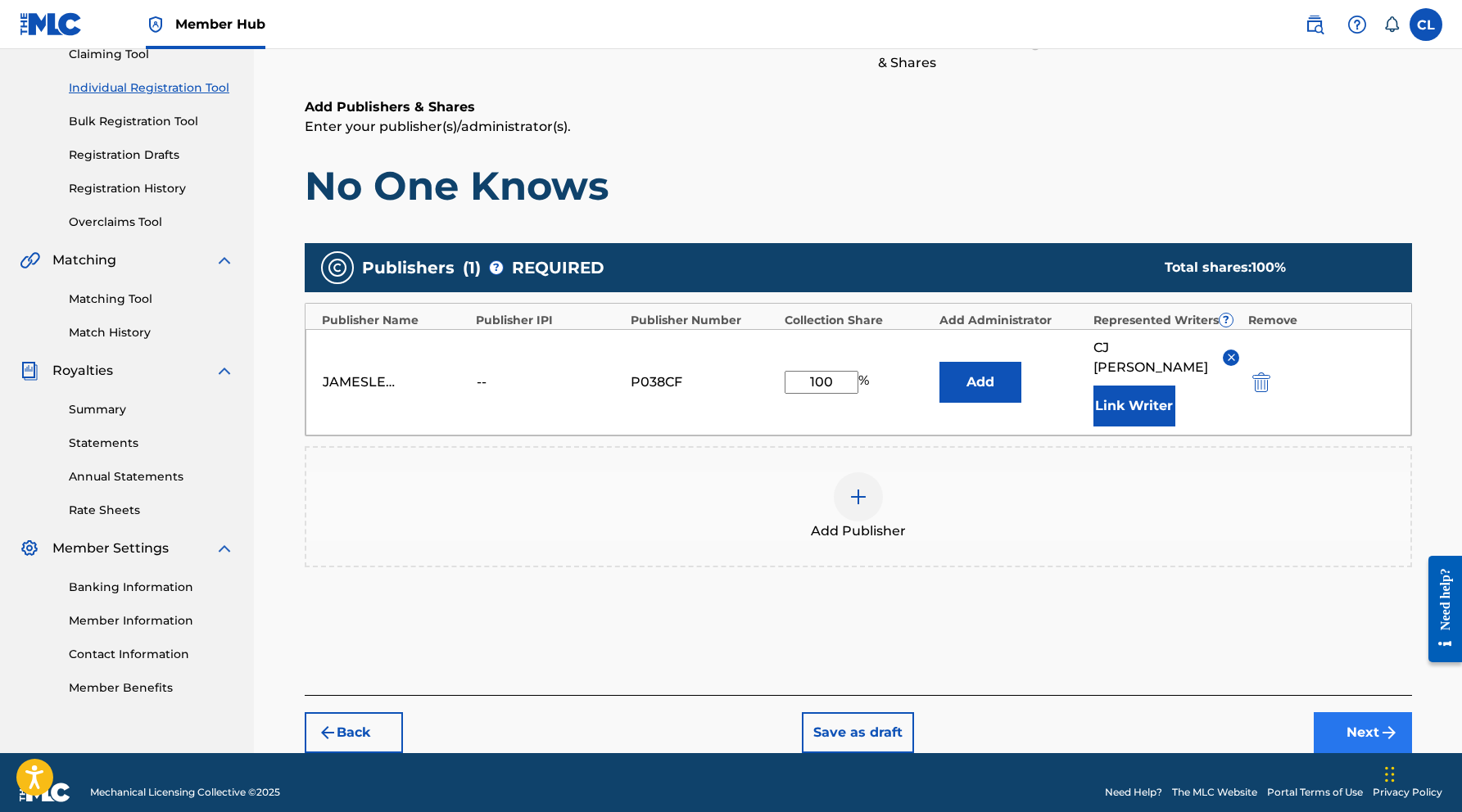
click at [1342, 713] on button "Next" at bounding box center [1363, 733] width 99 height 41
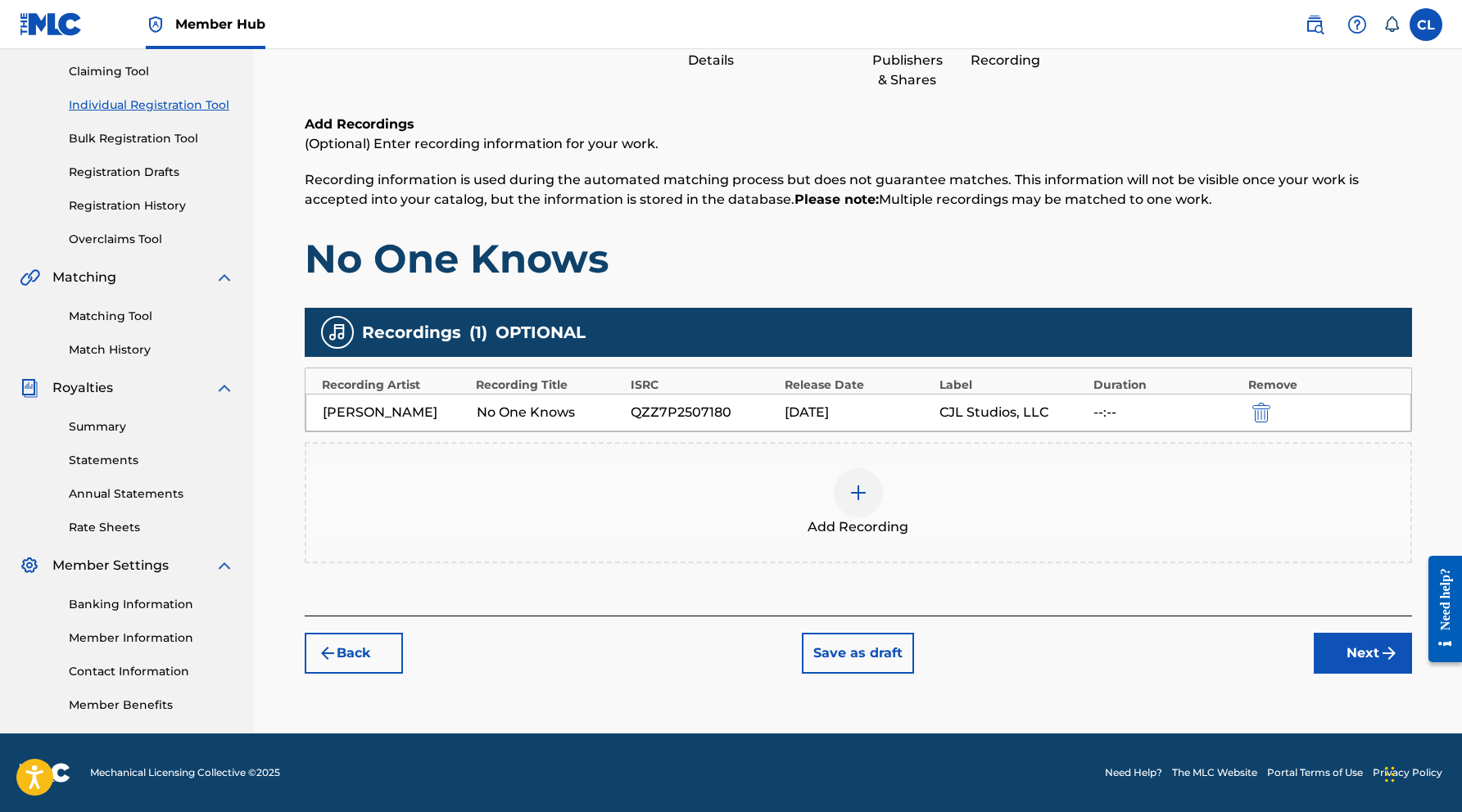
scroll to position [169, 0]
click at [1345, 651] on button "Next" at bounding box center [1363, 653] width 99 height 41
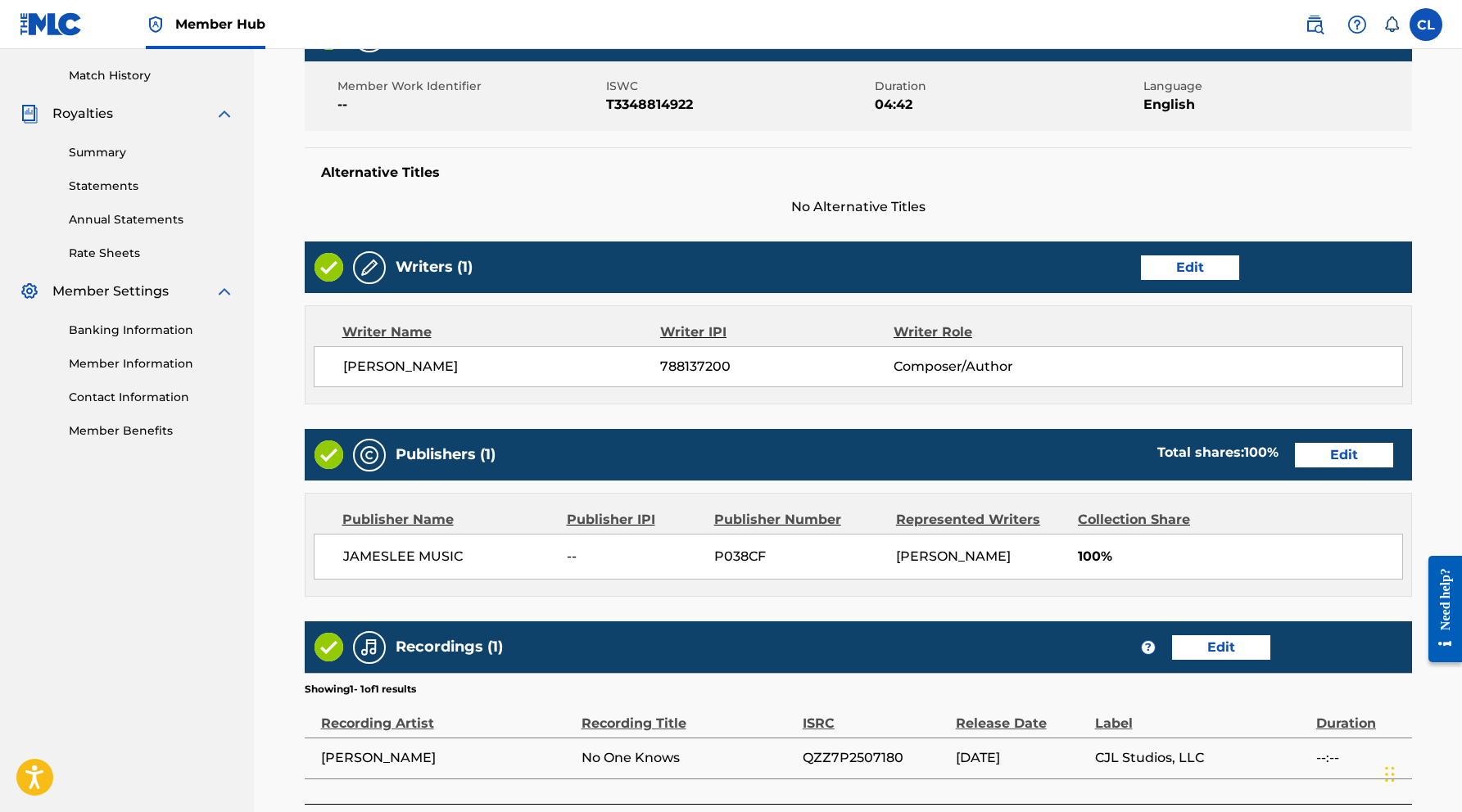
scroll to position [447, 0]
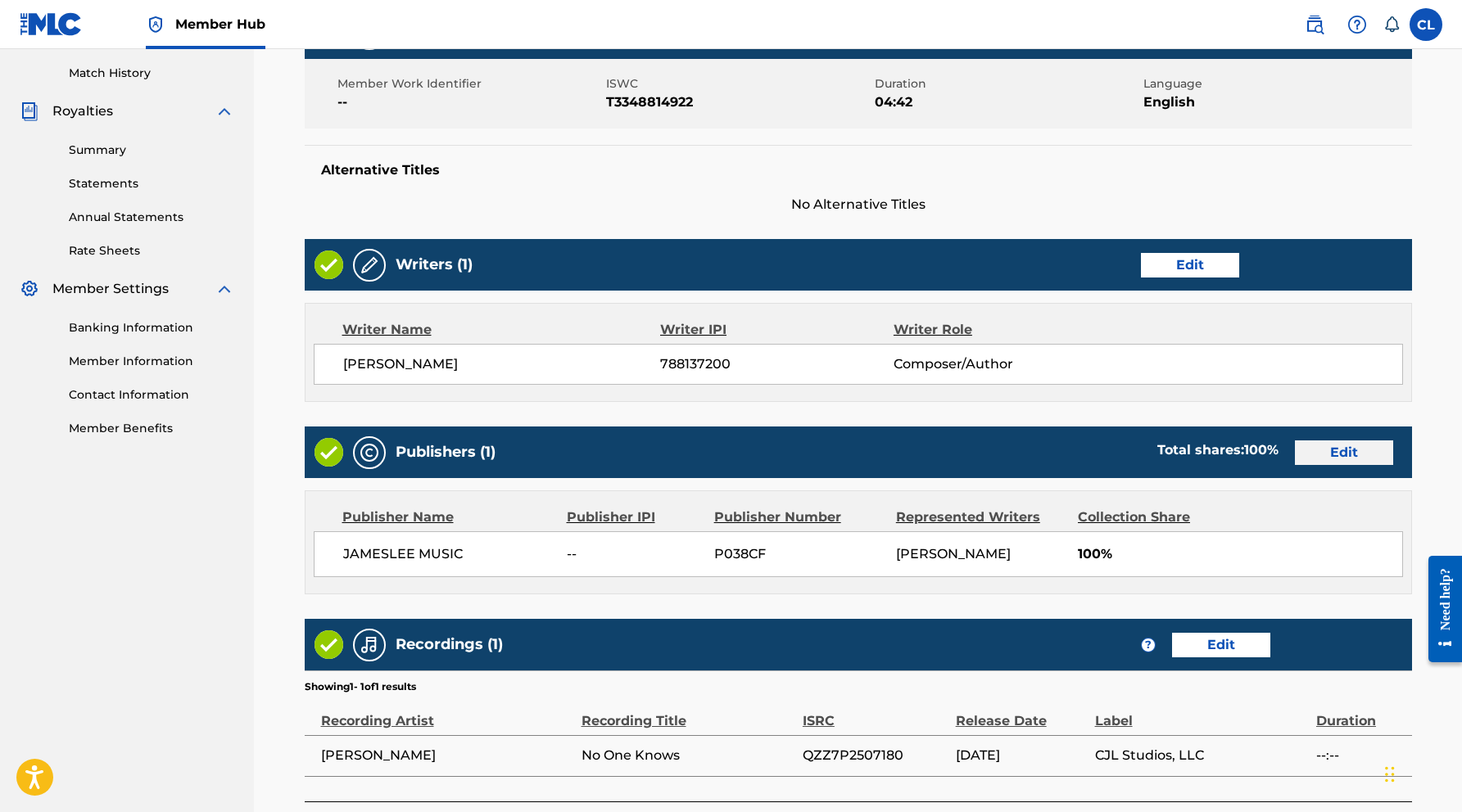
click at [1351, 448] on button "Edit" at bounding box center [1343, 453] width 99 height 24
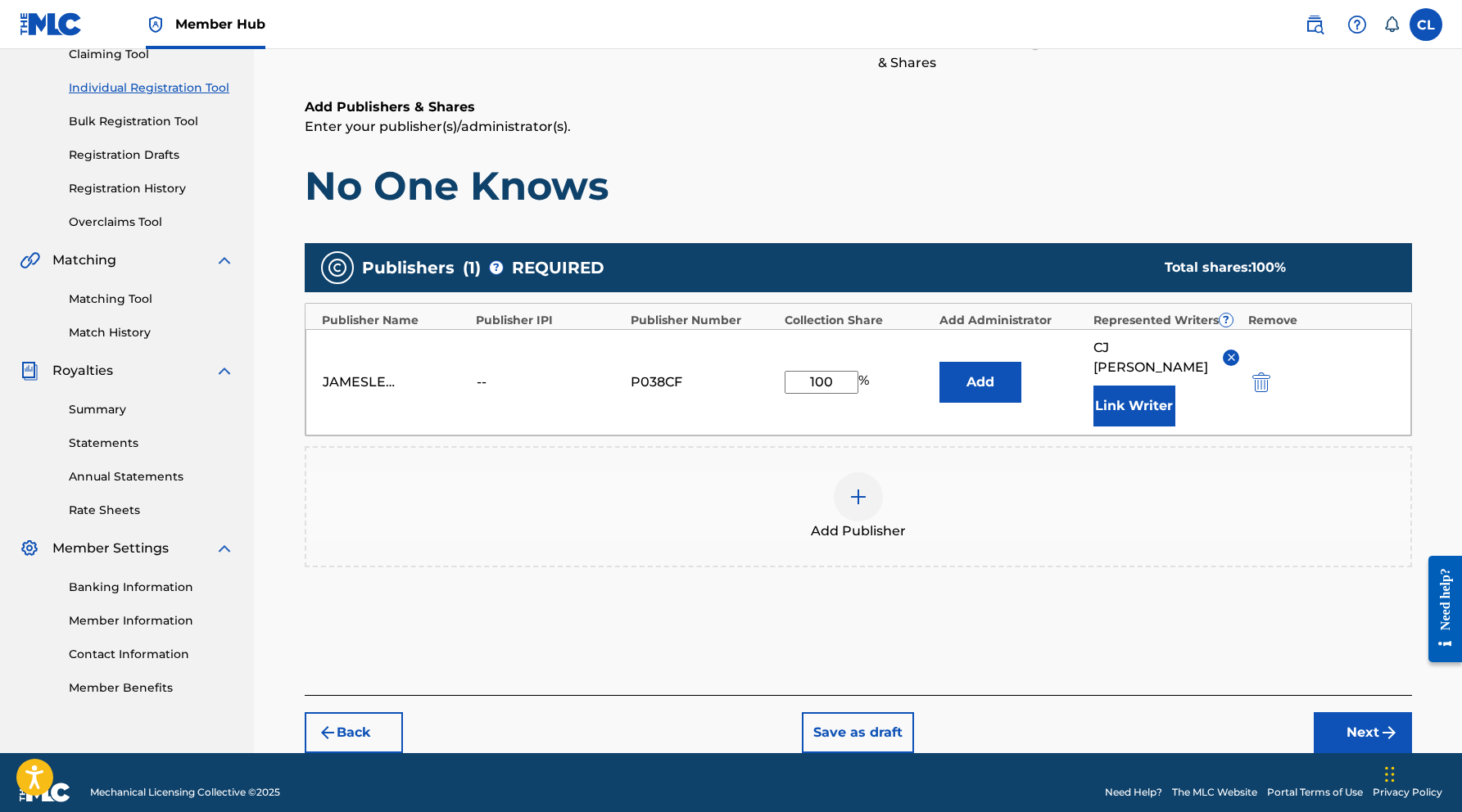
click at [487, 372] on div "--" at bounding box center [513, 382] width 73 height 20
click at [364, 372] on div "JAMESLEE MUSIC" at bounding box center [359, 382] width 73 height 20
click at [1377, 713] on button "Next" at bounding box center [1363, 733] width 99 height 41
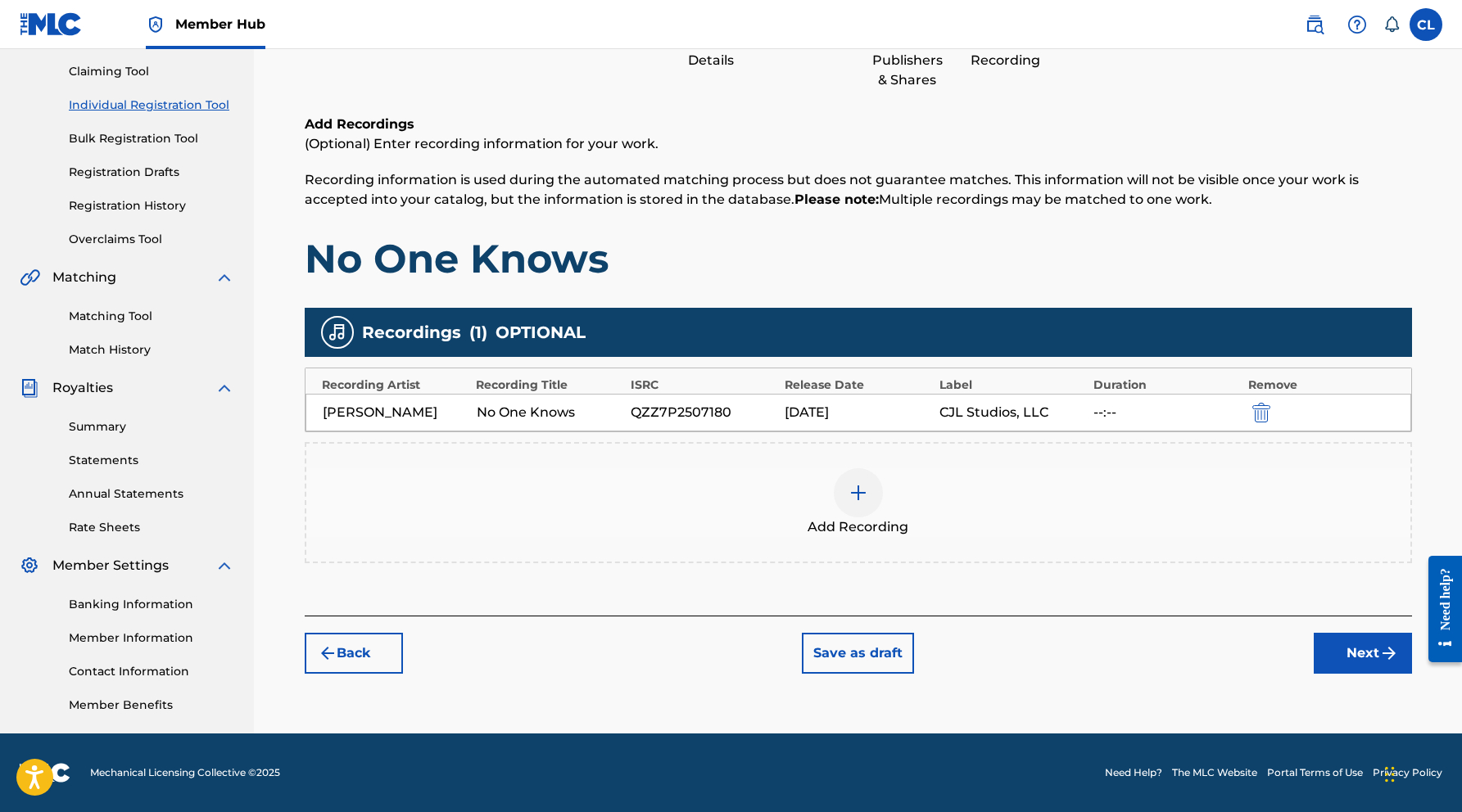
scroll to position [169, 0]
click at [1107, 411] on div "--:--" at bounding box center [1165, 413] width 146 height 20
click at [1353, 658] on button "Next" at bounding box center [1363, 653] width 99 height 41
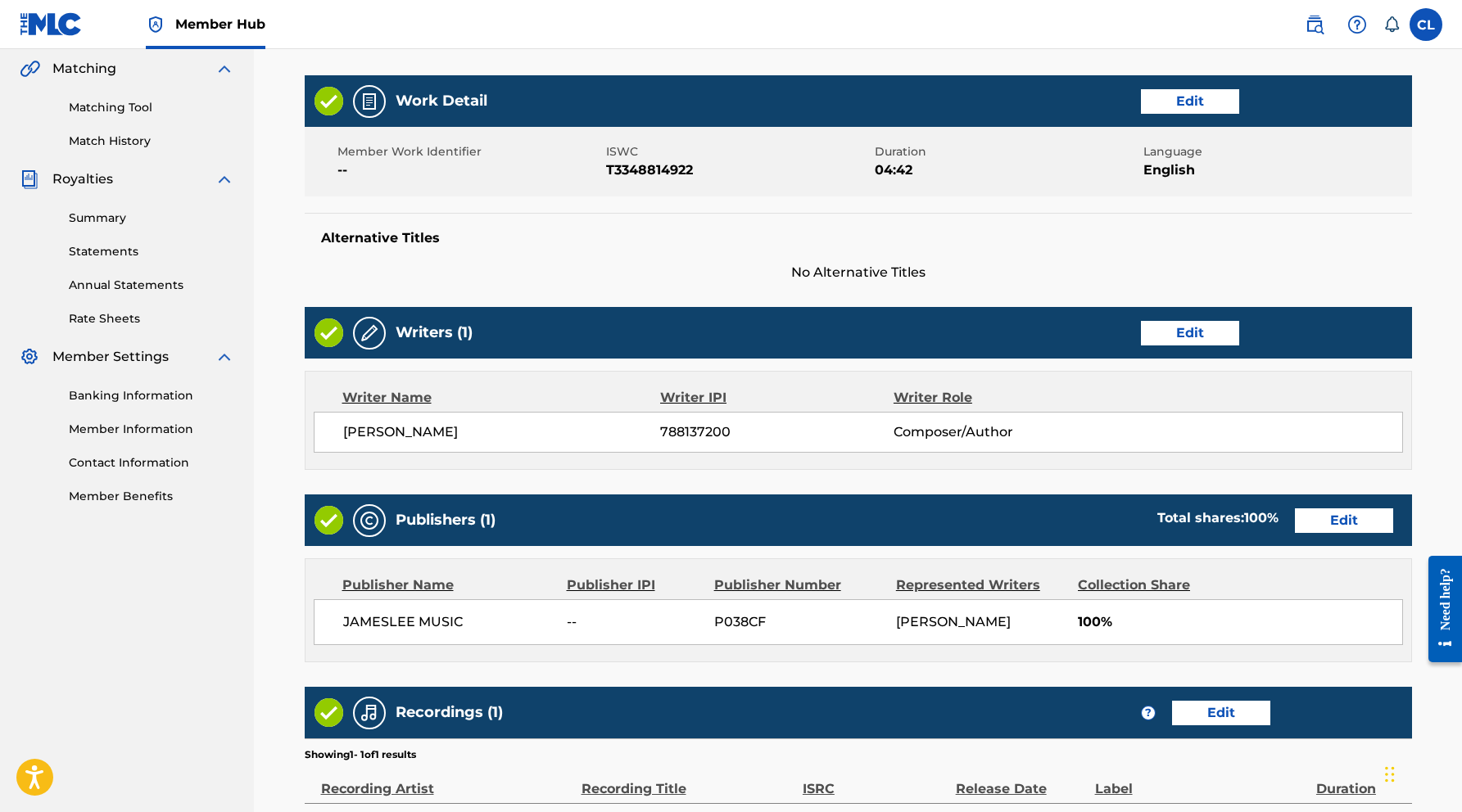
scroll to position [420, 0]
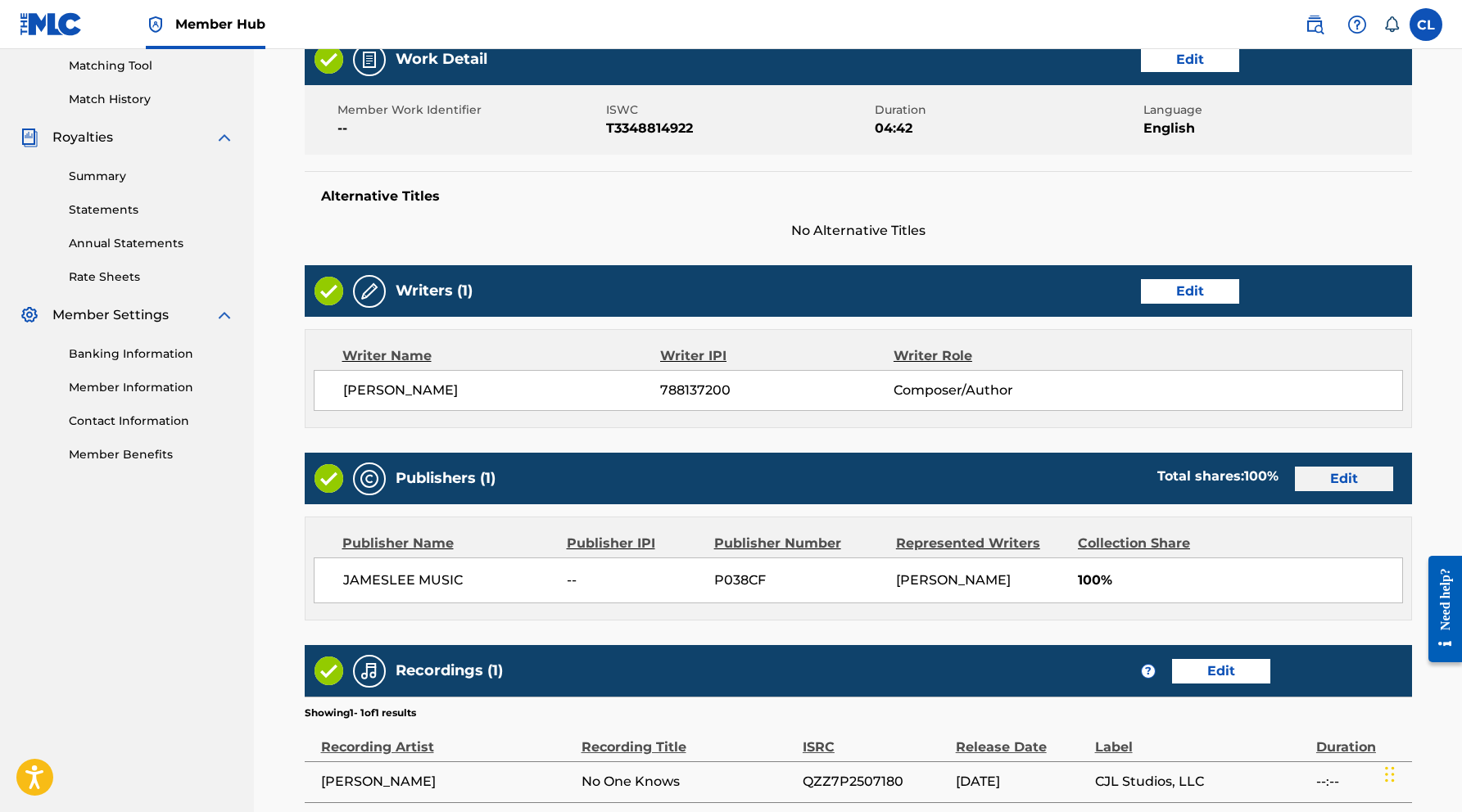
click at [1342, 479] on button "Edit" at bounding box center [1343, 479] width 99 height 24
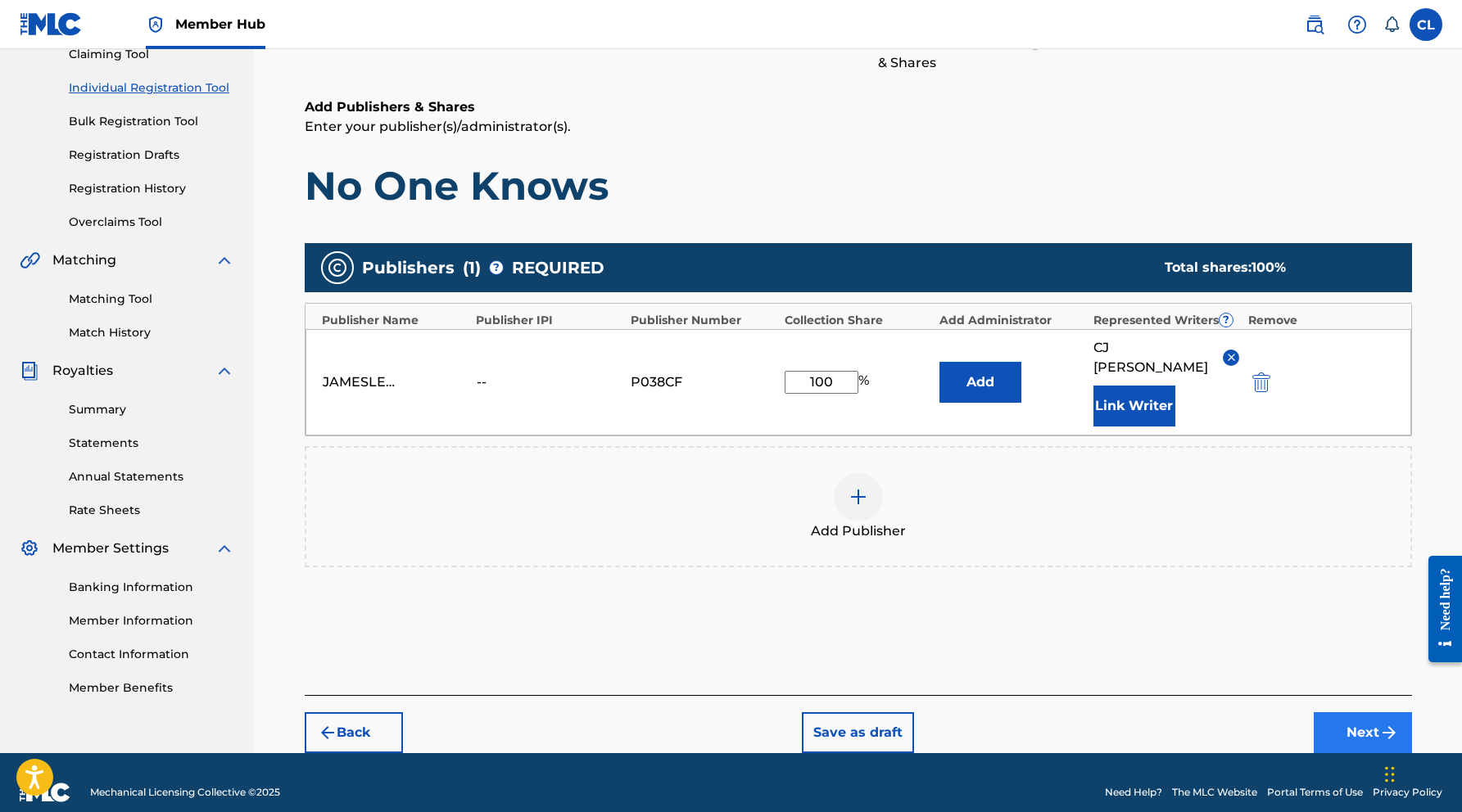
click at [1352, 713] on button "Next" at bounding box center [1363, 733] width 99 height 41
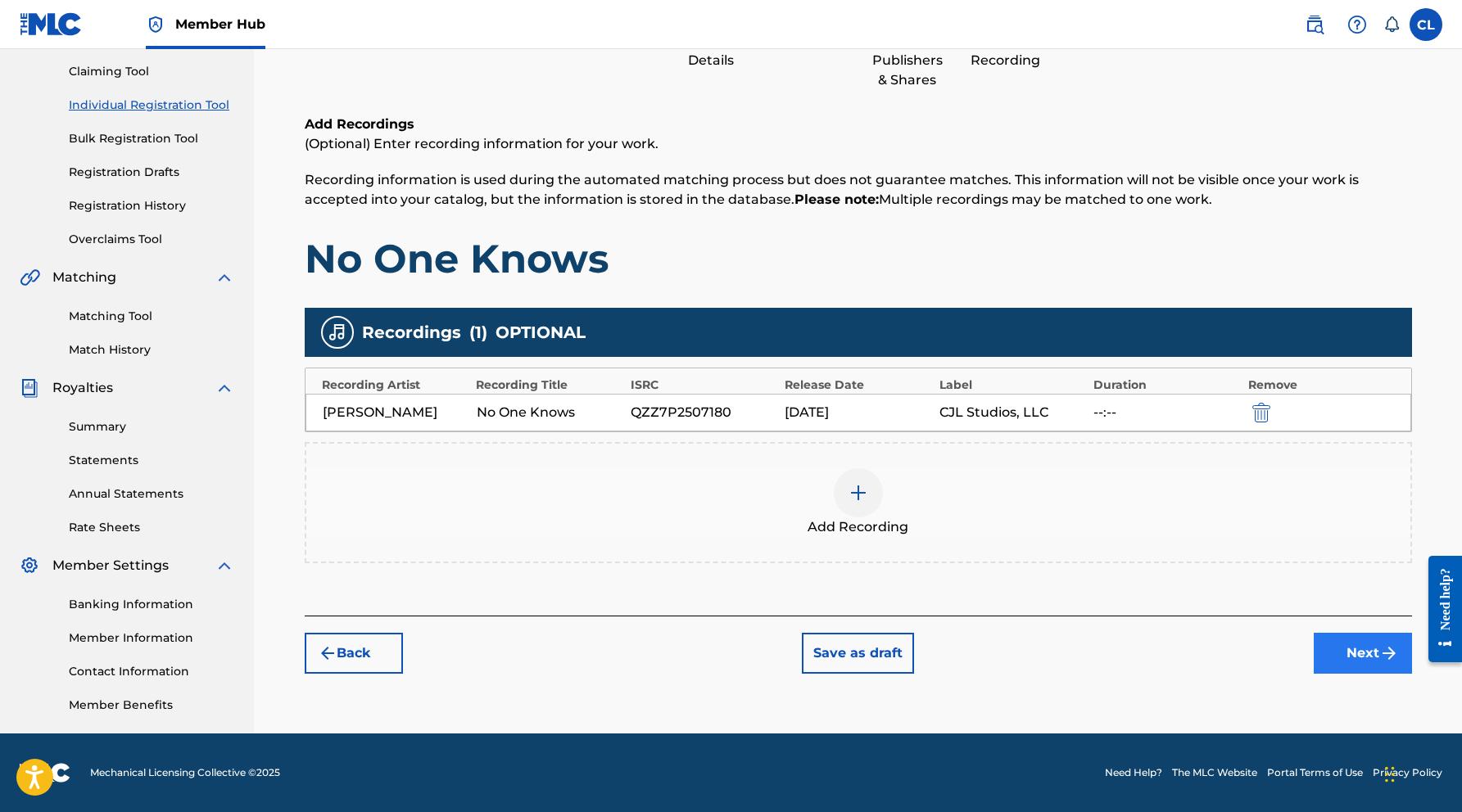
click at [1355, 641] on button "Next" at bounding box center [1363, 653] width 99 height 41
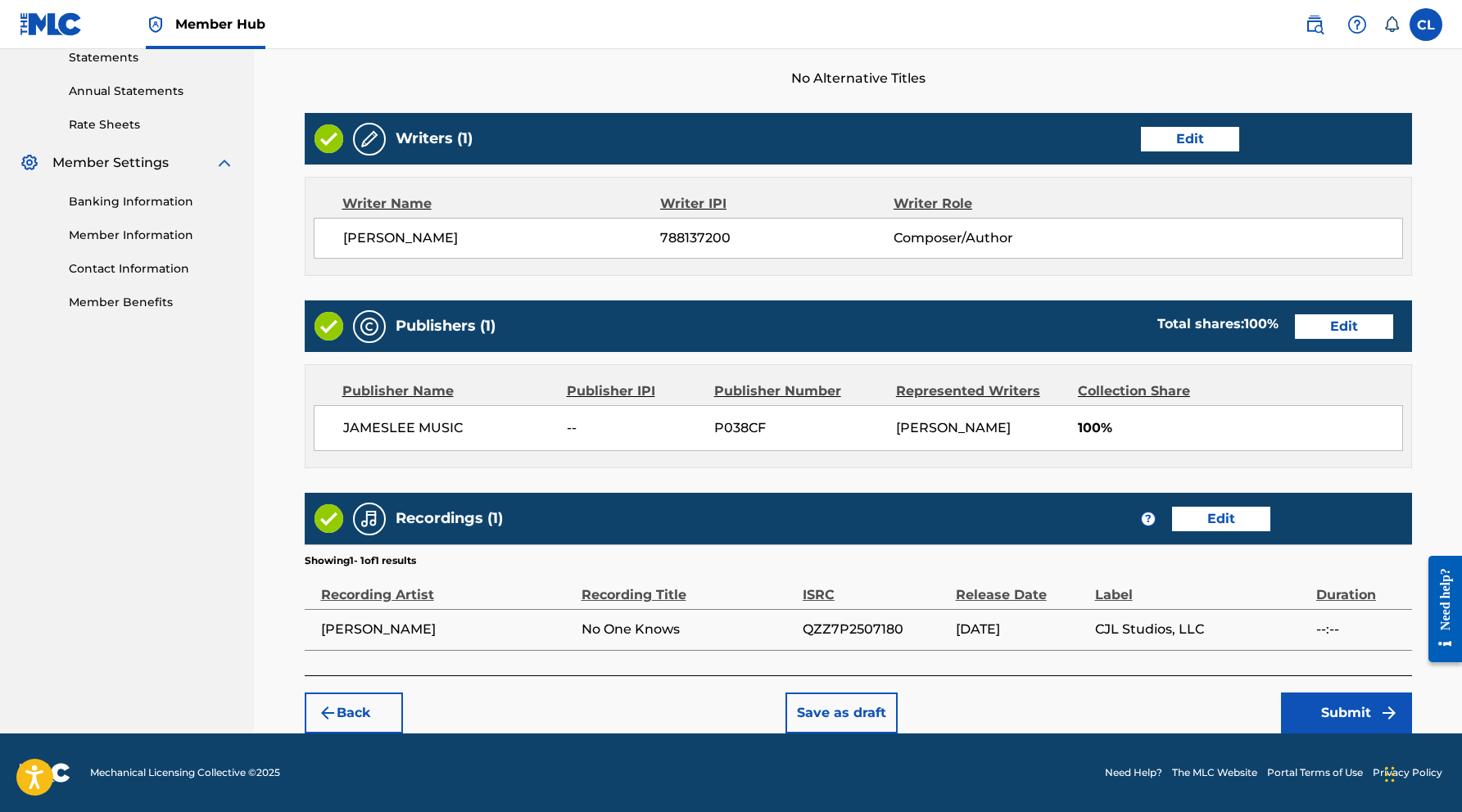
scroll to position [571, 0]
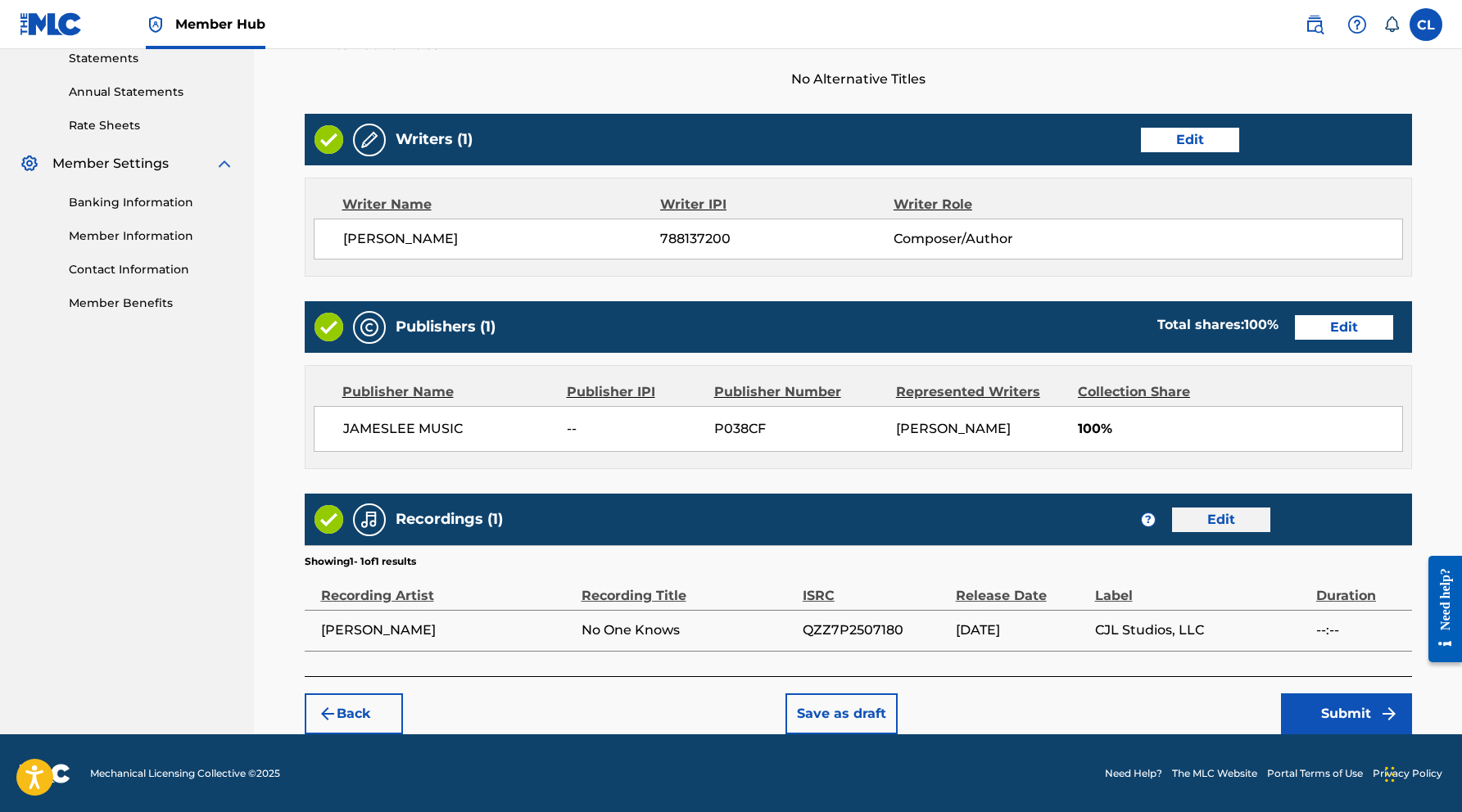
click at [1232, 521] on button "Edit" at bounding box center [1220, 520] width 99 height 24
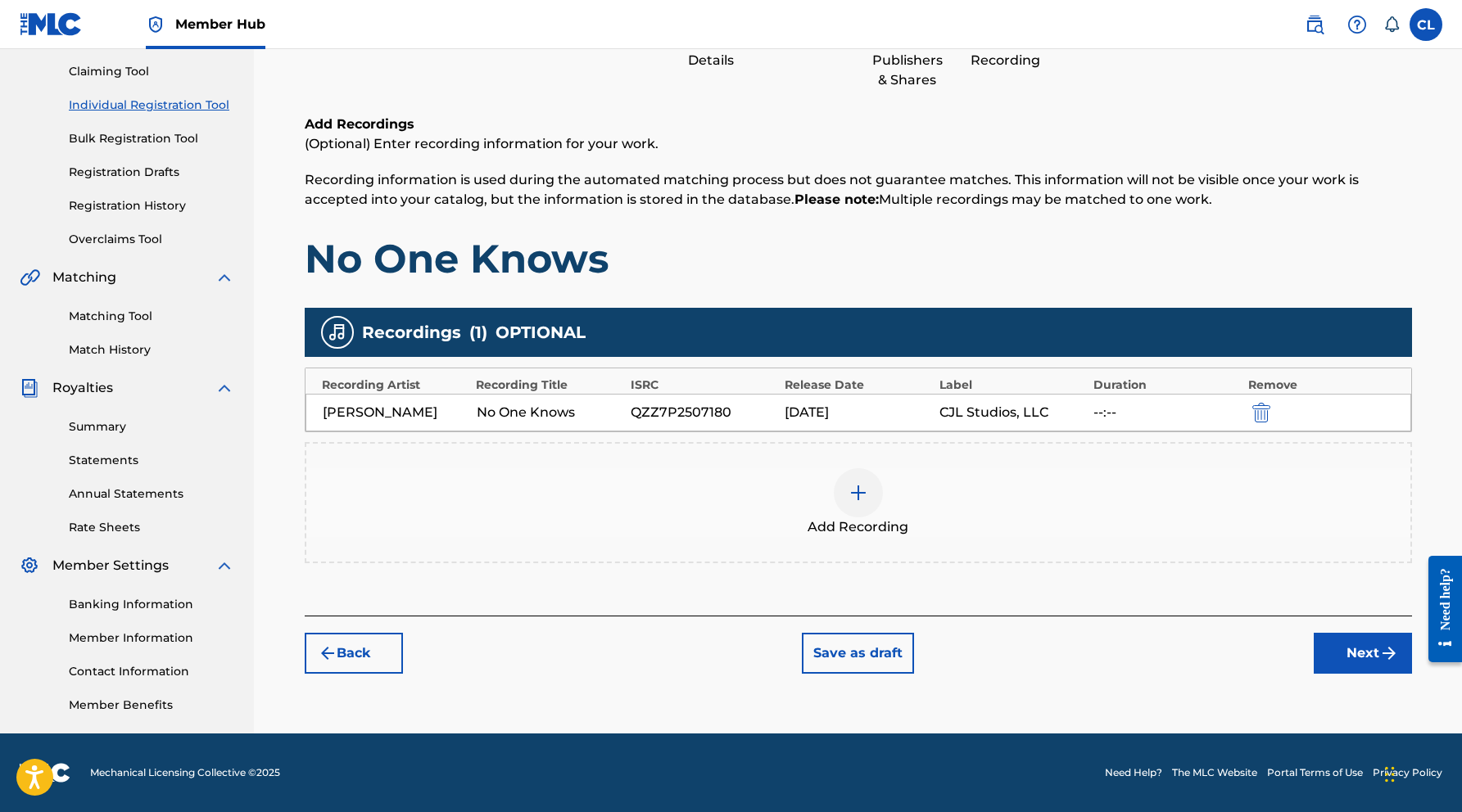
click at [1115, 407] on div "--:--" at bounding box center [1165, 413] width 146 height 20
click at [1347, 658] on button "Next" at bounding box center [1363, 653] width 99 height 41
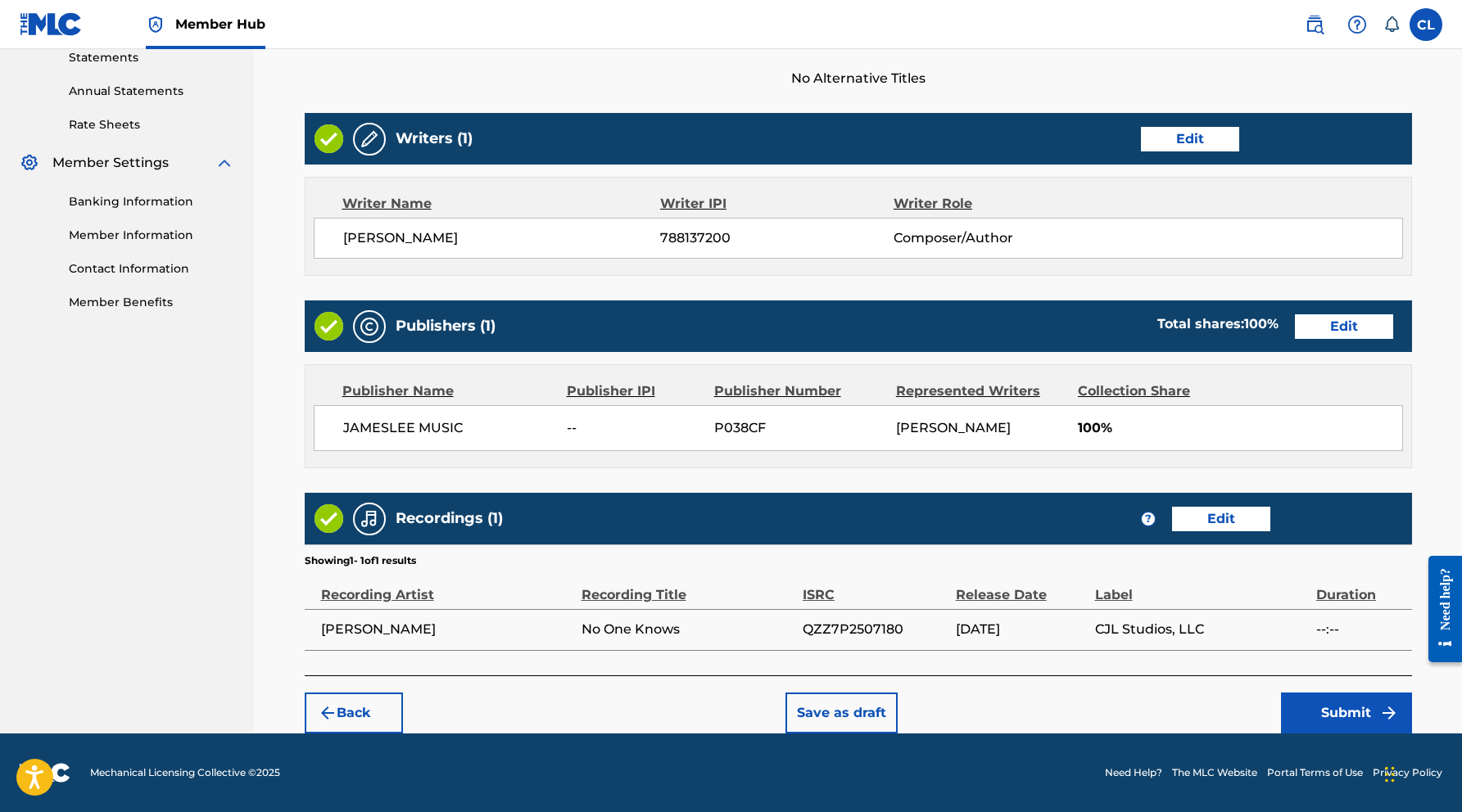
scroll to position [571, 0]
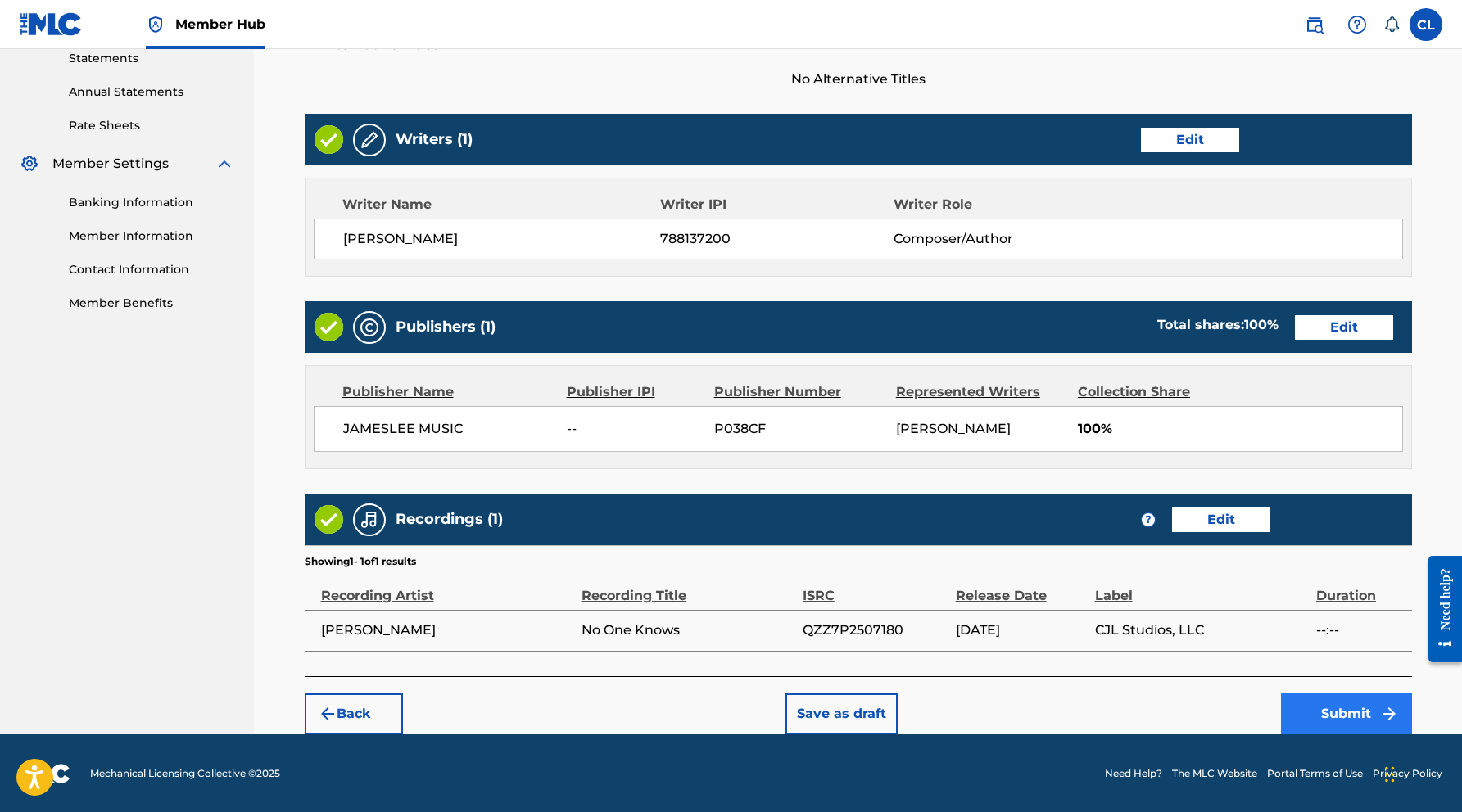
click at [1340, 710] on button "Submit" at bounding box center [1346, 713] width 131 height 41
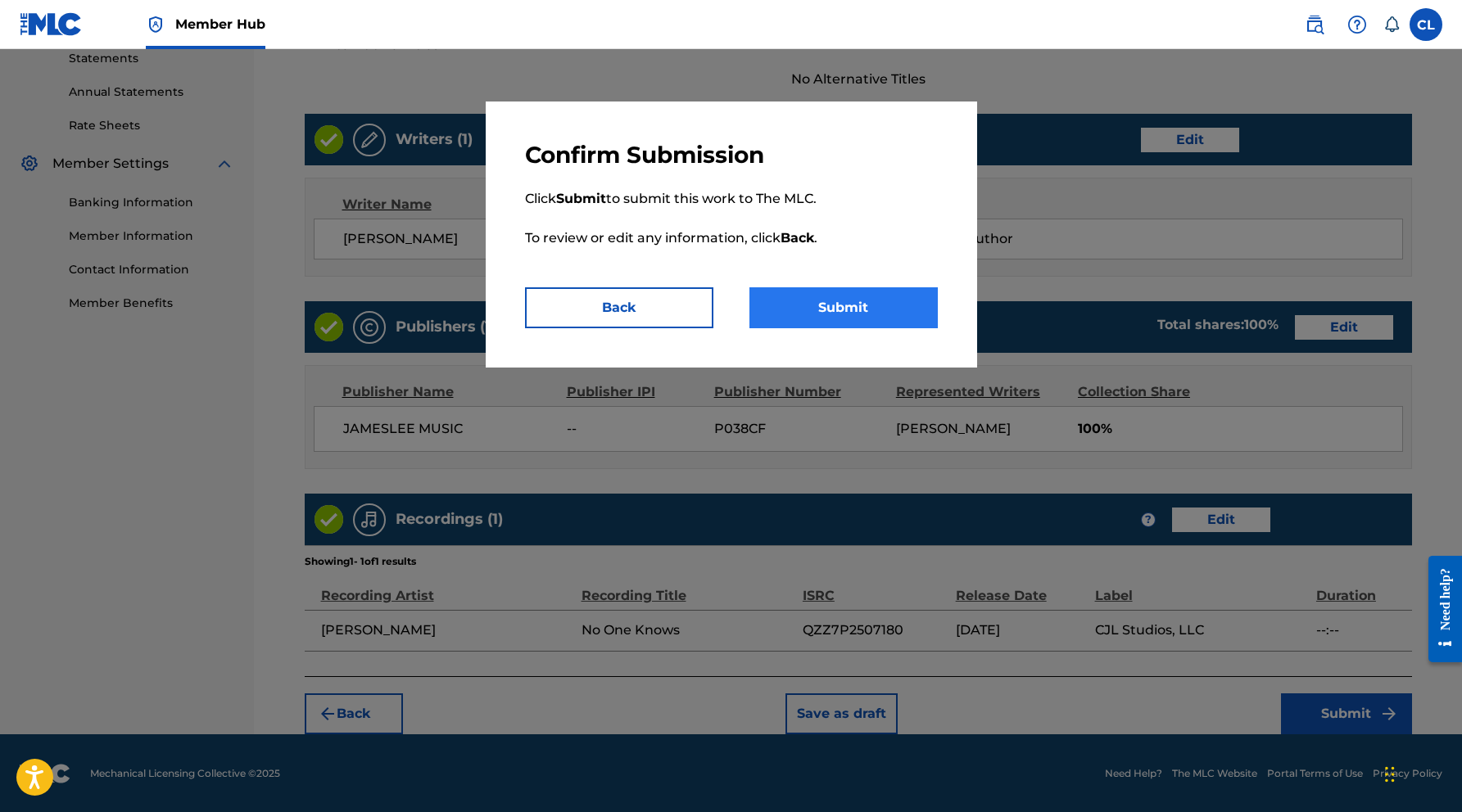
click at [815, 302] on button "Submit" at bounding box center [844, 307] width 188 height 41
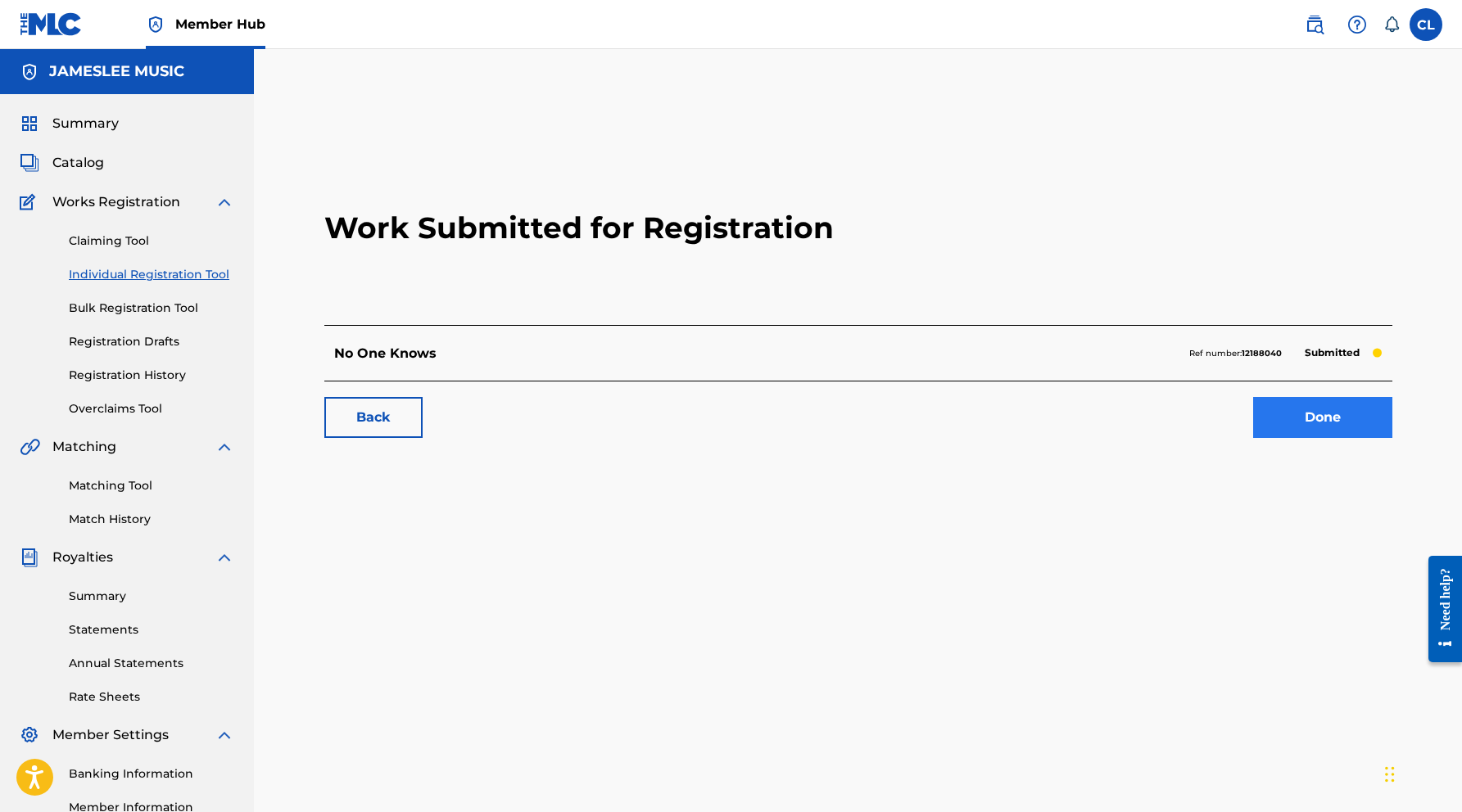
click at [1336, 424] on link "Done" at bounding box center [1322, 417] width 140 height 41
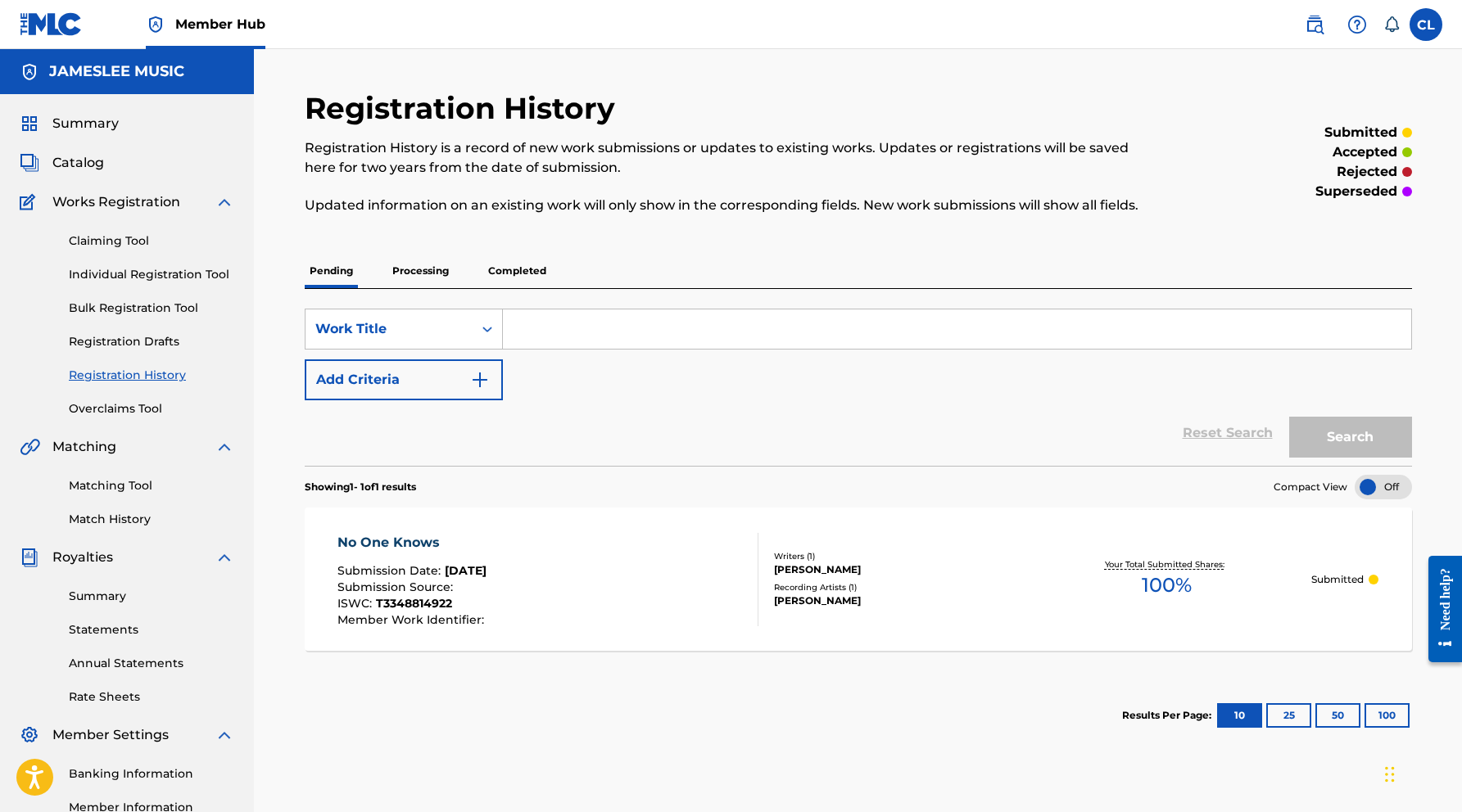
click at [419, 270] on p "Processing" at bounding box center [420, 270] width 66 height 34
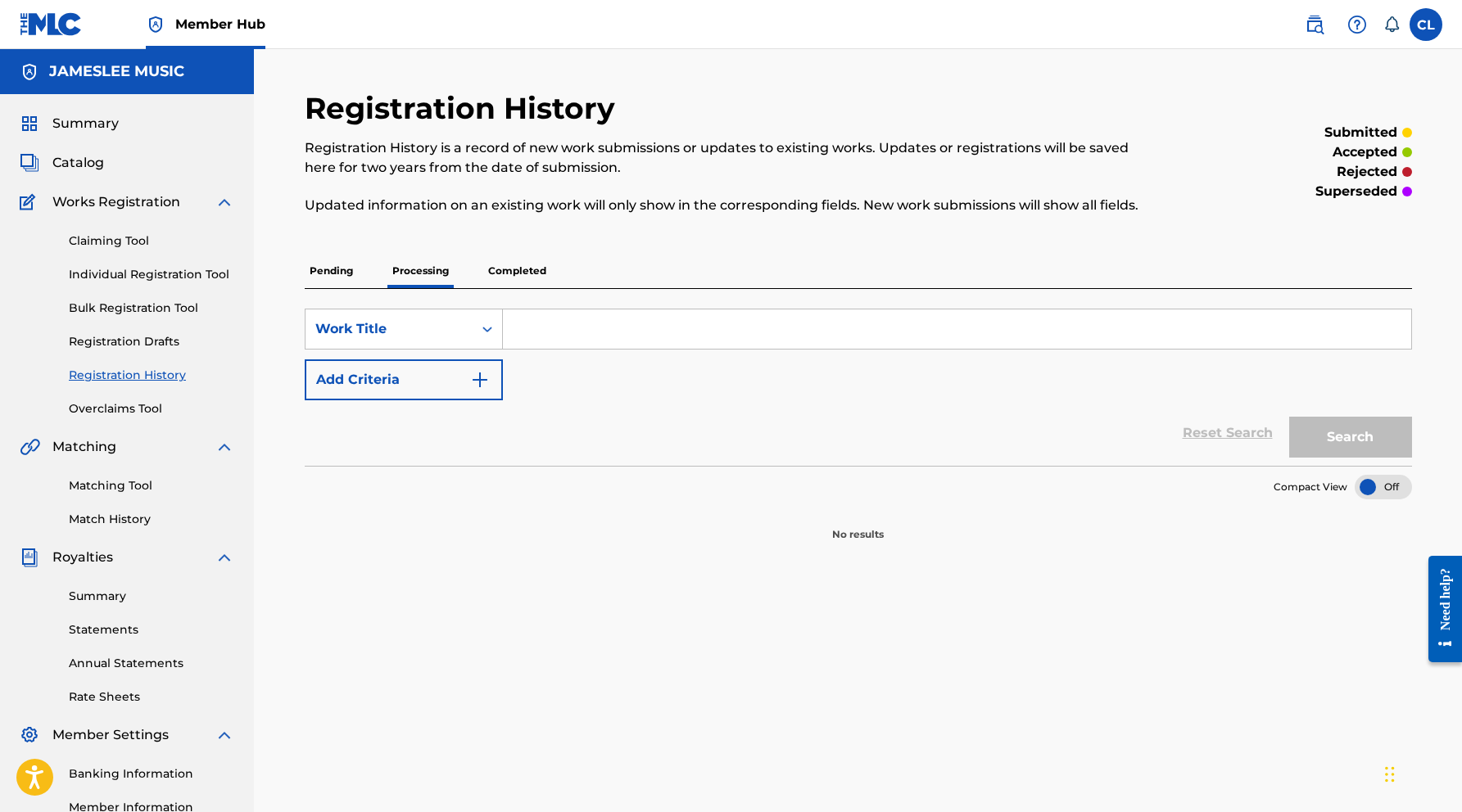
click at [520, 275] on p "Completed" at bounding box center [517, 270] width 68 height 34
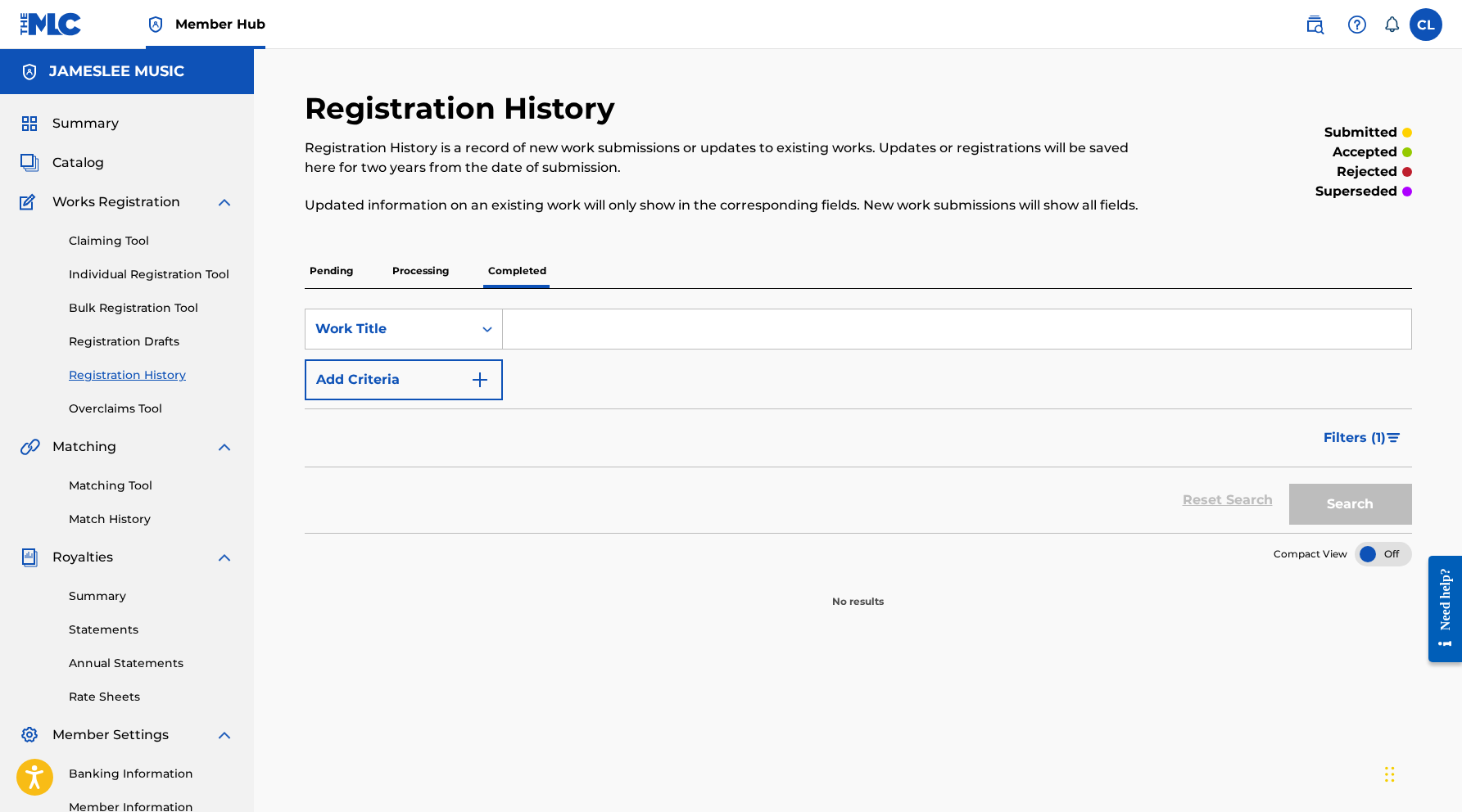
click at [316, 276] on p "Pending" at bounding box center [331, 270] width 53 height 34
